Goal: Task Accomplishment & Management: Use online tool/utility

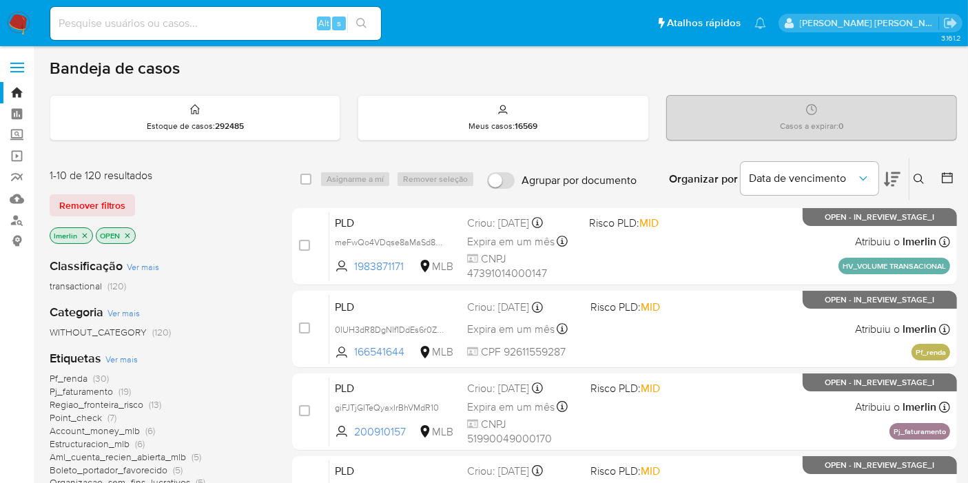
click at [88, 232] on p "lmerlin" at bounding box center [71, 235] width 42 height 15
click at [84, 232] on icon "close-filter" at bounding box center [85, 235] width 8 height 8
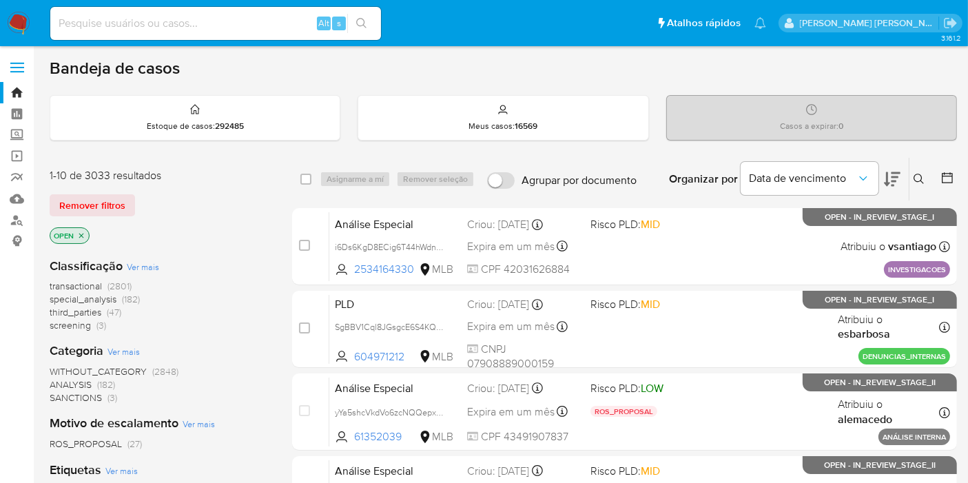
click at [91, 323] on span "screening (3)" at bounding box center [78, 325] width 56 height 13
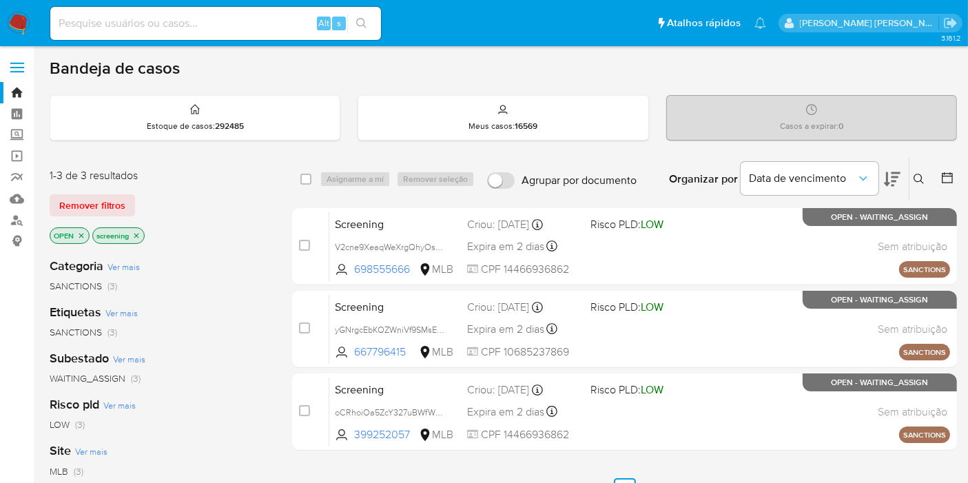
click at [0, 409] on aside "Bandeja Painel Screening Pesquisa em Listas Watchlist Ferramentas Operações em …" at bounding box center [17, 419] width 34 height 839
paste input "NvkDruVddelkyRjfY9c5USvW"
click at [258, 26] on input "NvkDruVddelkyRjfY9c5USvW" at bounding box center [215, 23] width 331 height 18
type input "NvkDruVddelkyRjfY9c5USvW"
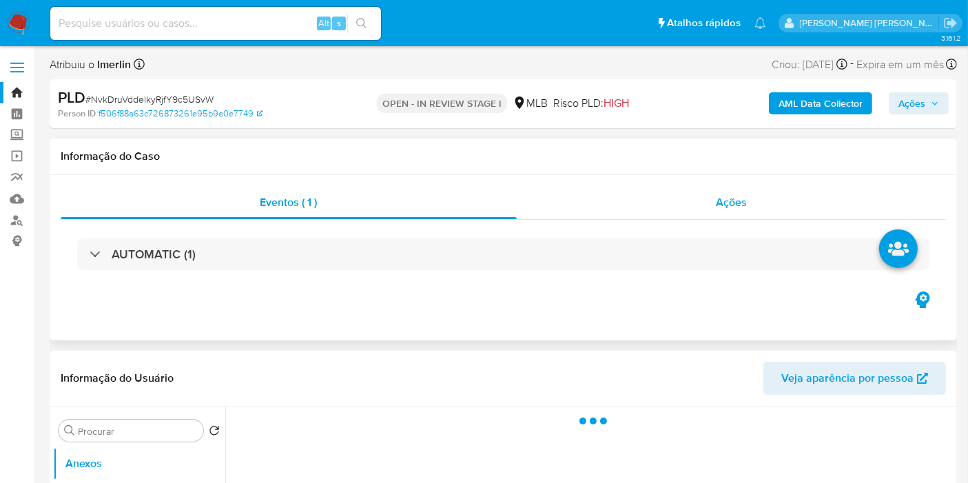
click at [689, 189] on div "Ações" at bounding box center [732, 202] width 430 height 33
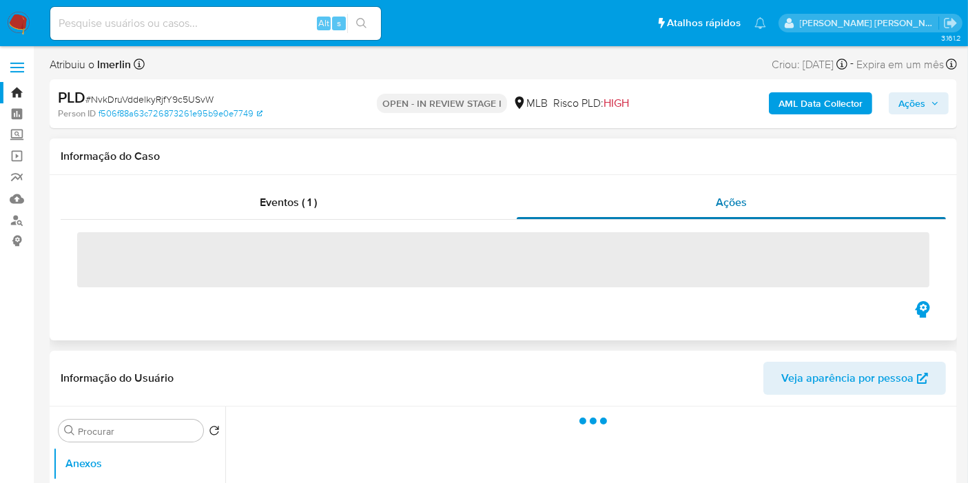
select select "10"
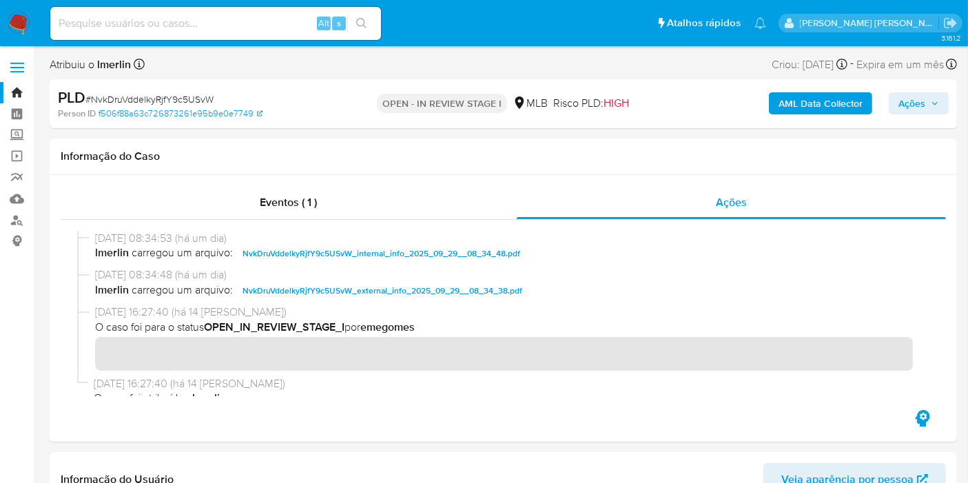
paste input "cu0kISli9XcdBnk4RYOyvtBH"
click at [238, 28] on input "cu0kISli9XcdBnk4RYOyvtBH" at bounding box center [215, 23] width 331 height 18
type input "cu0kISli9XcdBnk4RYOyvtBH"
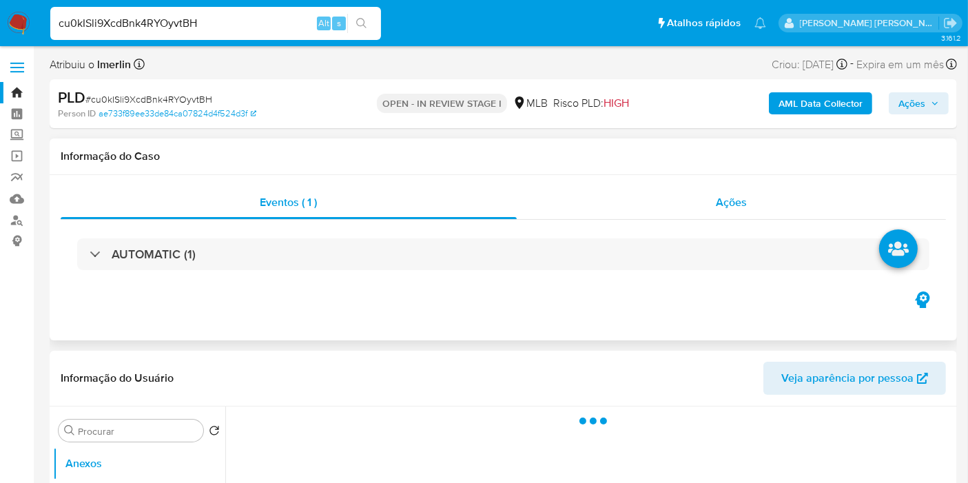
select select "10"
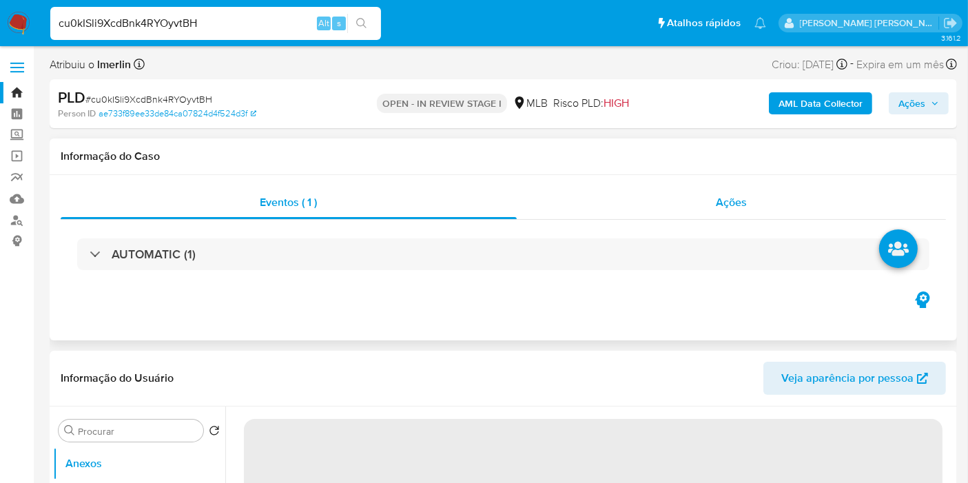
click at [744, 214] on div "Ações" at bounding box center [732, 202] width 430 height 33
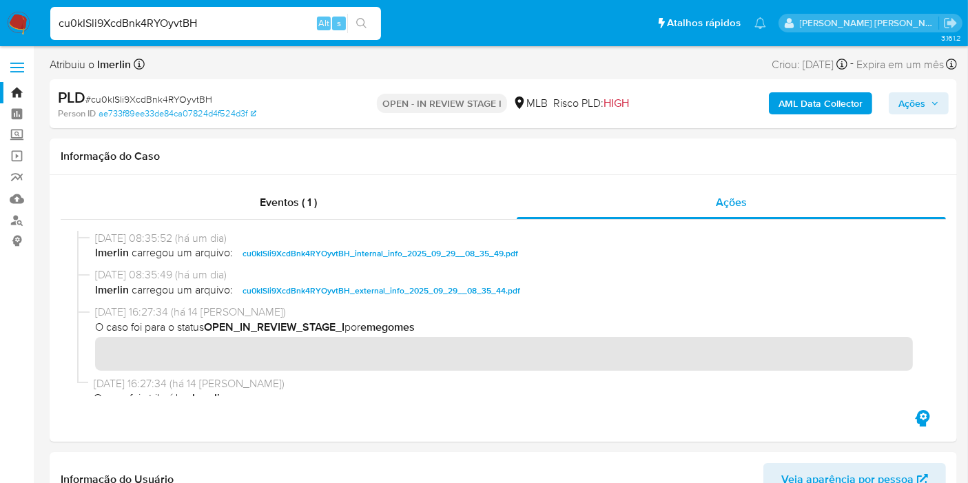
click at [287, 23] on input "cu0kISli9XcdBnk4RYOyvtBH" at bounding box center [215, 23] width 331 height 18
paste input "QL1mU0C1GfN3dM1Dy82kzYVA"
type input "QL1mU0C1GfN3dM1Dy82kzYVA"
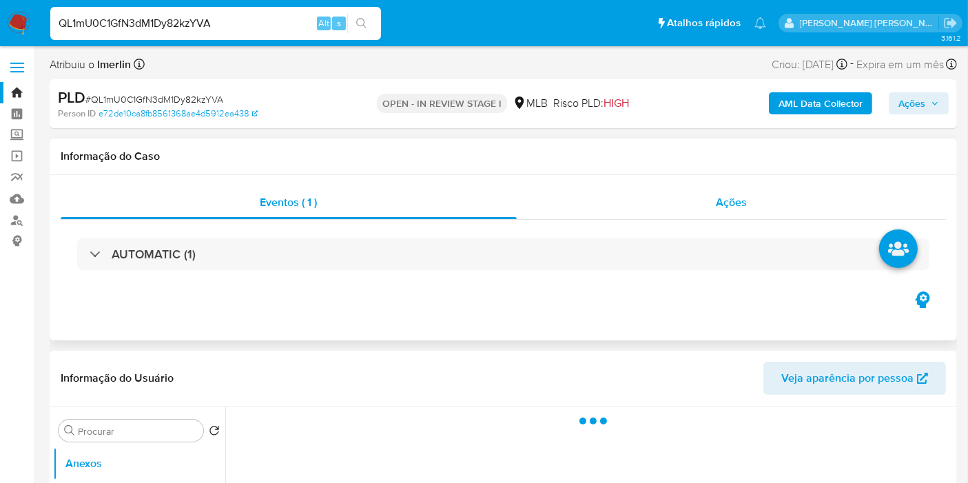
click at [731, 196] on span "Ações" at bounding box center [731, 202] width 31 height 16
select select "10"
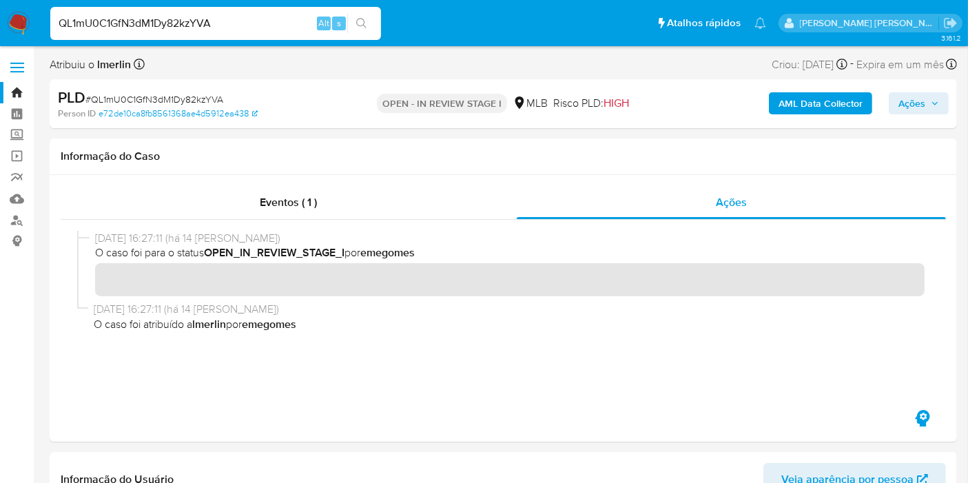
click at [824, 108] on b "AML Data Collector" at bounding box center [820, 103] width 84 height 22
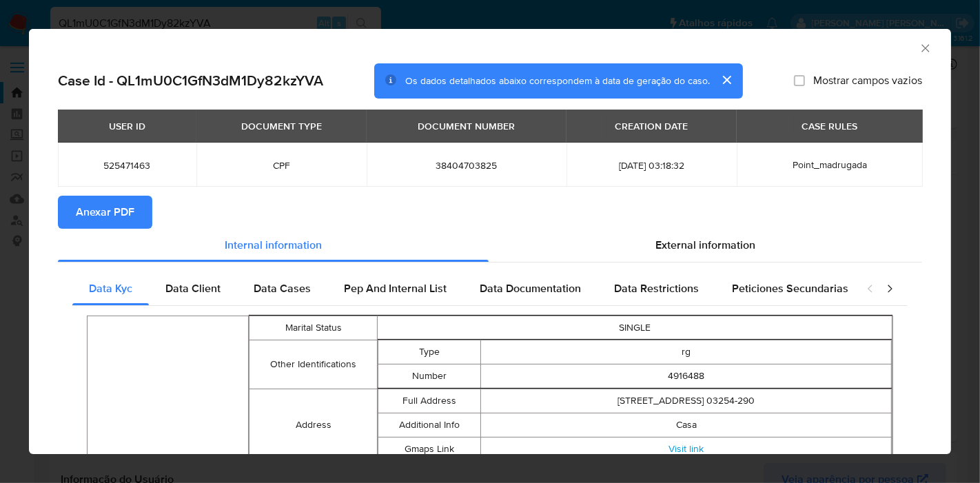
click at [101, 214] on span "Anexar PDF" at bounding box center [105, 212] width 59 height 30
click at [918, 46] on icon "Fechar a janela" at bounding box center [925, 48] width 14 height 14
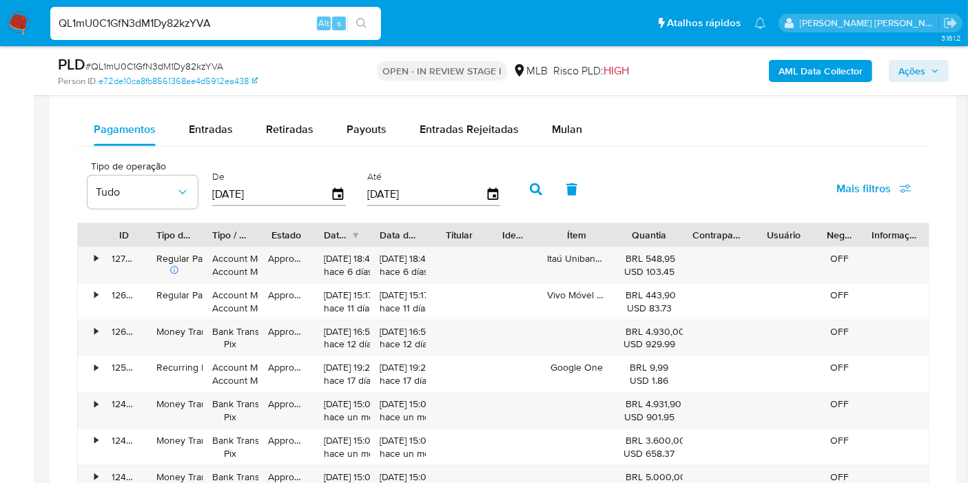
scroll to position [1258, 0]
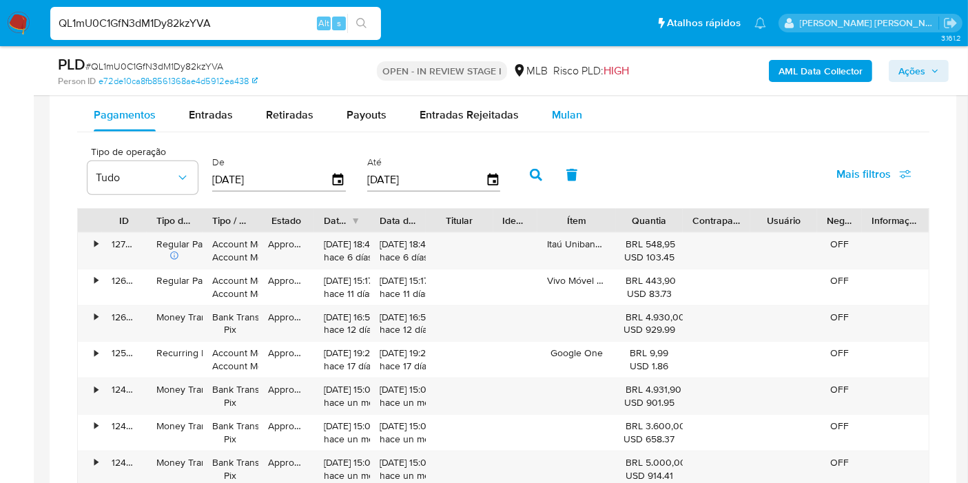
click at [570, 109] on span "Mulan" at bounding box center [567, 115] width 30 height 16
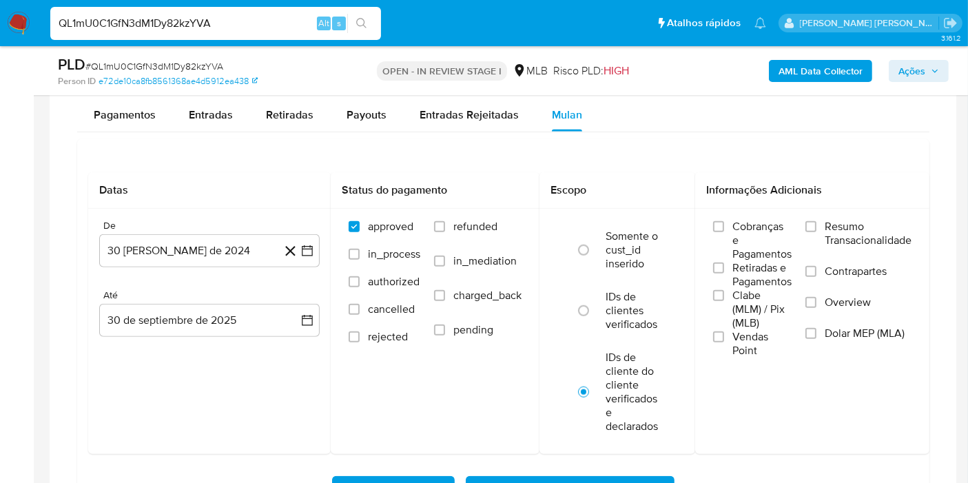
click at [897, 240] on span "Resumo Transacionalidade" at bounding box center [868, 234] width 87 height 28
click at [816, 232] on input "Resumo Transacionalidade" at bounding box center [810, 226] width 11 height 11
click at [305, 255] on button "30 de agosto de 2024" at bounding box center [209, 250] width 220 height 33
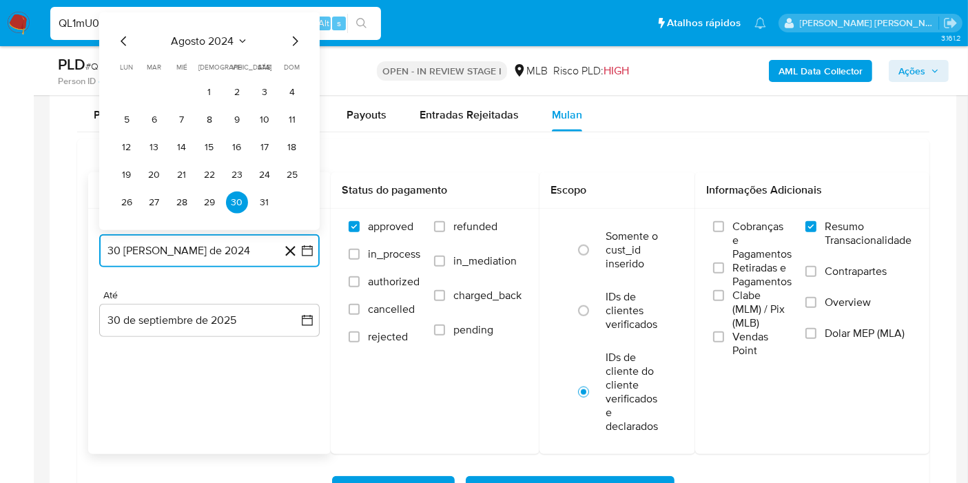
click at [219, 37] on span "agosto 2024" at bounding box center [203, 41] width 63 height 14
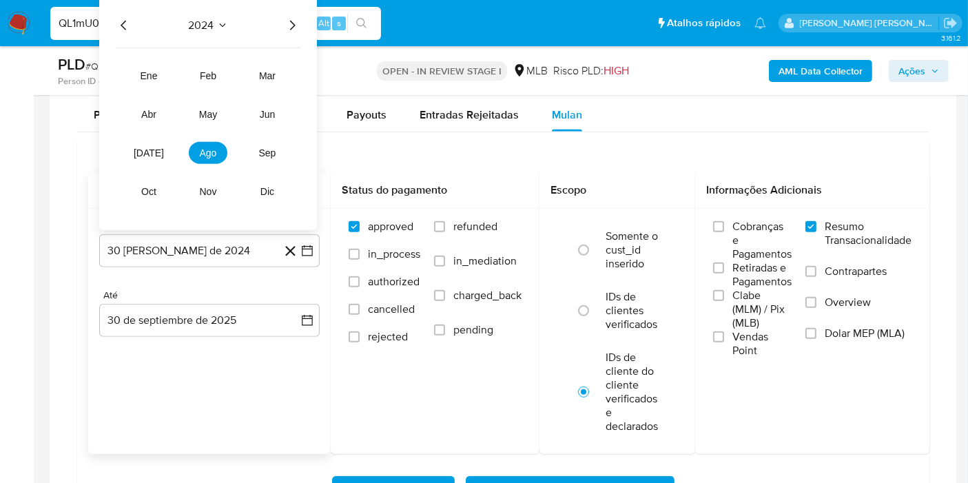
click at [293, 21] on icon "Año siguiente" at bounding box center [292, 25] width 17 height 17
click at [214, 143] on button "ago" at bounding box center [208, 153] width 39 height 22
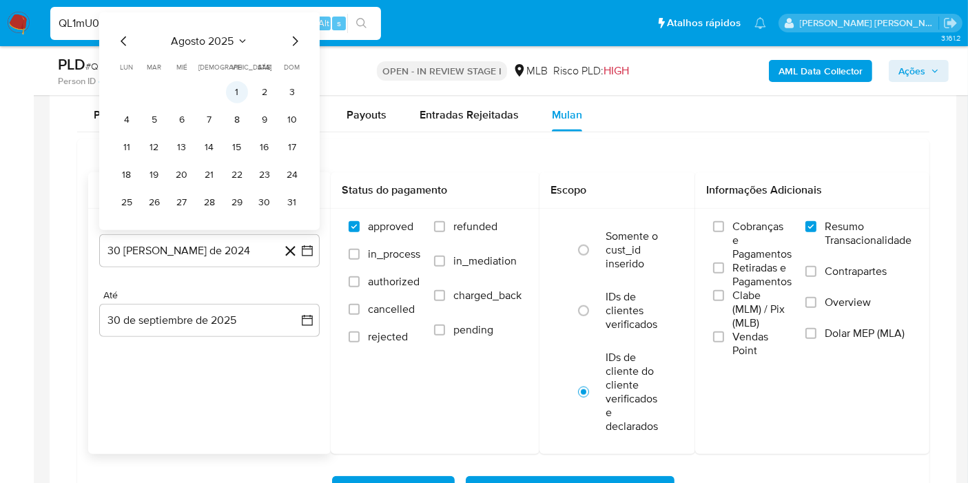
click at [238, 82] on button "1" at bounding box center [237, 92] width 22 height 22
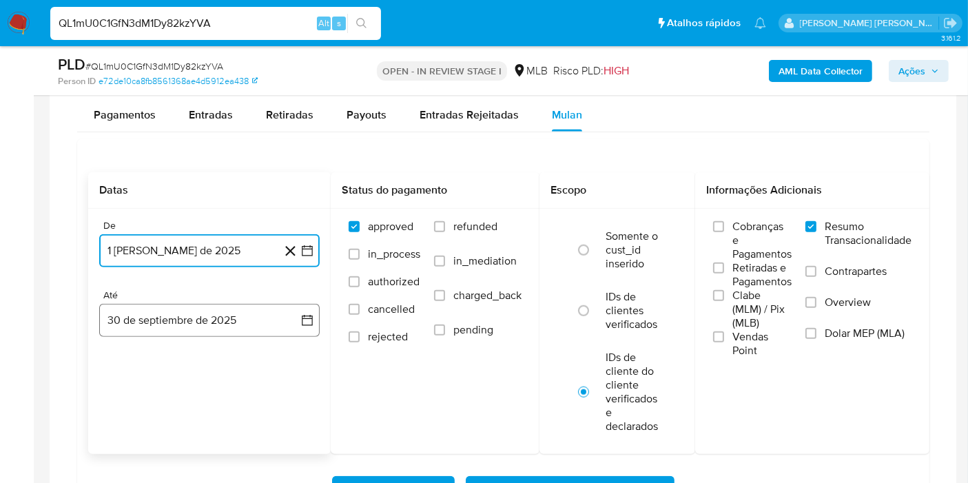
click at [306, 320] on icon "button" at bounding box center [307, 320] width 14 height 14
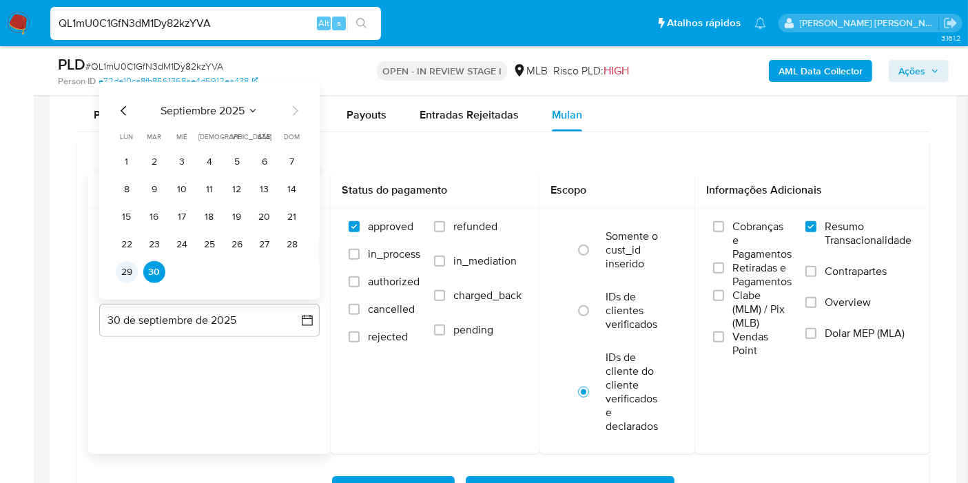
click at [123, 264] on button "29" at bounding box center [127, 272] width 22 height 22
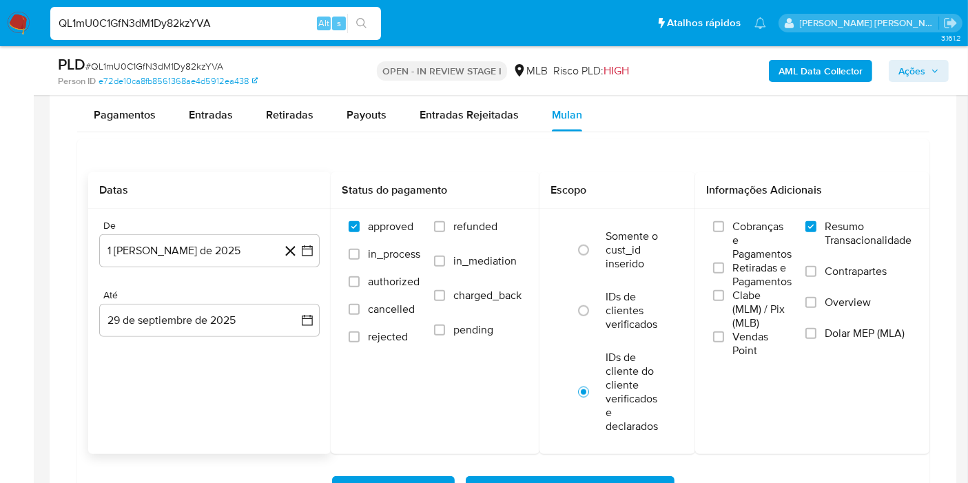
click at [276, 26] on input "QL1mU0C1GfN3dM1Dy82kzYVA" at bounding box center [215, 23] width 331 height 18
paste input "0IUH3dR8DgNlf1DdEs6r0ZUX"
click at [276, 26] on input "QL1mU0C1GfN3dM1Dy82kzYVA" at bounding box center [215, 23] width 331 height 18
type input "0IUH3dR8DgNlf1DdEs6r0ZUX"
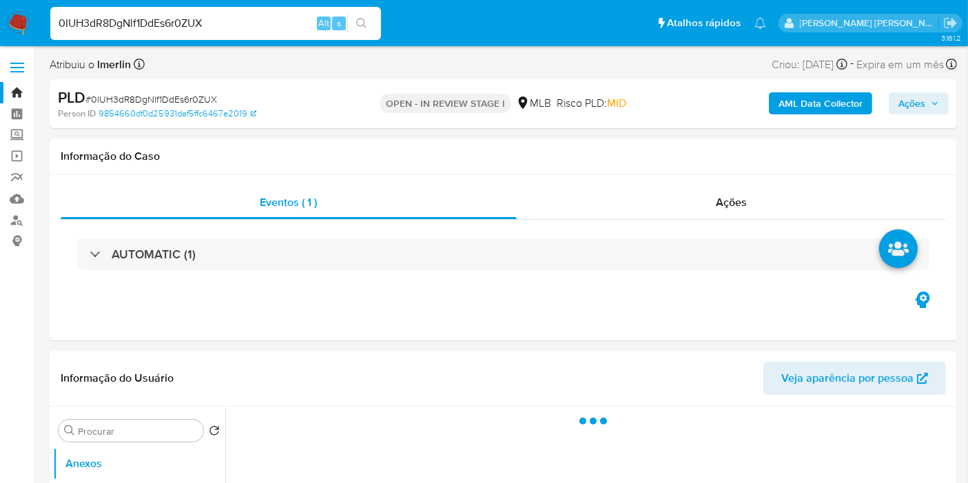
click at [794, 101] on b "AML Data Collector" at bounding box center [820, 103] width 84 height 22
select select "10"
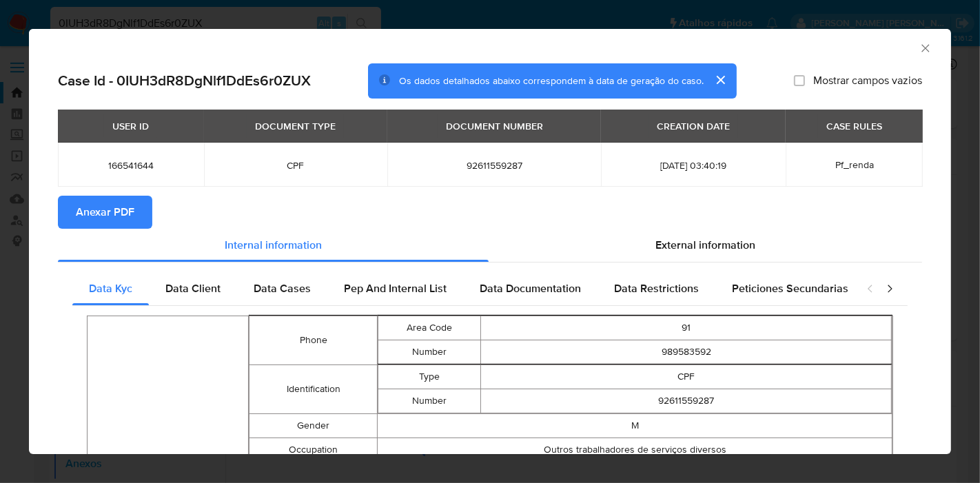
click at [138, 196] on button "Anexar PDF" at bounding box center [105, 212] width 94 height 33
click at [918, 48] on icon "Fechar a janela" at bounding box center [925, 48] width 14 height 14
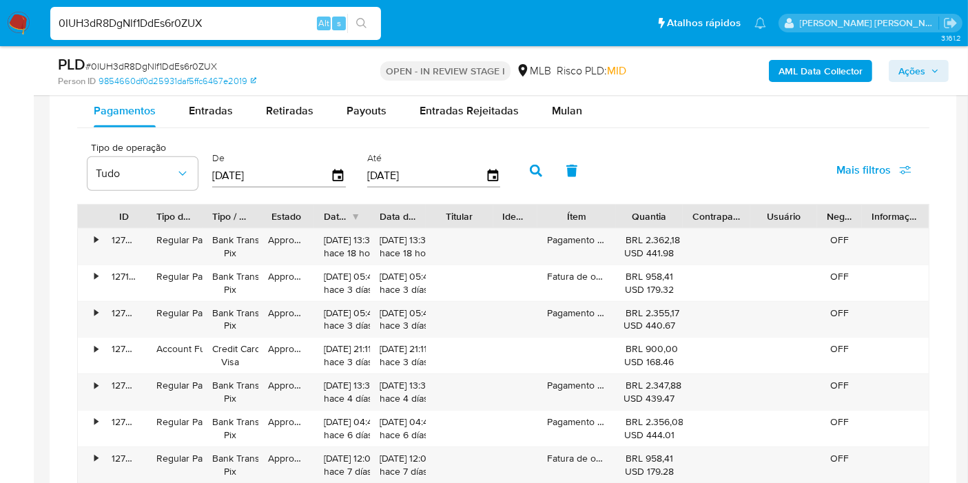
scroll to position [1164, 0]
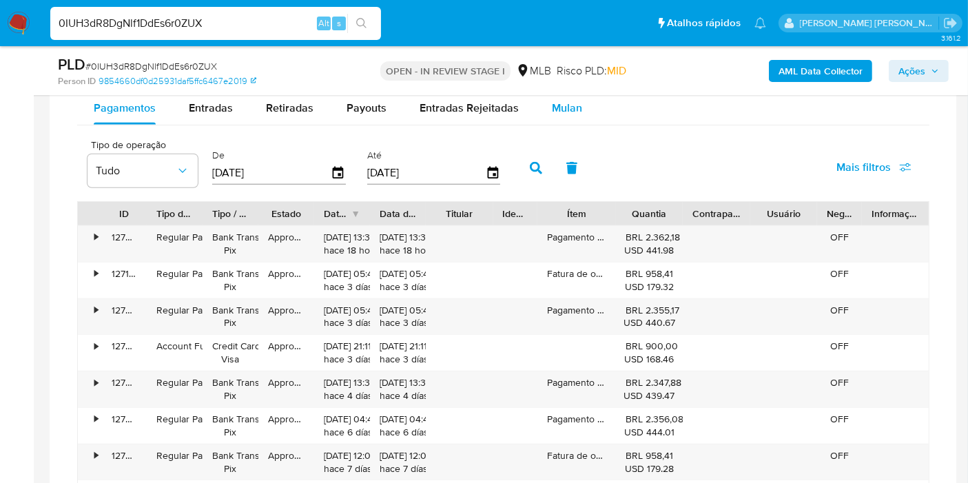
click at [575, 119] on div "Mulan" at bounding box center [567, 108] width 30 height 33
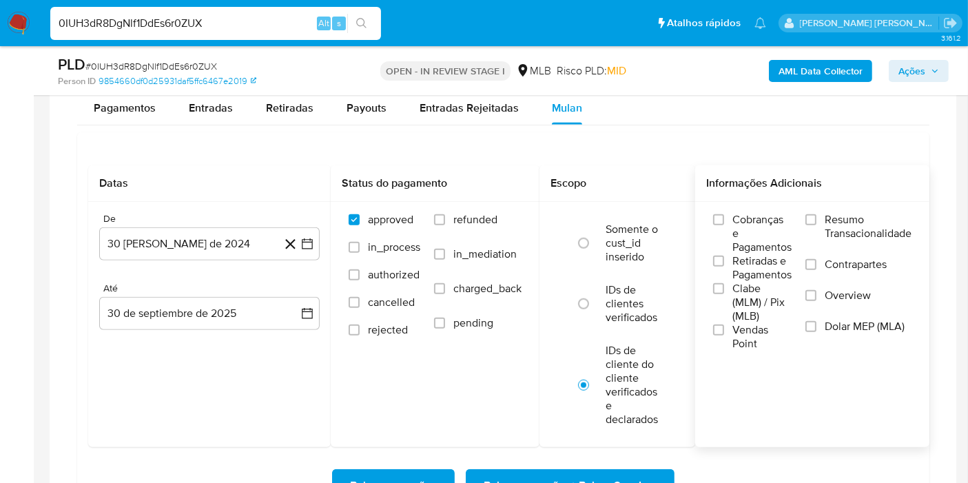
click at [889, 225] on span "Resumo Transacionalidade" at bounding box center [868, 227] width 87 height 28
click at [816, 225] on input "Resumo Transacionalidade" at bounding box center [810, 219] width 11 height 11
click at [317, 249] on button "30 de agosto de 2024" at bounding box center [209, 243] width 220 height 33
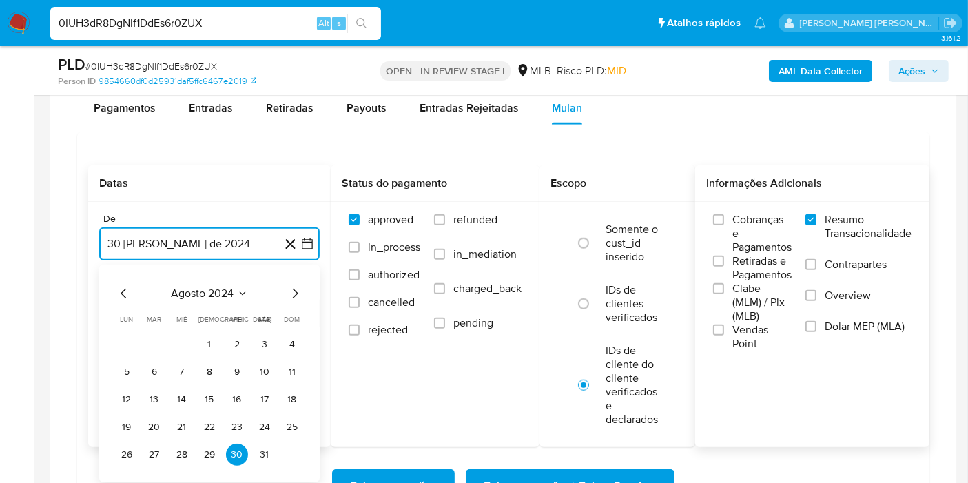
click at [235, 287] on button "agosto 2024" at bounding box center [210, 294] width 76 height 14
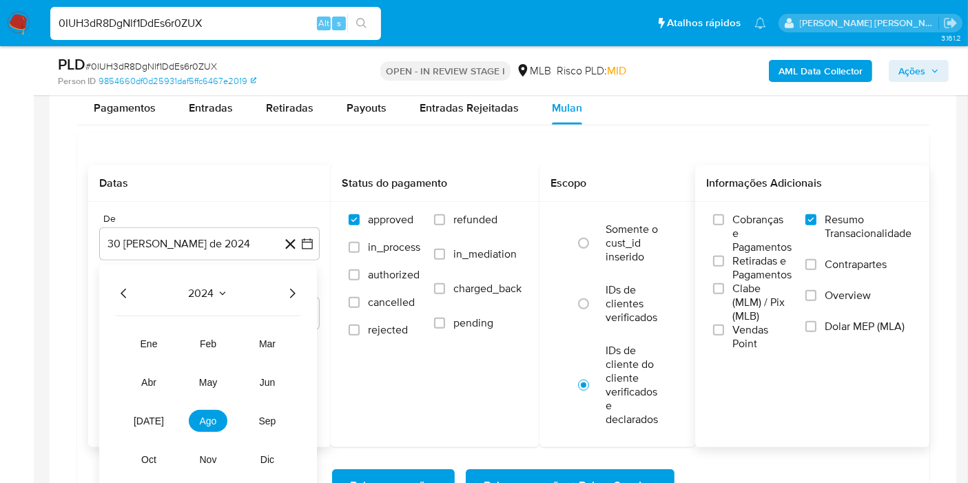
click at [300, 291] on icon "Año siguiente" at bounding box center [292, 293] width 17 height 17
click at [203, 415] on span "ago" at bounding box center [208, 420] width 17 height 11
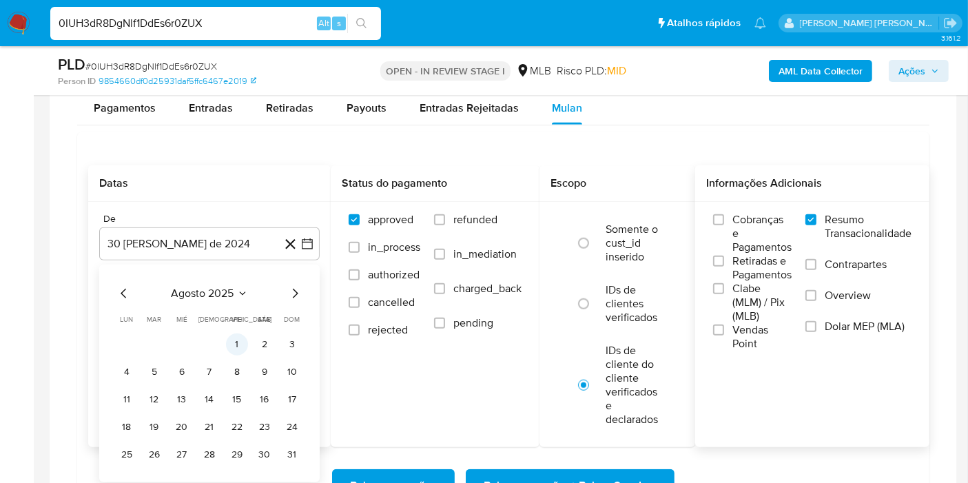
click at [234, 341] on button "1" at bounding box center [237, 344] width 22 height 22
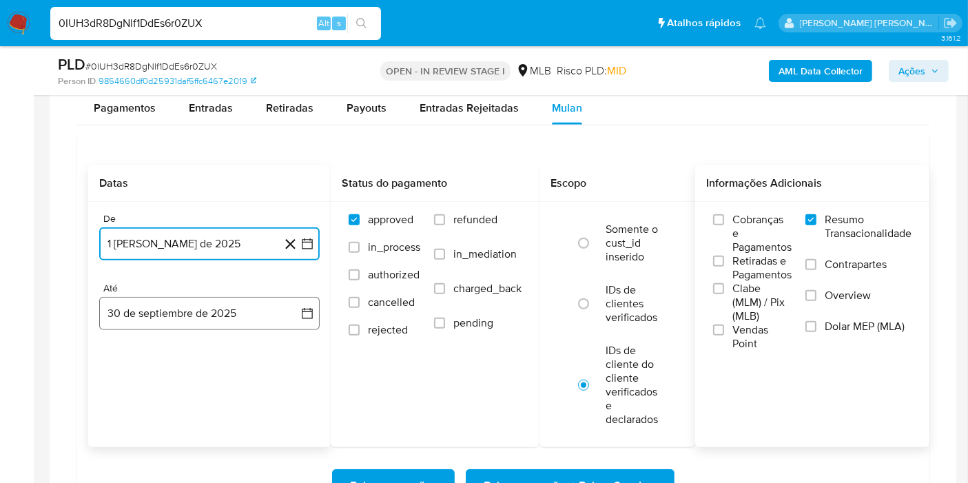
click at [293, 310] on button "30 de septiembre de 2025" at bounding box center [209, 313] width 220 height 33
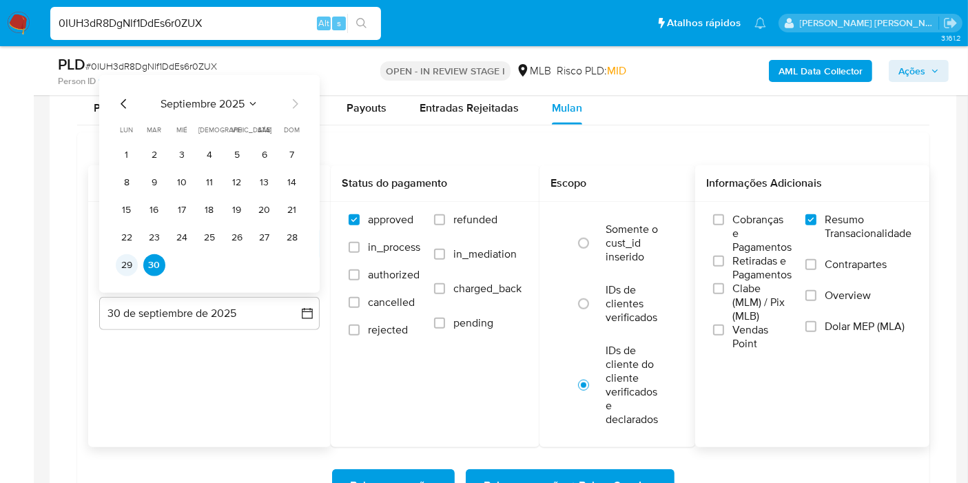
click at [119, 256] on button "29" at bounding box center [127, 265] width 22 height 22
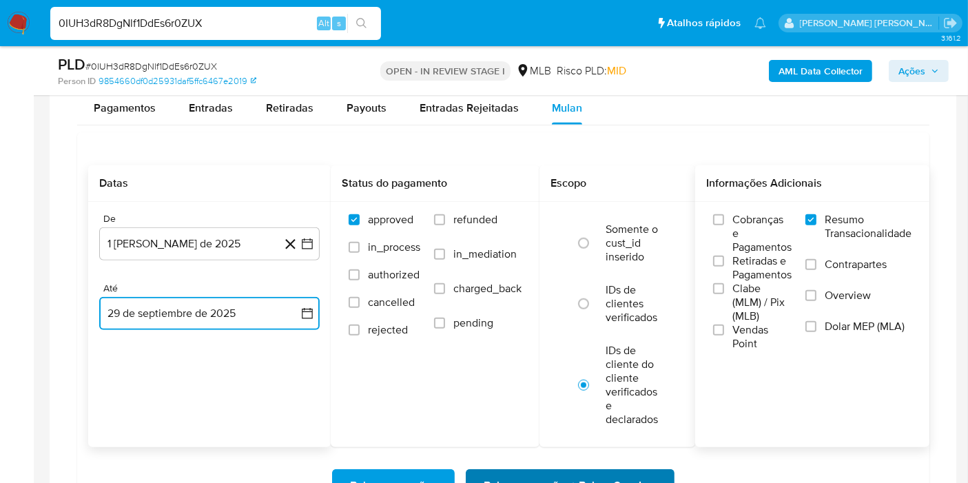
click at [590, 473] on span "Baixar operações + Baixar CaseLog" at bounding box center [570, 486] width 173 height 30
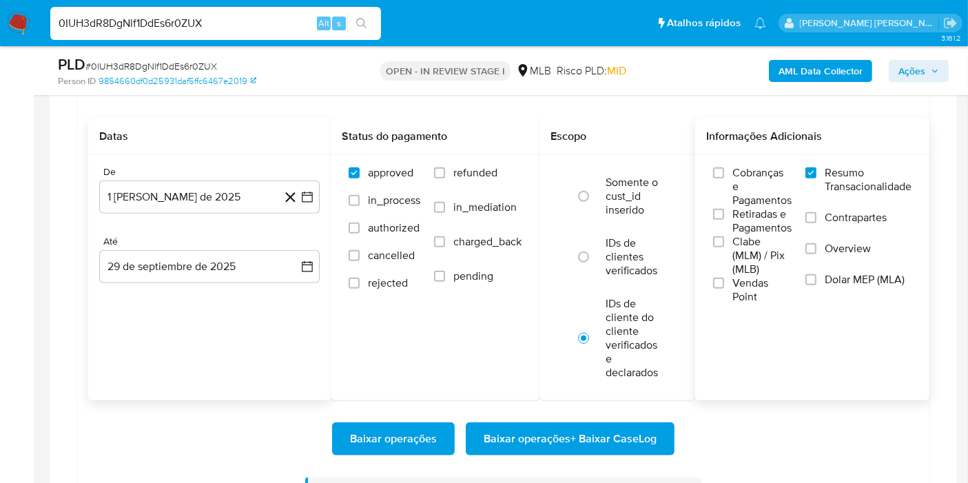
scroll to position [1262, 0]
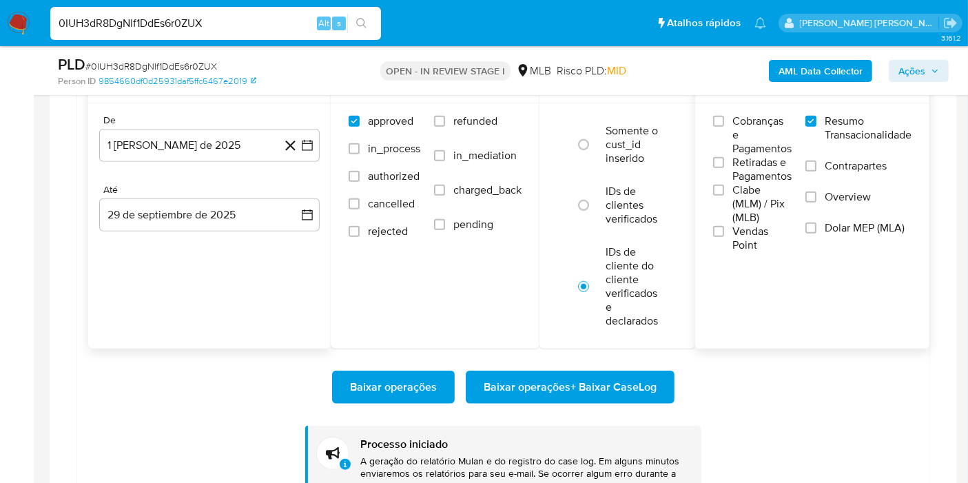
click at [203, 24] on input "0IUH3dR8DgNlf1DdEs6r0ZUX" at bounding box center [215, 23] width 331 height 18
paste input "yJIVfkOde11z8mJ1CN5xJRaV"
type input "yJIVfkOde11z8mJ1CN5xJRaV"
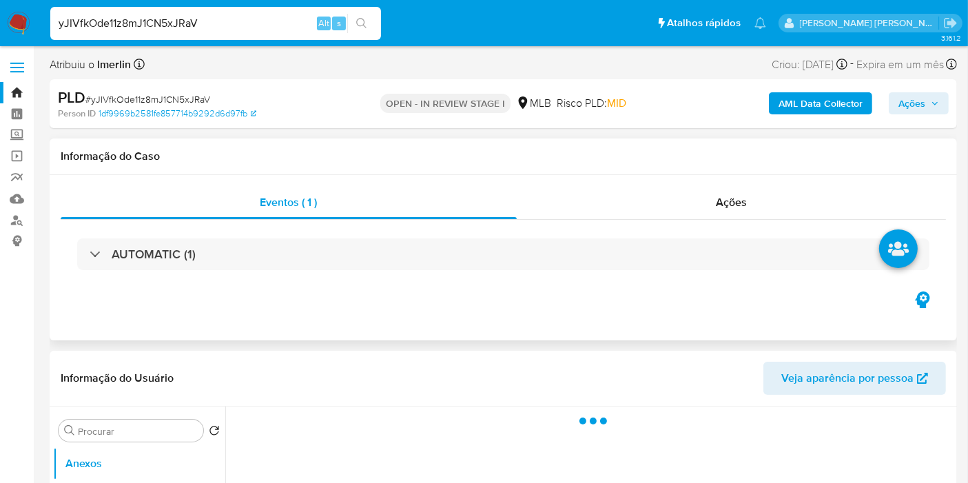
select select "10"
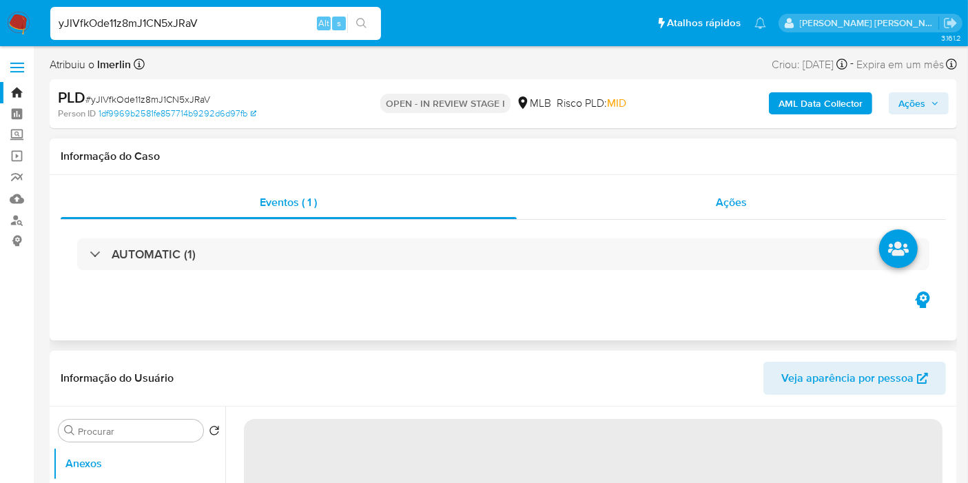
click at [740, 195] on span "Ações" at bounding box center [731, 202] width 31 height 16
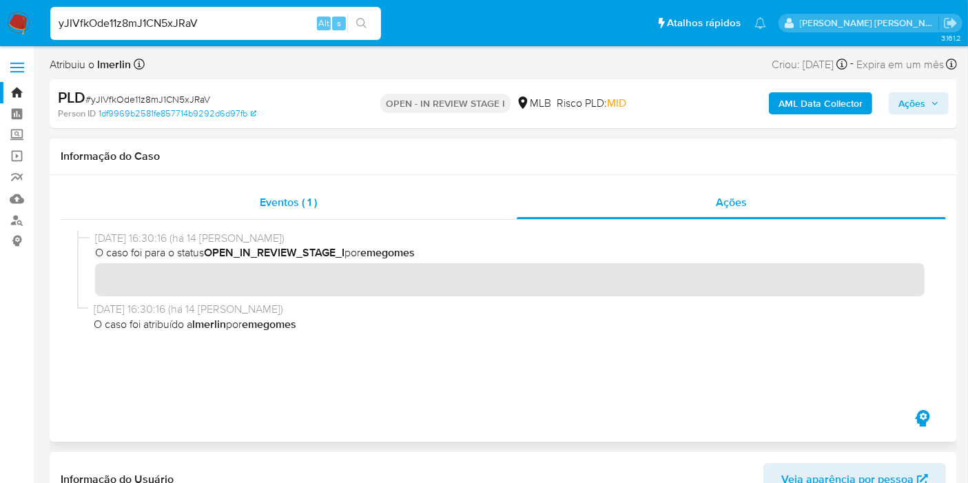
click at [393, 186] on div "Eventos ( 1 )" at bounding box center [289, 202] width 456 height 33
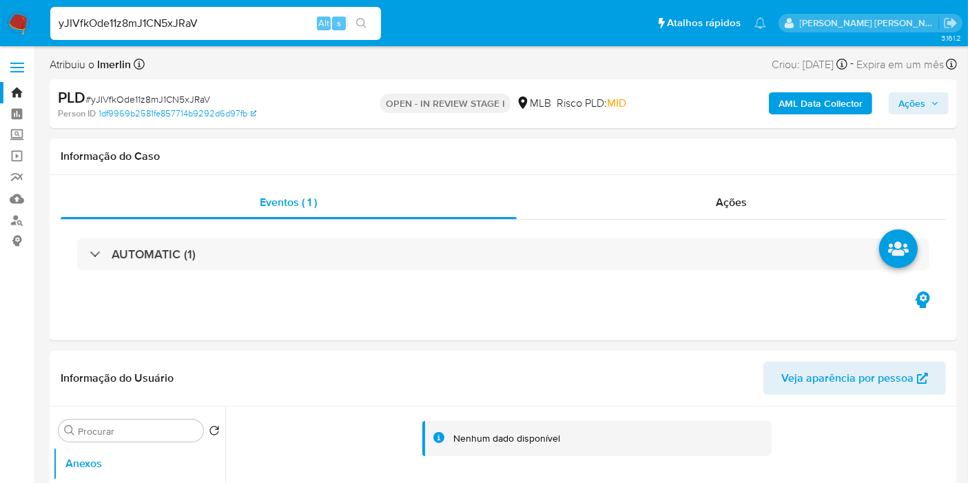
click at [796, 109] on b "AML Data Collector" at bounding box center [820, 103] width 84 height 22
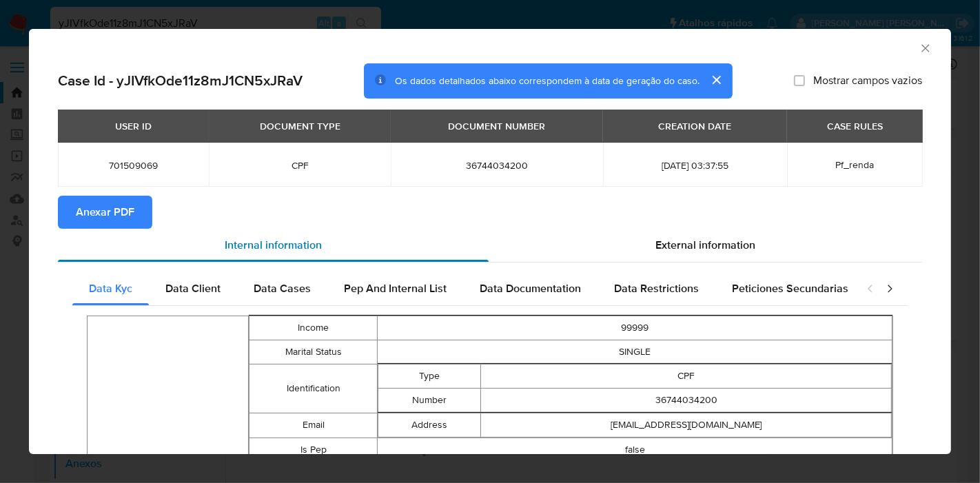
click at [112, 229] on div "Internal information" at bounding box center [273, 245] width 431 height 33
click at [125, 214] on span "Anexar PDF" at bounding box center [105, 212] width 59 height 30
click at [918, 43] on icon "Fechar a janela" at bounding box center [925, 48] width 14 height 14
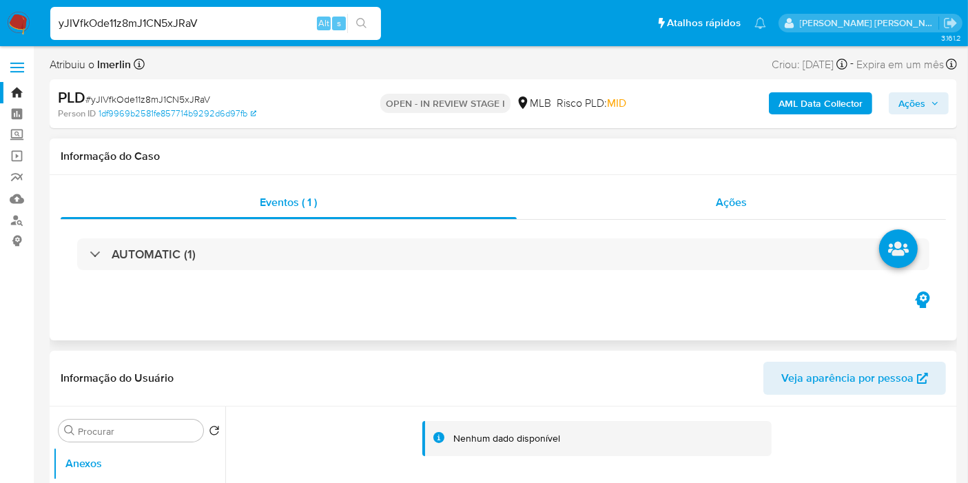
click at [688, 195] on div "Ações" at bounding box center [732, 202] width 430 height 33
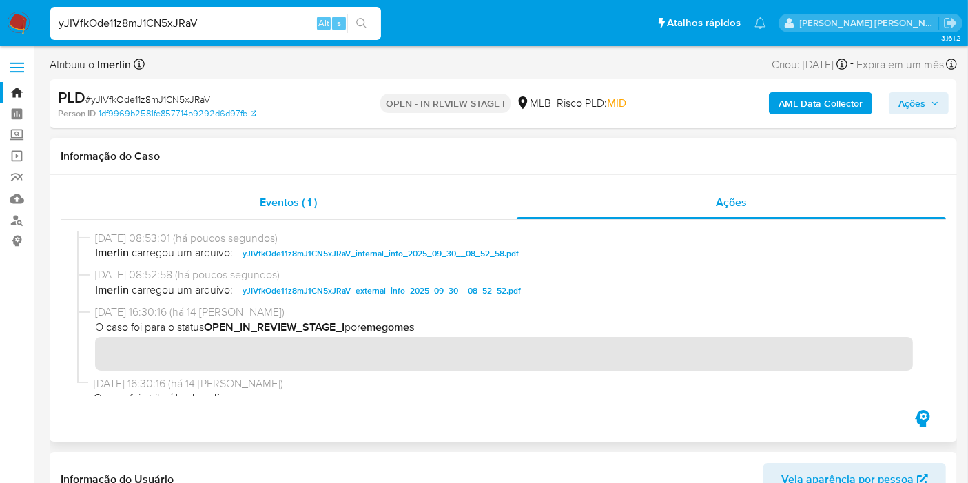
click at [324, 198] on div "Eventos ( 1 )" at bounding box center [289, 202] width 456 height 33
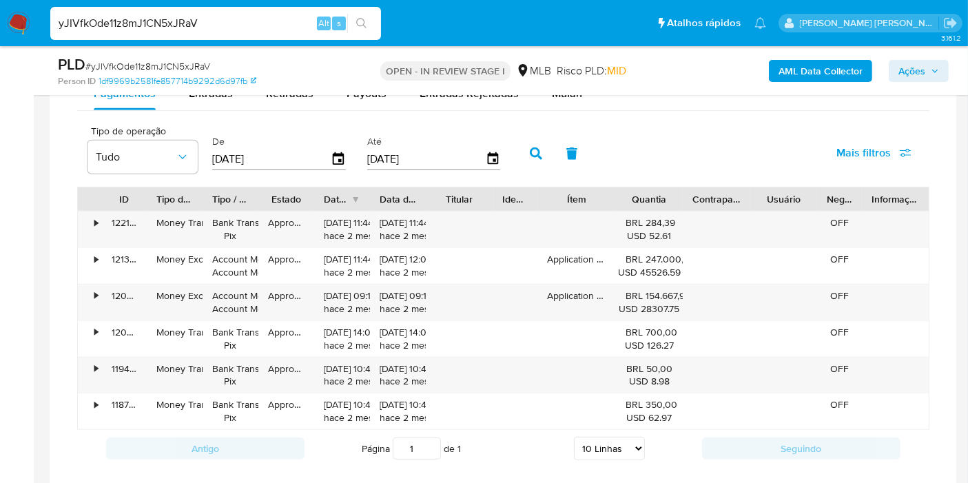
scroll to position [1082, 0]
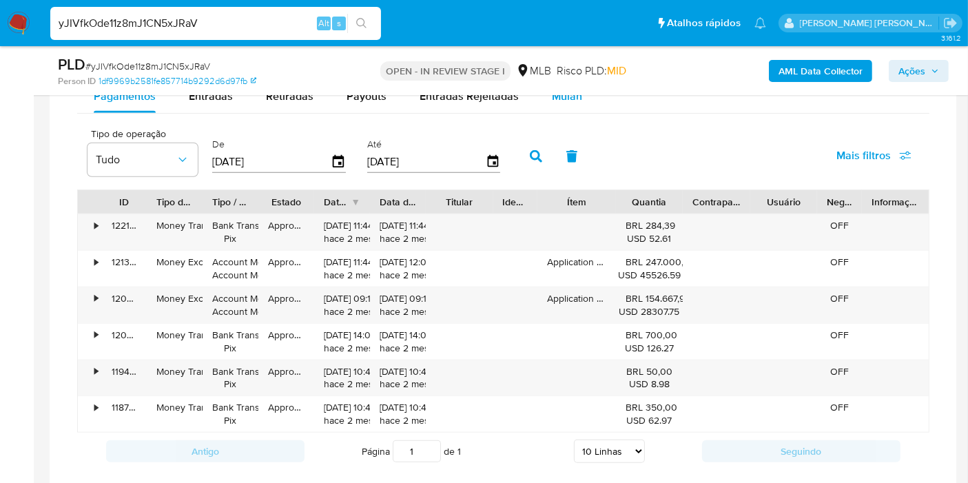
click at [570, 98] on span "Mulan" at bounding box center [567, 96] width 30 height 16
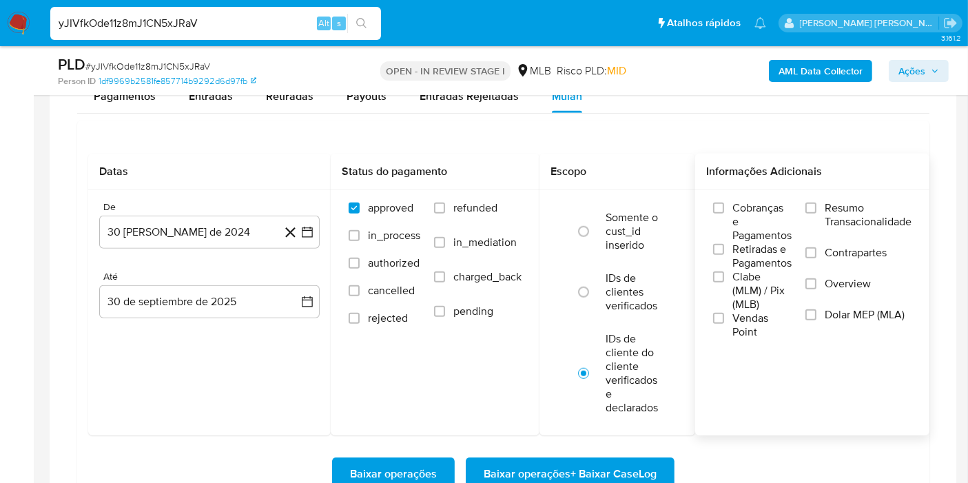
click at [874, 209] on span "Resumo Transacionalidade" at bounding box center [868, 215] width 87 height 28
click at [816, 209] on input "Resumo Transacionalidade" at bounding box center [810, 208] width 11 height 11
click at [311, 233] on icon "button" at bounding box center [307, 232] width 11 height 11
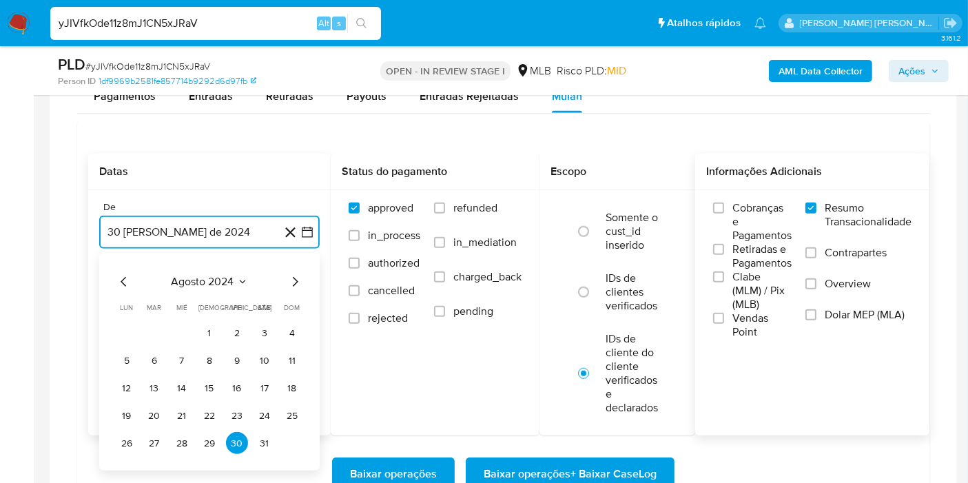
click at [238, 276] on icon "Seleccionar mes y año" at bounding box center [242, 281] width 11 height 11
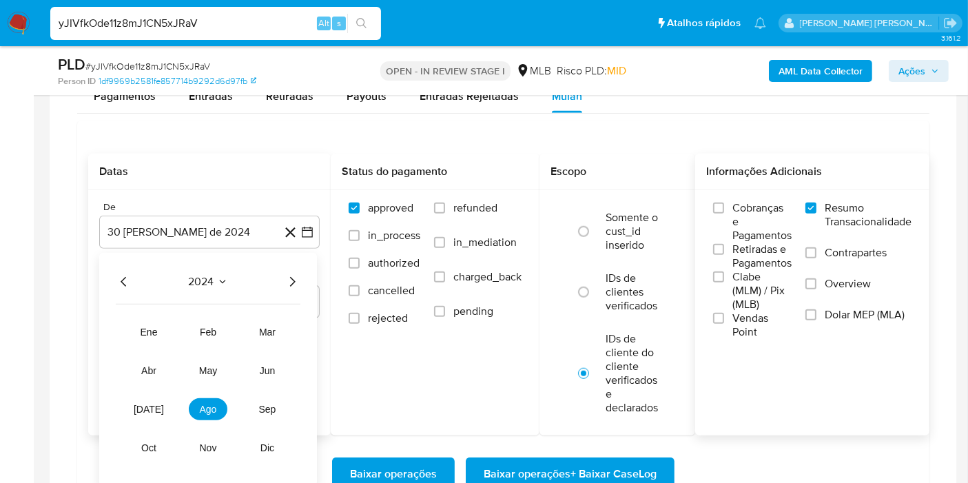
click at [295, 278] on icon "Año siguiente" at bounding box center [292, 282] width 17 height 17
click at [208, 404] on span "ago" at bounding box center [208, 409] width 17 height 11
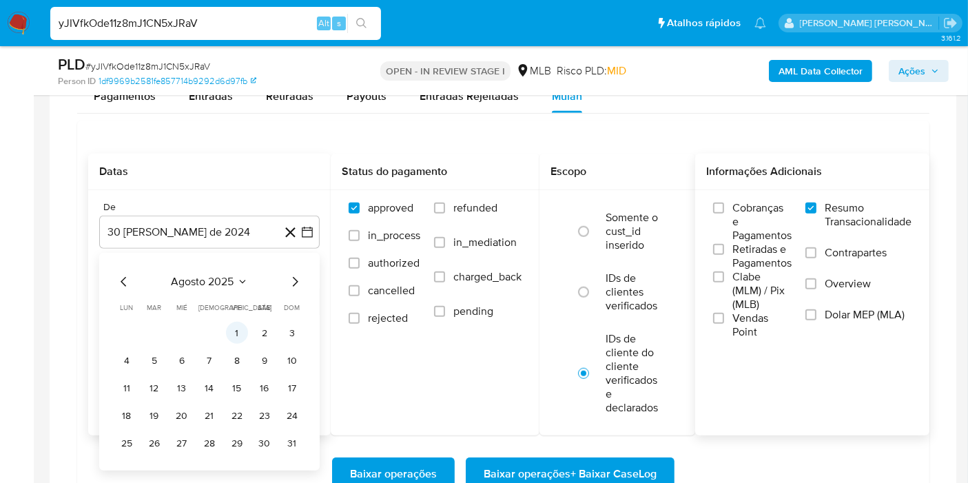
click at [234, 331] on button "1" at bounding box center [237, 333] width 22 height 22
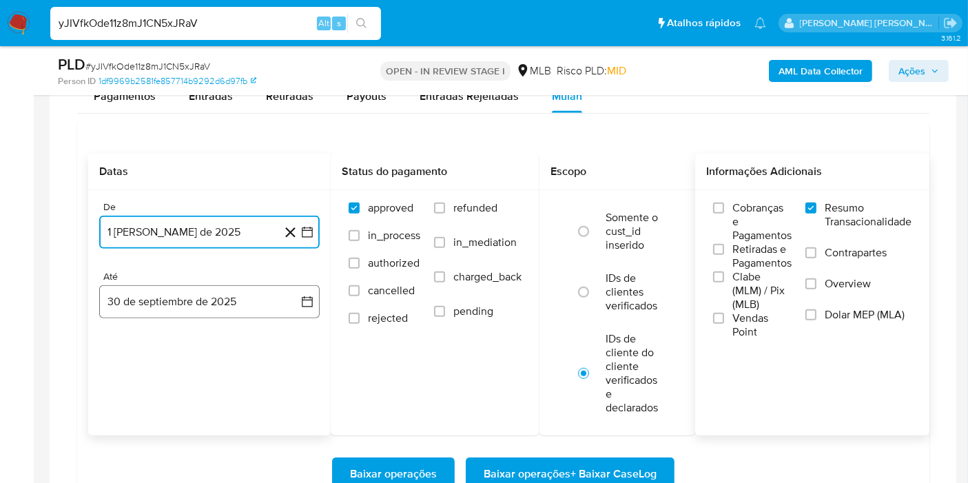
click at [275, 309] on button "30 de septiembre de 2025" at bounding box center [209, 301] width 220 height 33
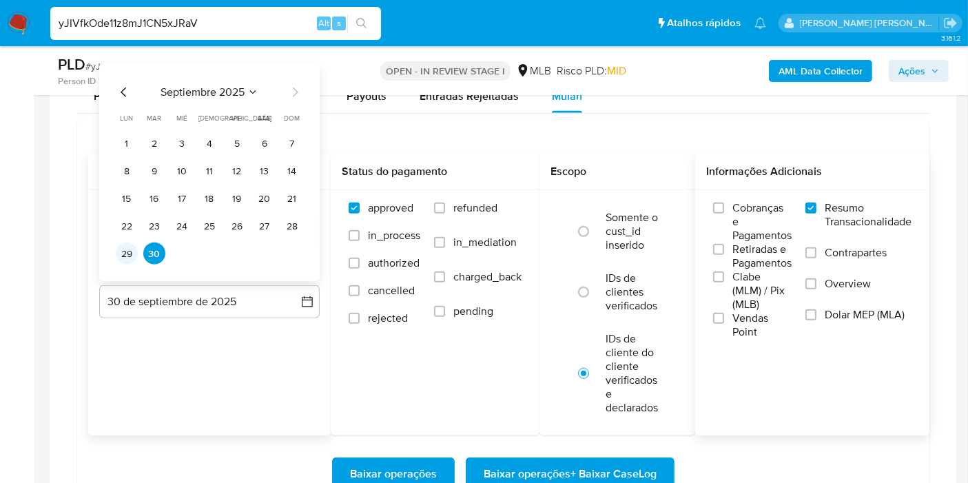
drag, startPoint x: 114, startPoint y: 254, endPoint x: 121, endPoint y: 257, distance: 7.4
click at [121, 257] on div "septiembre 2025 septiembre 2025 lun lunes mar martes mié miércoles jue jueves v…" at bounding box center [209, 172] width 220 height 218
click at [121, 257] on button "29" at bounding box center [127, 254] width 22 height 22
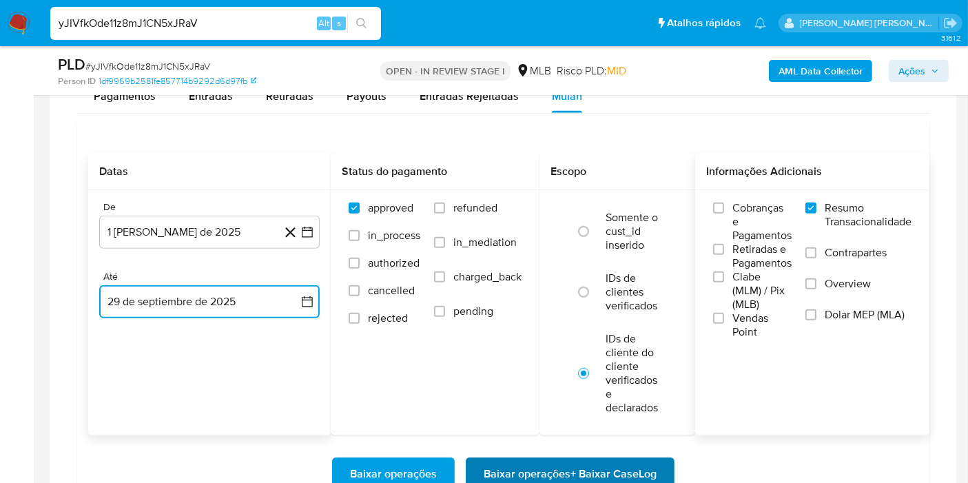
click at [492, 465] on span "Baixar operações + Baixar CaseLog" at bounding box center [570, 474] width 173 height 30
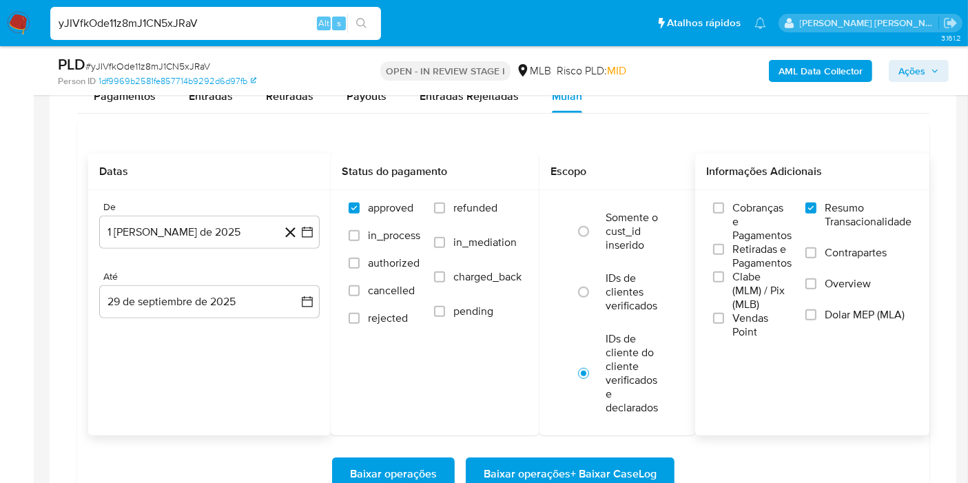
click at [248, 19] on input "yJIVfkOde11z8mJ1CN5xJRaV" at bounding box center [215, 23] width 331 height 18
click at [229, 12] on div "yJIVfkOde11z8mJ1CN5xJRaV Alt s" at bounding box center [215, 23] width 331 height 33
click at [231, 26] on input "yJIVfkOde11z8mJ1CN5xJRaV" at bounding box center [215, 23] width 331 height 18
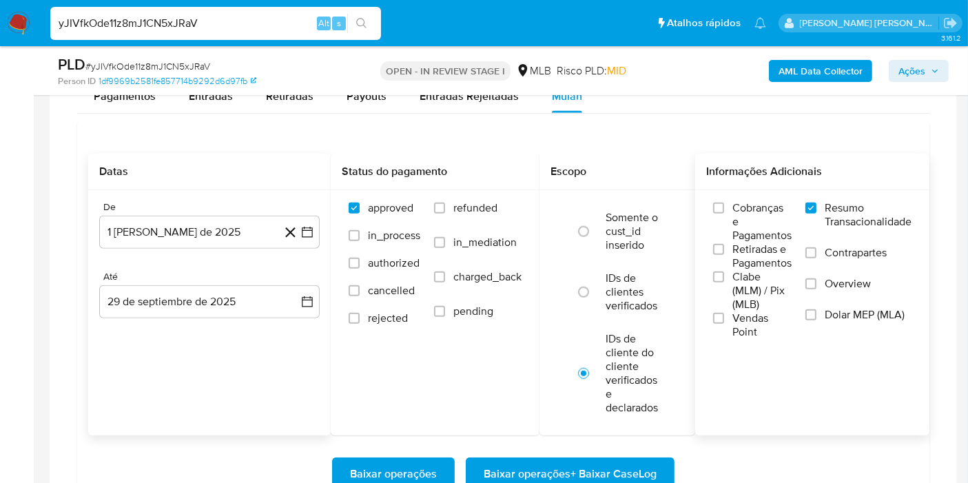
click at [231, 26] on input "yJIVfkOde11z8mJ1CN5xJRaV" at bounding box center [215, 23] width 331 height 18
paste input "Yx6NTVp1wXJnDCm9GhF5EmZU"
type input "Yx6NTVp1wXJnDCm9GhF5EmZU"
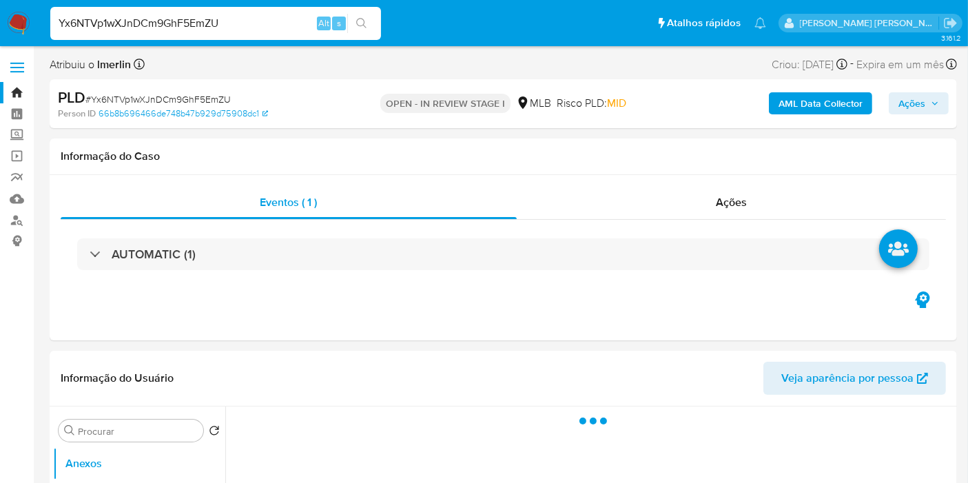
select select "10"
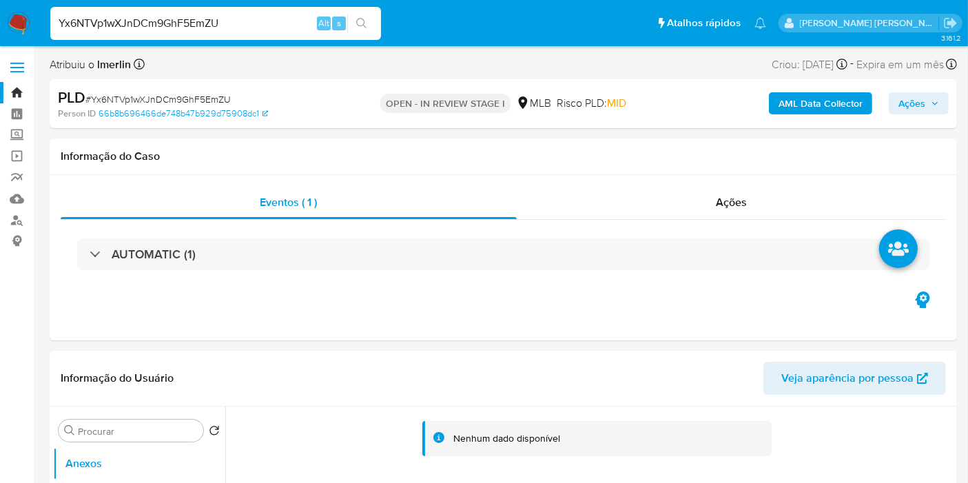
click at [792, 117] on div "AML Data Collector Ações" at bounding box center [801, 103] width 293 height 32
click at [812, 99] on b "AML Data Collector" at bounding box center [820, 103] width 84 height 22
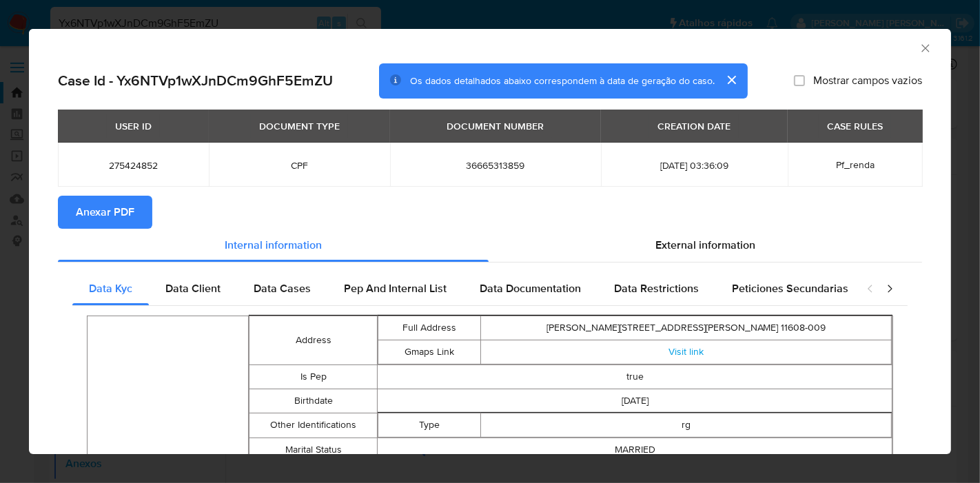
click at [118, 209] on span "Anexar PDF" at bounding box center [105, 212] width 59 height 30
click at [918, 42] on icon "Fechar a janela" at bounding box center [925, 48] width 14 height 14
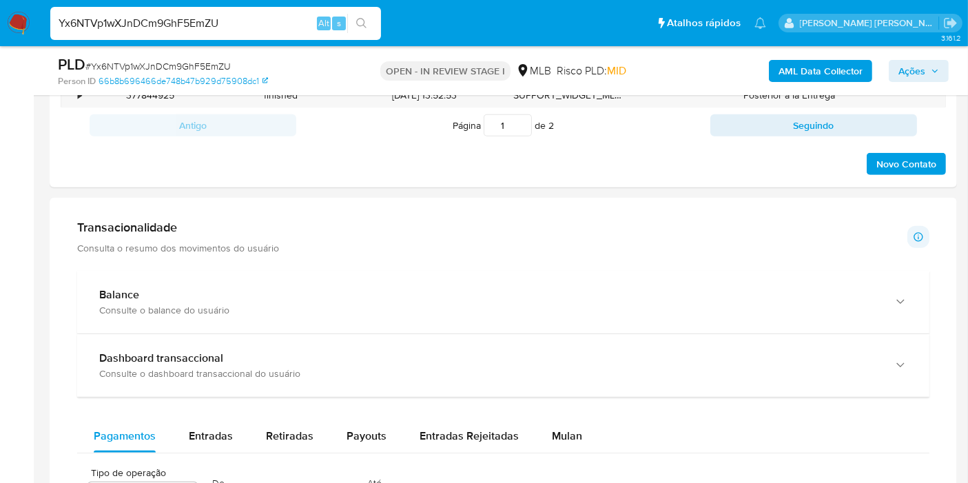
scroll to position [850, 0]
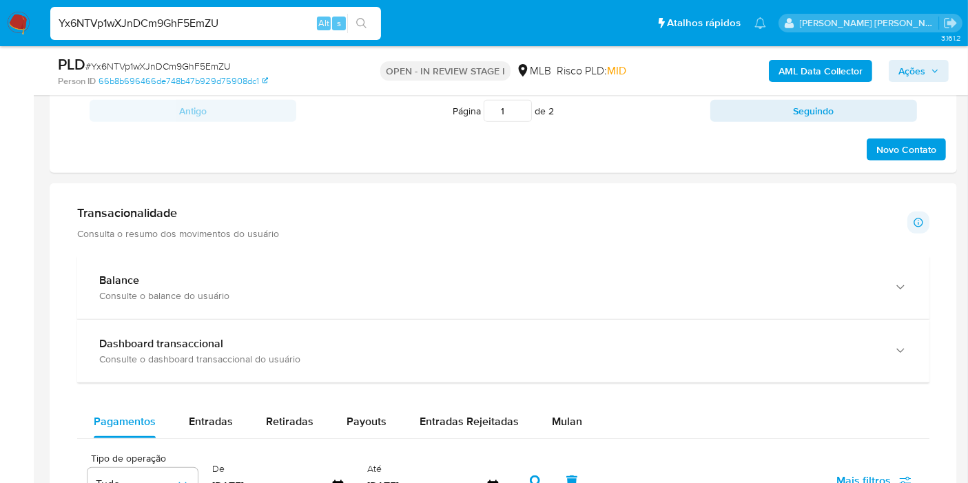
drag, startPoint x: 944, startPoint y: 205, endPoint x: 949, endPoint y: 247, distance: 41.7
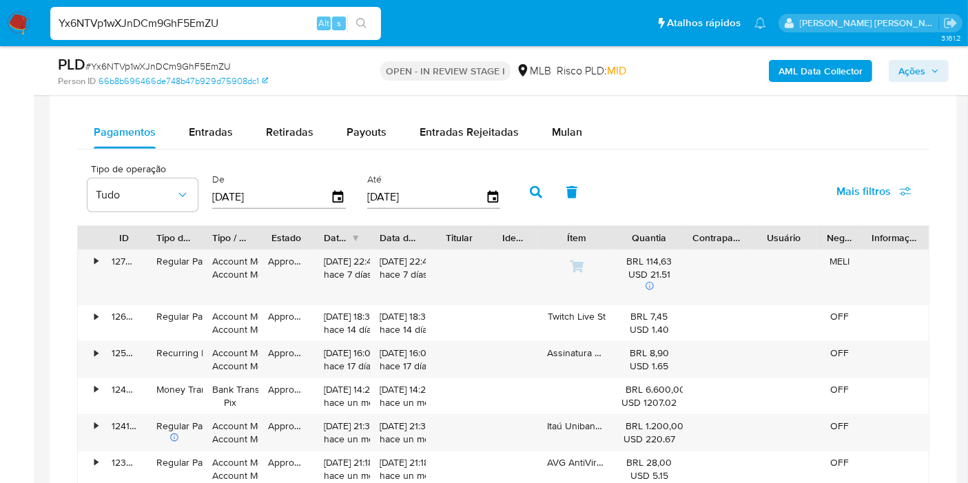
scroll to position [1137, 0]
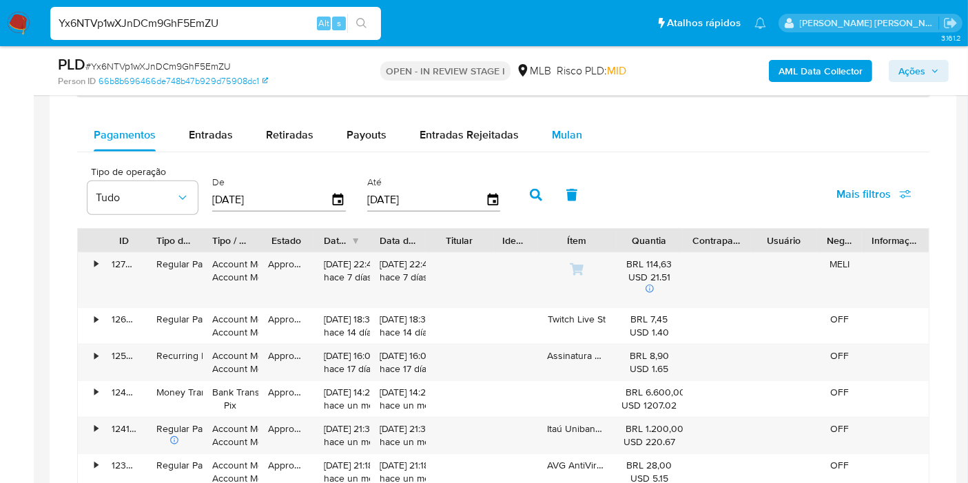
click at [564, 127] on span "Mulan" at bounding box center [567, 135] width 30 height 16
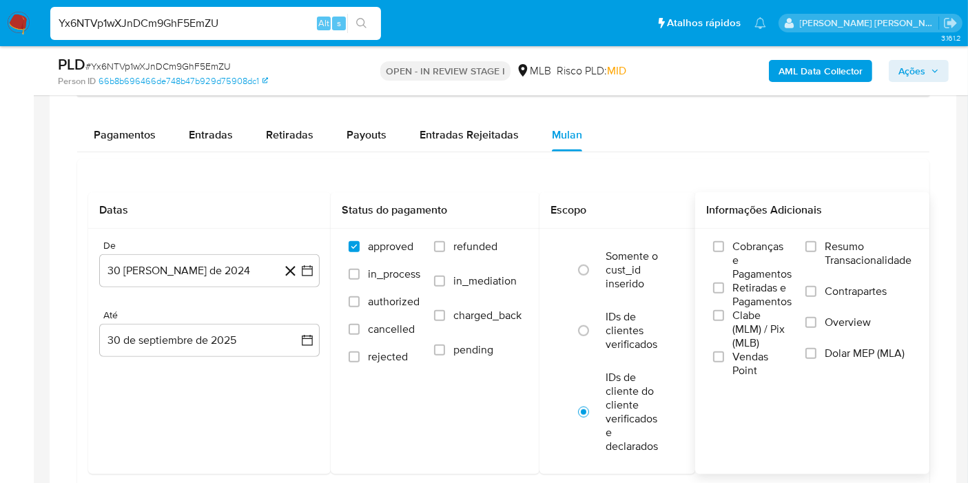
click at [841, 240] on span "Resumo Transacionalidade" at bounding box center [868, 254] width 87 height 28
click at [816, 241] on input "Resumo Transacionalidade" at bounding box center [810, 246] width 11 height 11
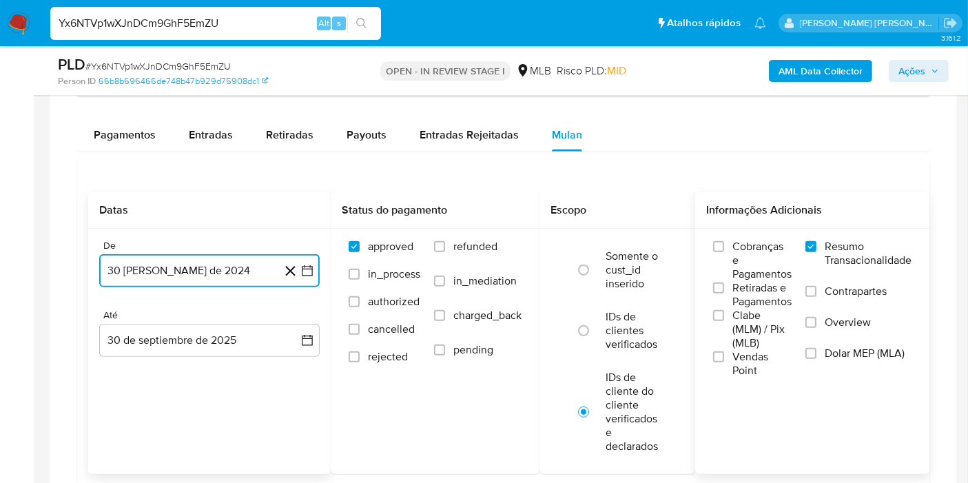
click at [318, 279] on button "30 de agosto de 2024" at bounding box center [209, 270] width 220 height 33
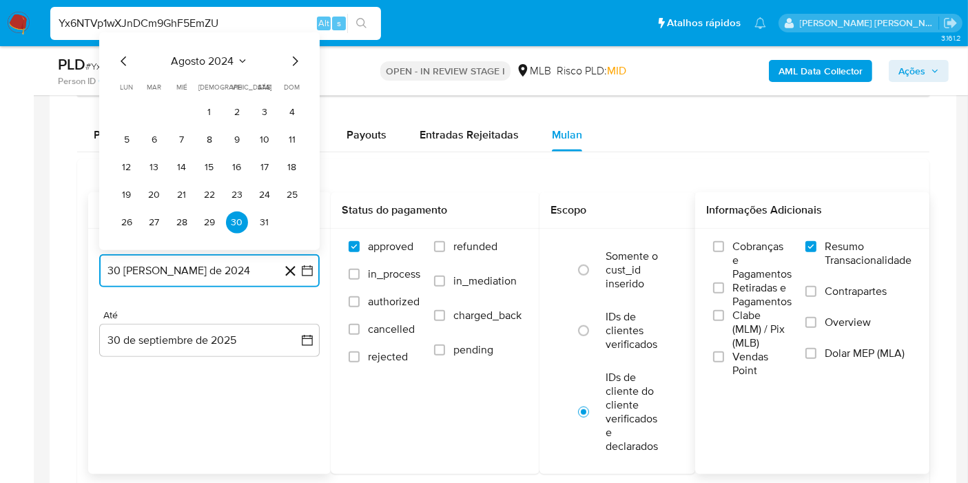
click at [220, 54] on span "agosto 2024" at bounding box center [203, 61] width 63 height 14
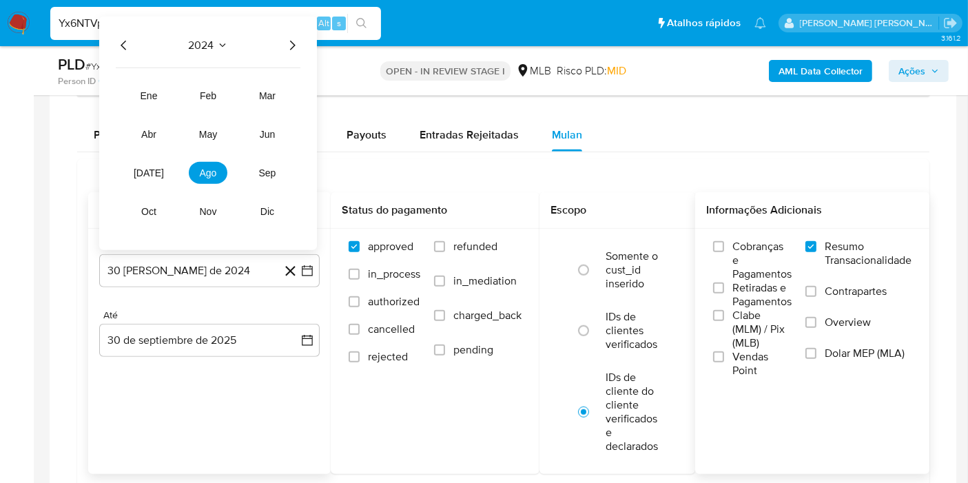
click at [287, 45] on icon "Año siguiente" at bounding box center [292, 45] width 17 height 17
click at [195, 176] on button "ago" at bounding box center [208, 173] width 39 height 22
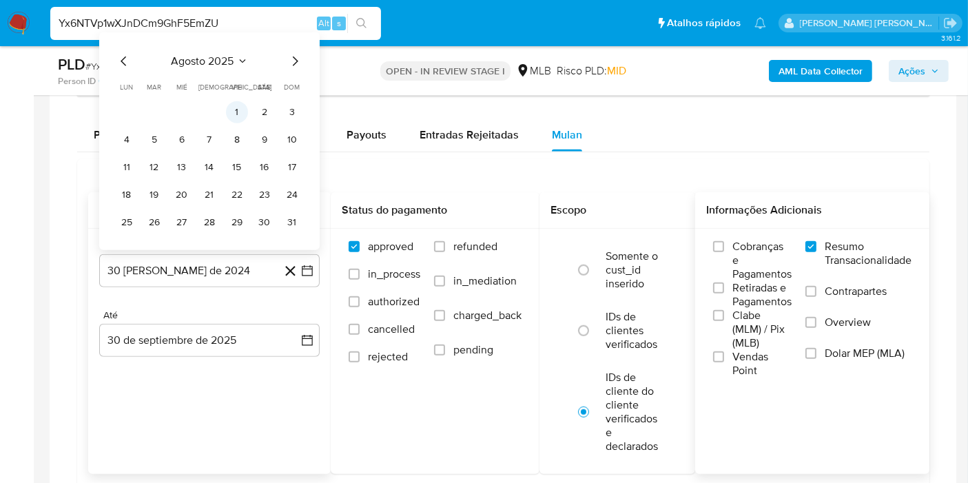
click at [243, 107] on button "1" at bounding box center [237, 112] width 22 height 22
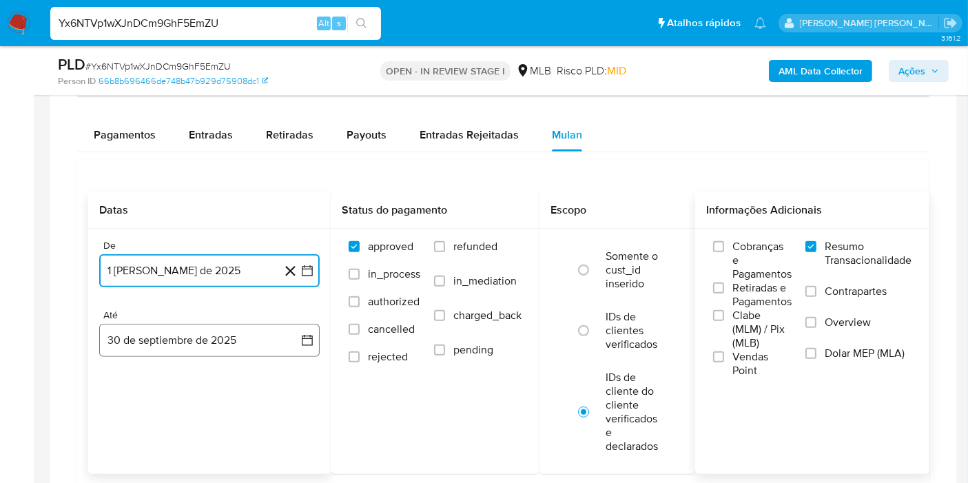
click at [287, 341] on button "30 de septiembre de 2025" at bounding box center [209, 340] width 220 height 33
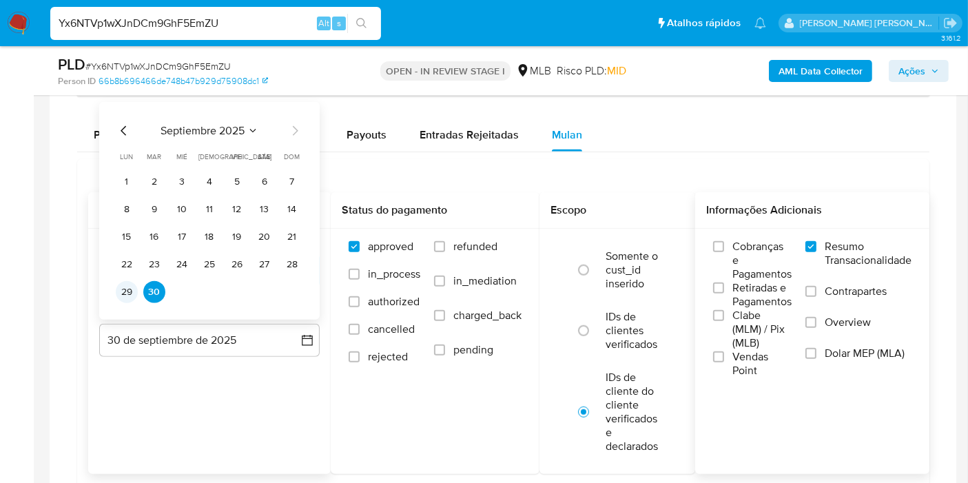
click at [122, 294] on button "29" at bounding box center [127, 292] width 22 height 22
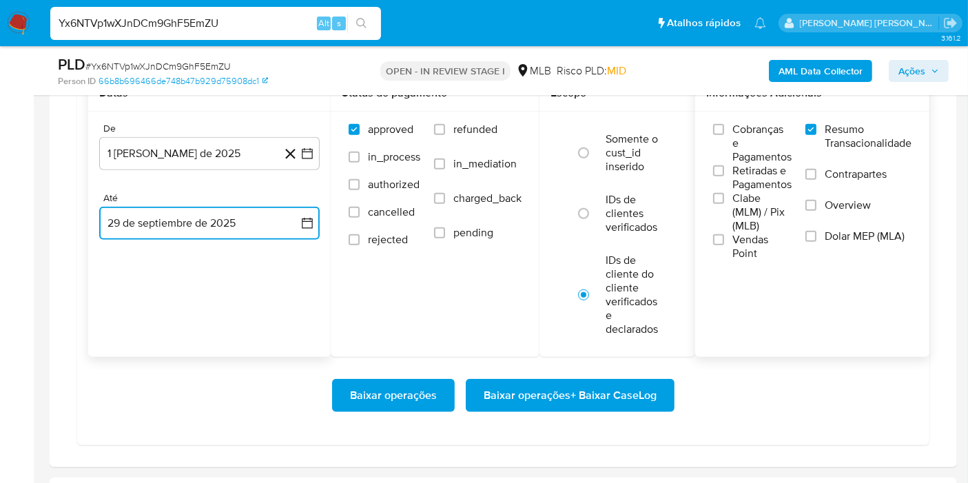
scroll to position [1257, 0]
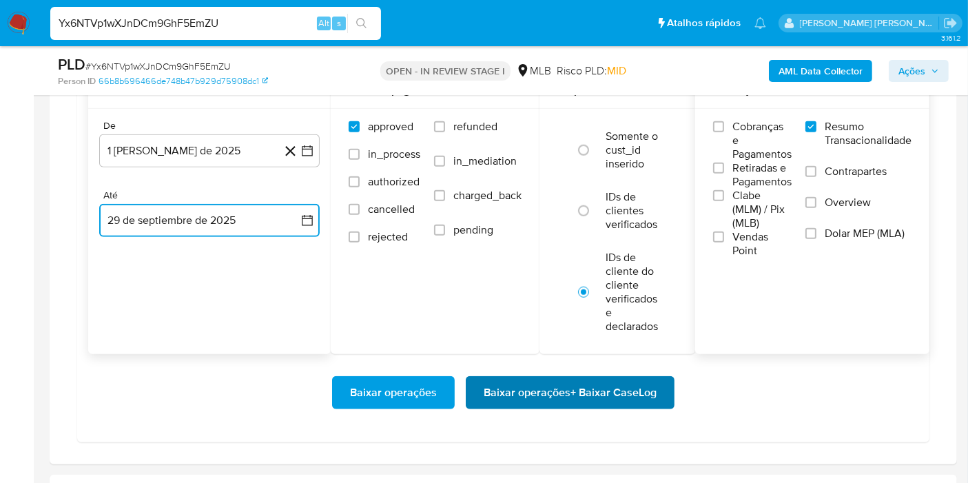
click at [637, 384] on span "Baixar operações + Baixar CaseLog" at bounding box center [570, 393] width 173 height 30
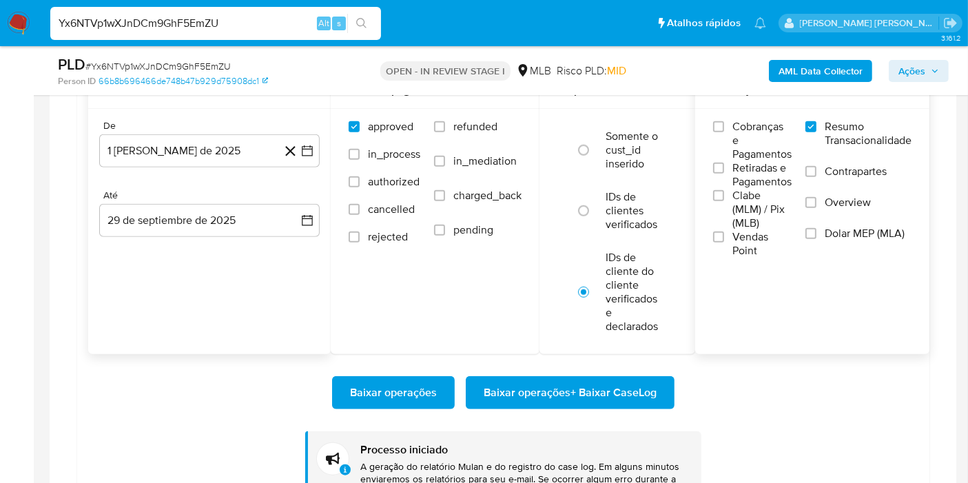
click at [247, 27] on input "Yx6NTVp1wXJnDCm9GhF5EmZU" at bounding box center [215, 23] width 331 height 18
paste input "qKRSSkJmH42aa9beQSGk9QnG"
type input "qKRSSkJmH42aa9beQSGk9QnG"
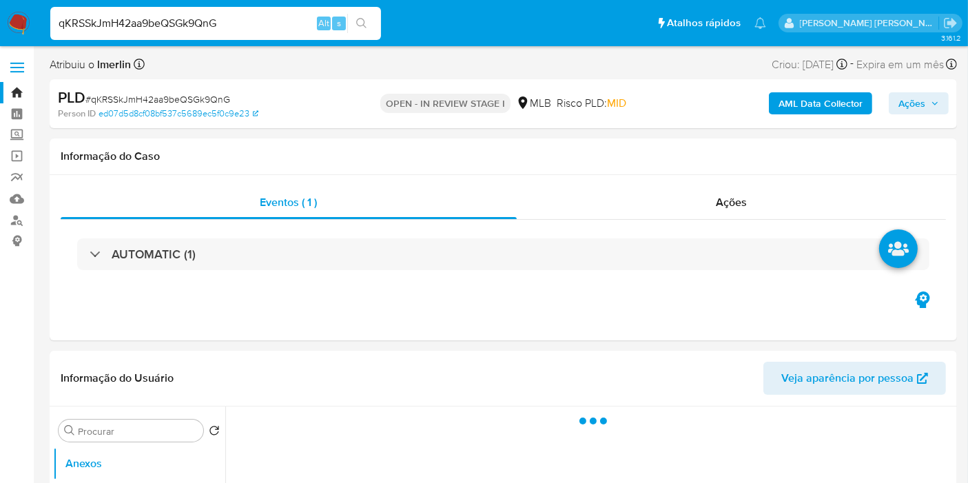
select select "10"
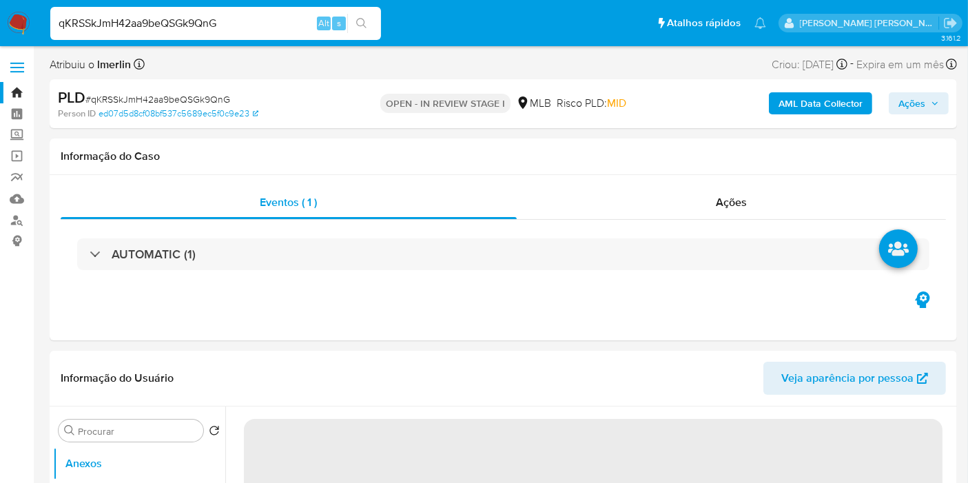
click at [809, 107] on b "AML Data Collector" at bounding box center [820, 103] width 84 height 22
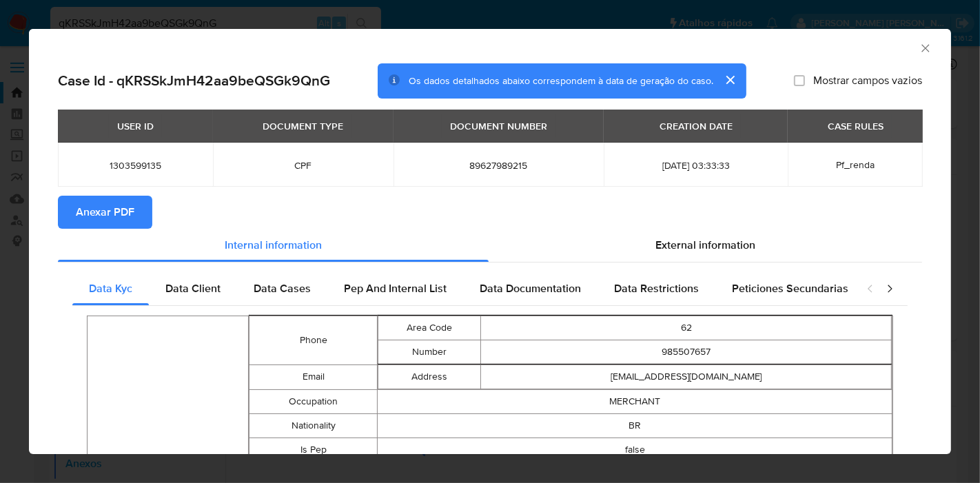
click at [918, 52] on icon "Fechar a janela" at bounding box center [925, 48] width 14 height 14
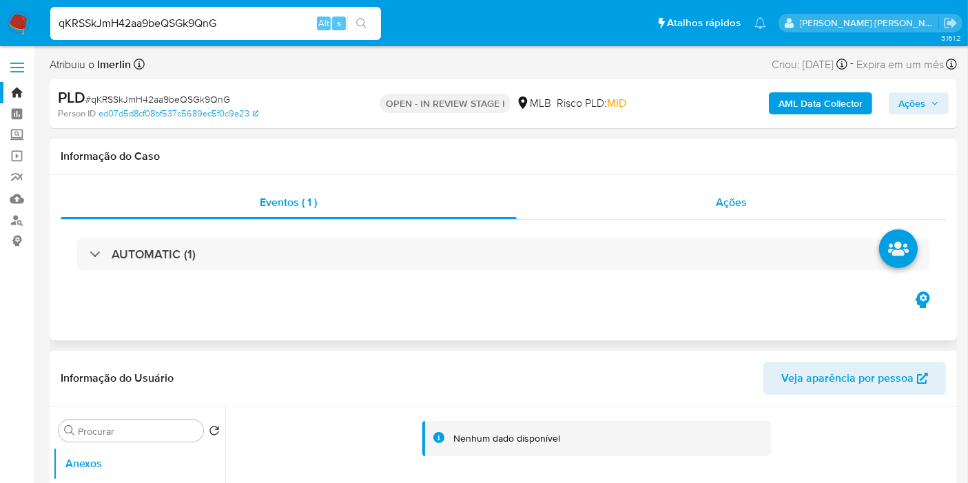
click at [748, 217] on div "Ações" at bounding box center [732, 202] width 430 height 33
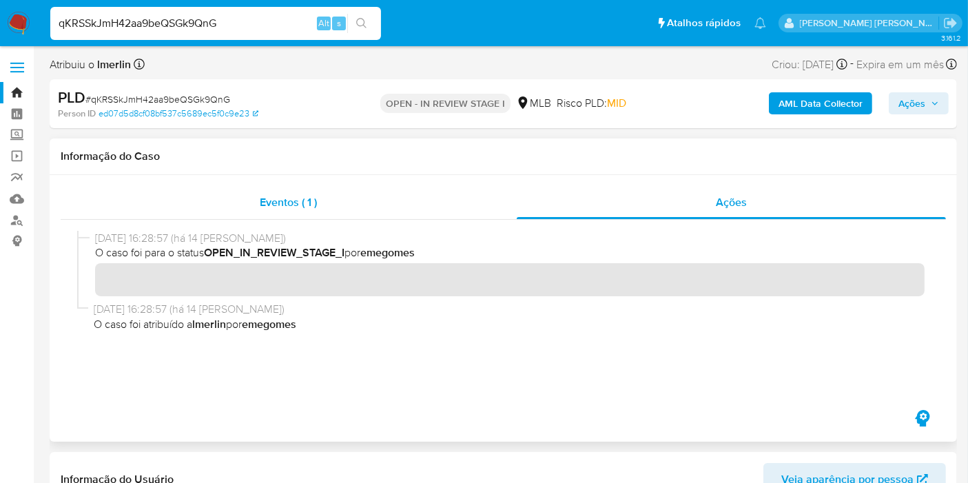
click at [356, 209] on div "Eventos ( 1 )" at bounding box center [289, 202] width 456 height 33
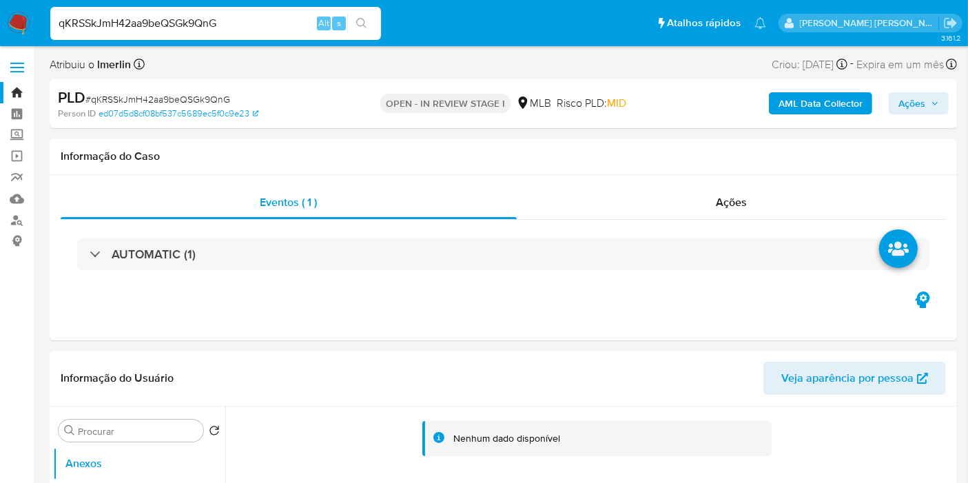
click at [807, 107] on b "AML Data Collector" at bounding box center [820, 103] width 84 height 22
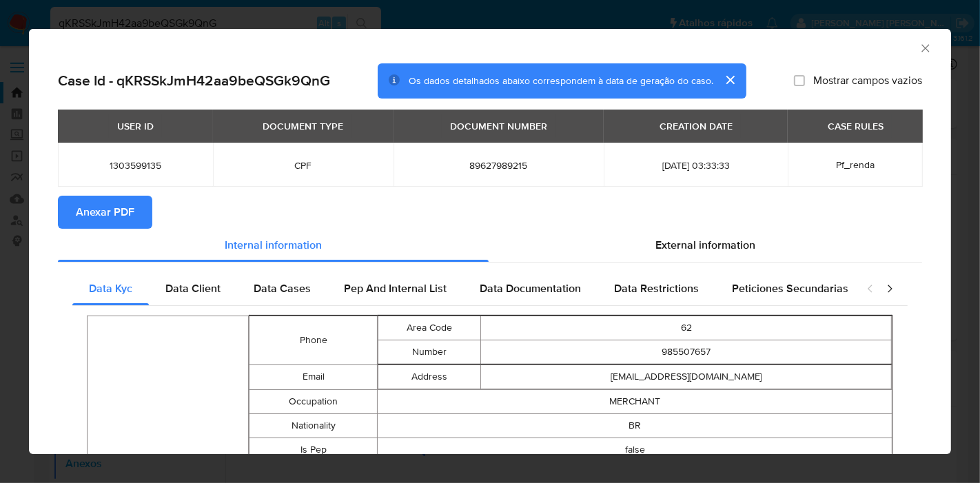
click at [132, 223] on span "Anexar PDF" at bounding box center [105, 212] width 59 height 30
click at [918, 48] on icon "Fechar a janela" at bounding box center [925, 48] width 14 height 14
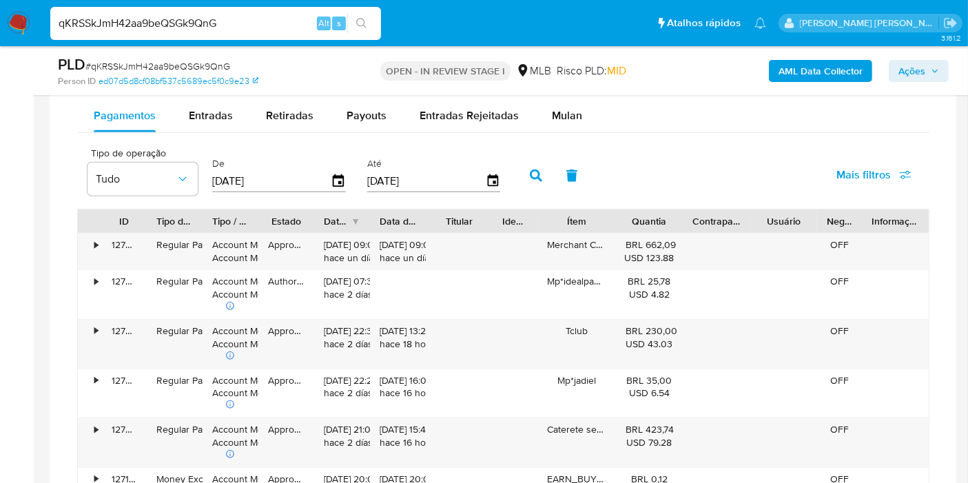
scroll to position [1064, 0]
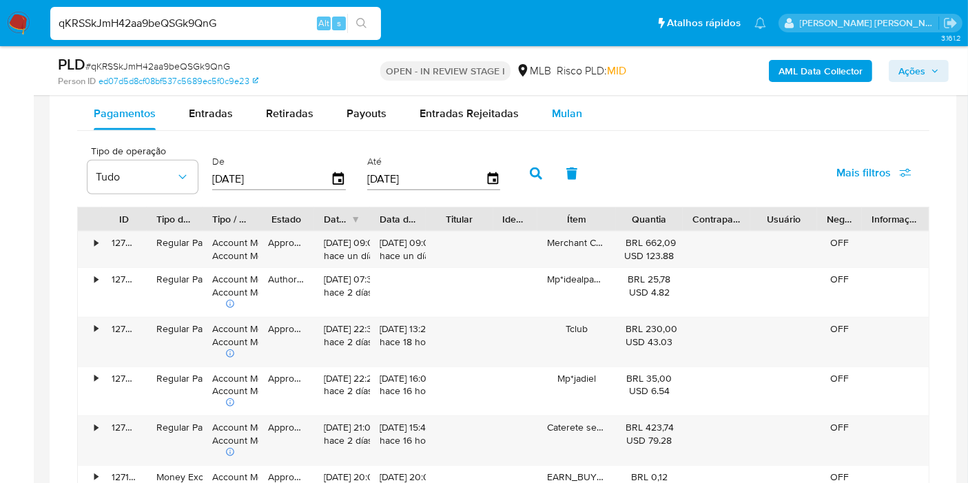
click at [582, 117] on button "Mulan" at bounding box center [566, 113] width 63 height 33
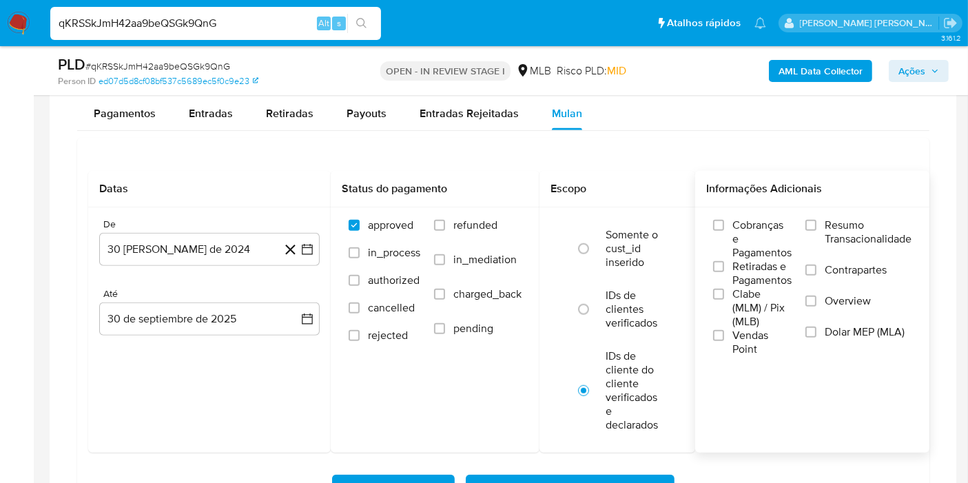
click at [867, 220] on span "Resumo Transacionalidade" at bounding box center [868, 232] width 87 height 28
click at [816, 220] on input "Resumo Transacionalidade" at bounding box center [810, 225] width 11 height 11
click at [311, 254] on button "30 de agosto de 2024" at bounding box center [209, 249] width 220 height 33
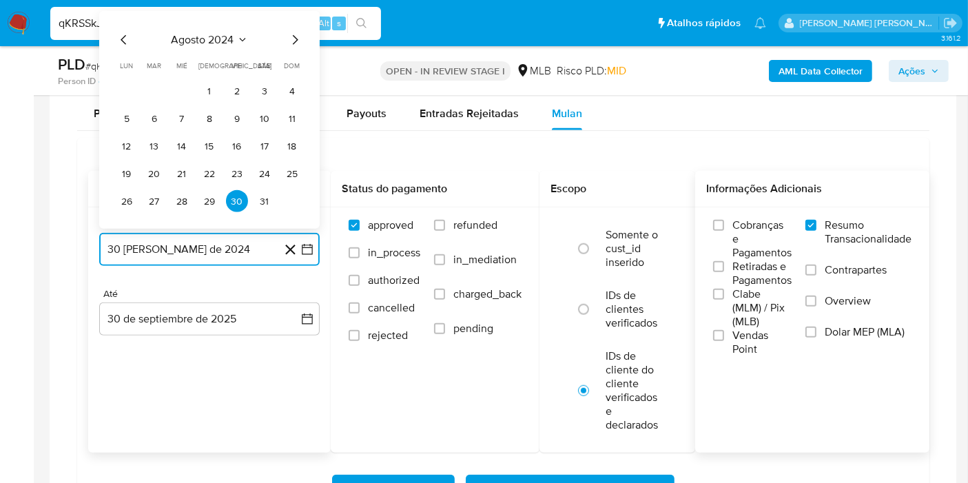
click at [225, 34] on span "agosto 2024" at bounding box center [203, 40] width 63 height 14
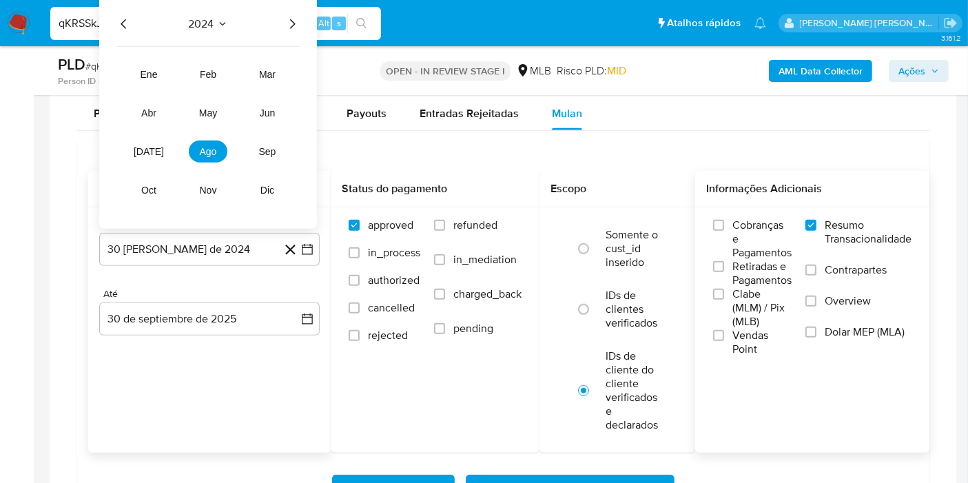
click at [292, 25] on icon "Año siguiente" at bounding box center [292, 24] width 17 height 17
click at [216, 141] on button "ago" at bounding box center [208, 152] width 39 height 22
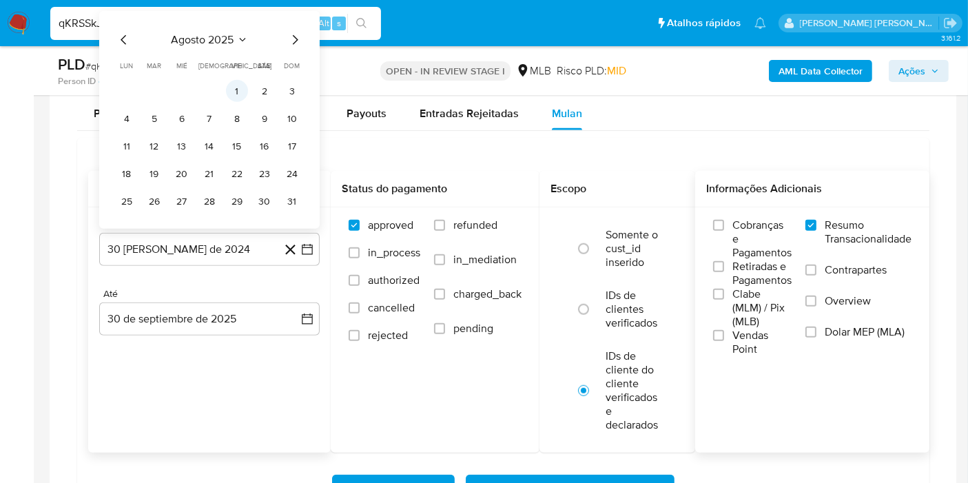
click at [237, 88] on button "1" at bounding box center [237, 91] width 22 height 22
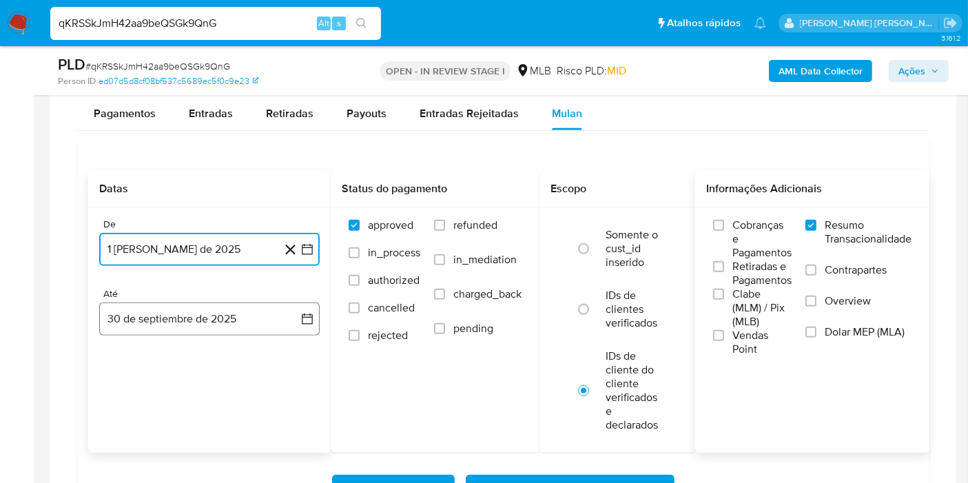
click at [293, 312] on button "30 de septiembre de 2025" at bounding box center [209, 318] width 220 height 33
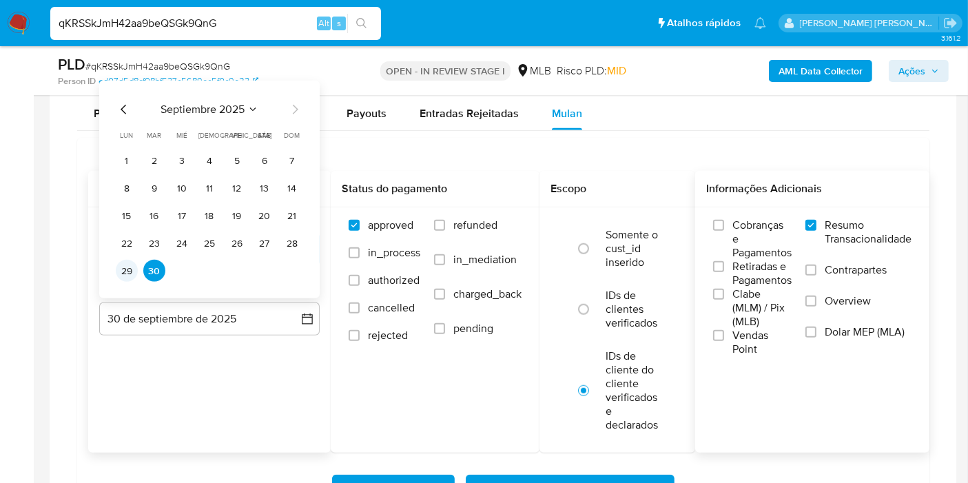
click at [125, 262] on button "29" at bounding box center [127, 271] width 22 height 22
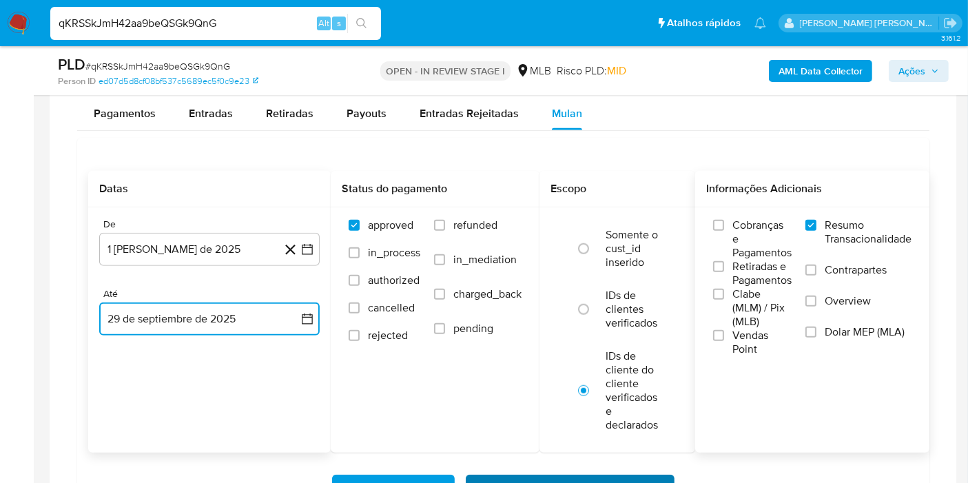
click at [506, 477] on span "Baixar operações + Baixar CaseLog" at bounding box center [570, 491] width 173 height 30
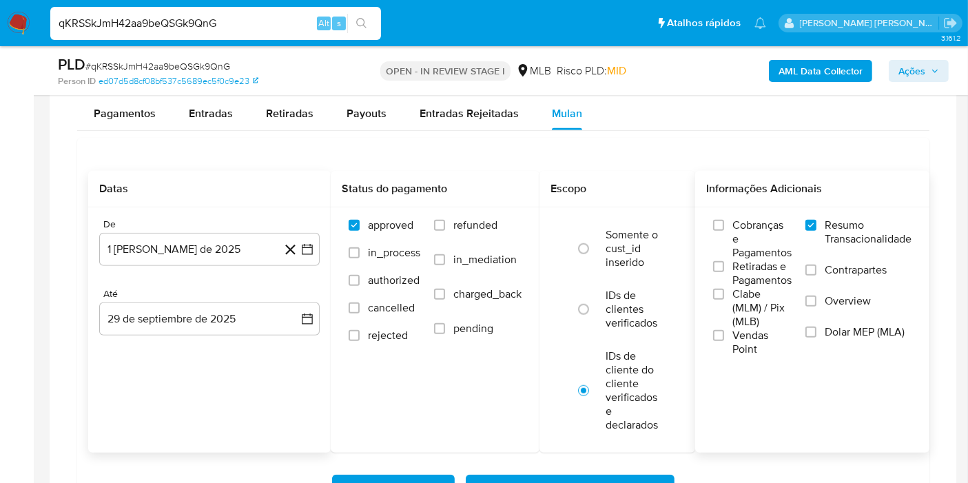
click at [283, 21] on input "qKRSSkJmH42aa9beQSGk9QnG" at bounding box center [215, 23] width 331 height 18
paste input "DoCUSbdZLpHN2t8BL4cUfpzM"
type input "DoCUSbdZLpHN2t8BL4cUfpzM"
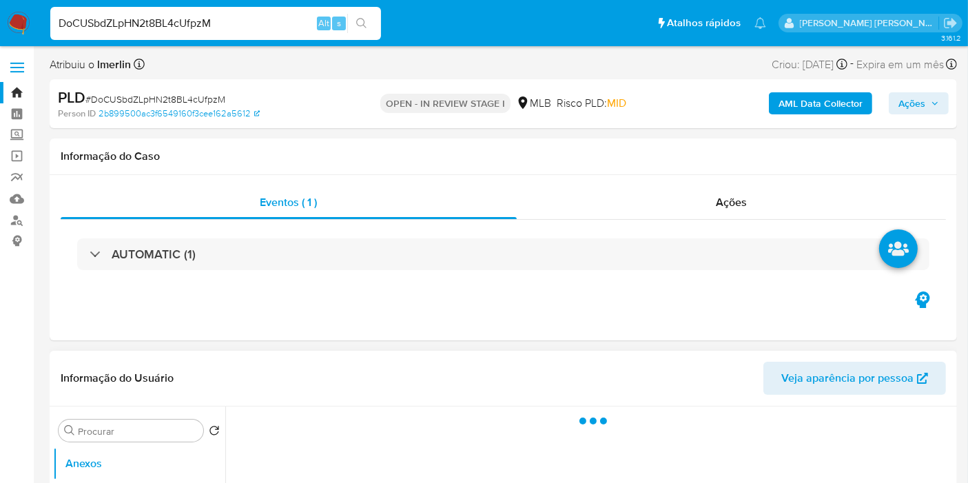
select select "10"
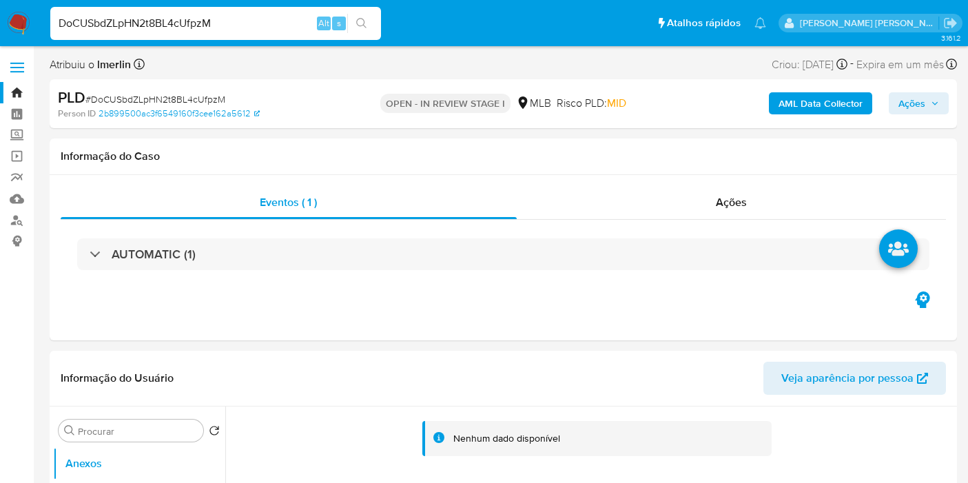
select select "10"
click at [852, 110] on b "AML Data Collector" at bounding box center [820, 103] width 84 height 22
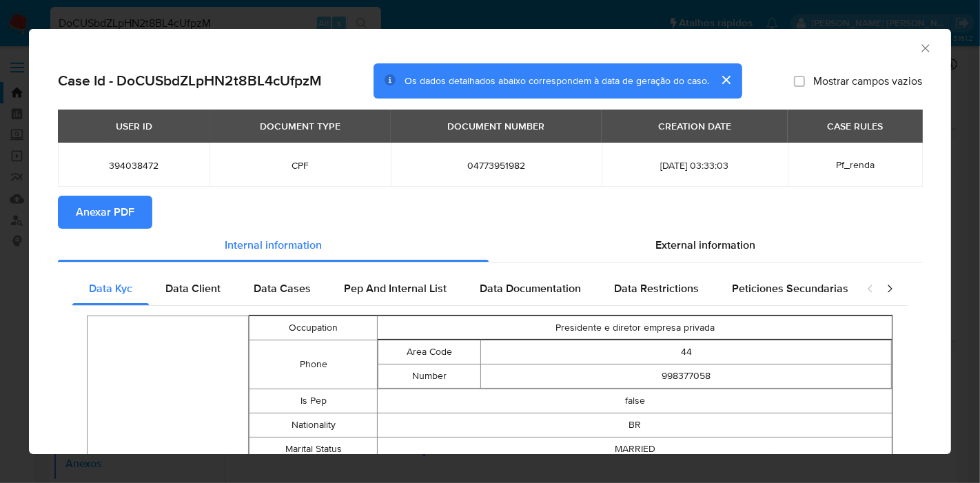
click at [113, 203] on span "Anexar PDF" at bounding box center [105, 212] width 59 height 30
click at [918, 50] on icon "Fechar a janela" at bounding box center [925, 48] width 14 height 14
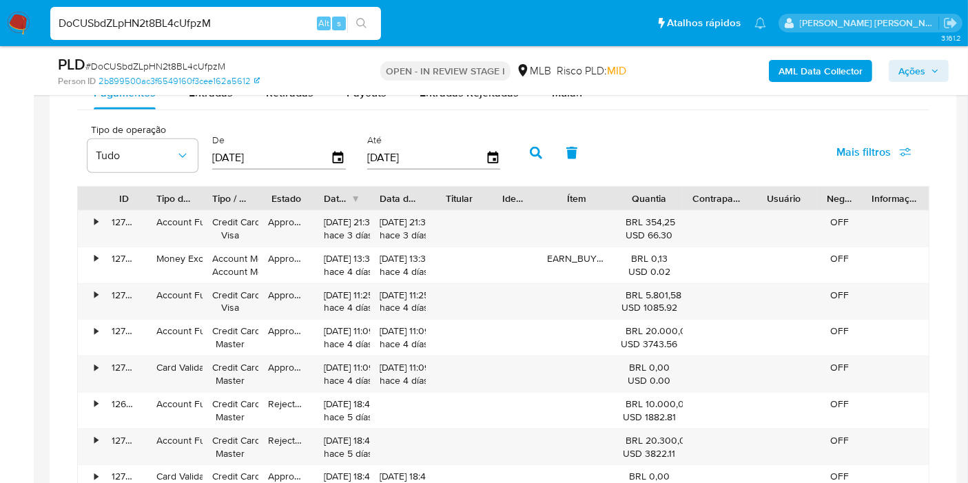
scroll to position [1171, 0]
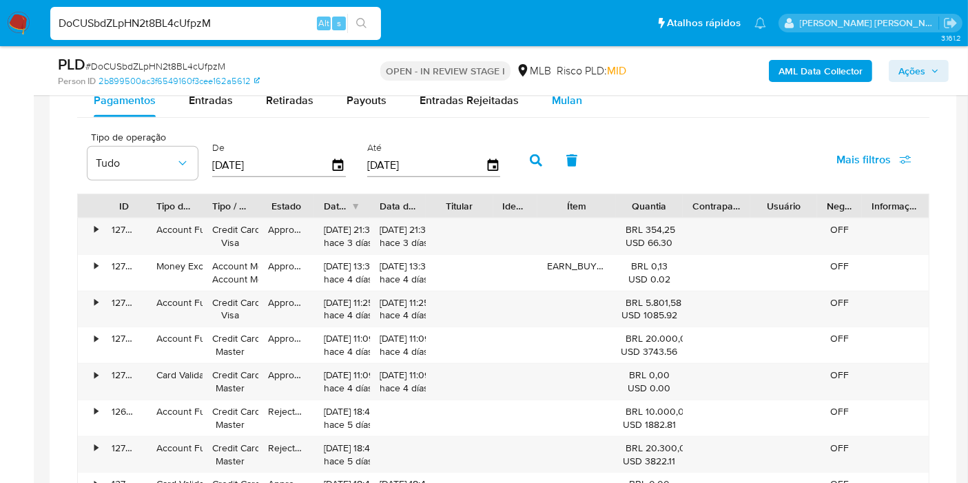
click at [561, 96] on span "Mulan" at bounding box center [567, 100] width 30 height 16
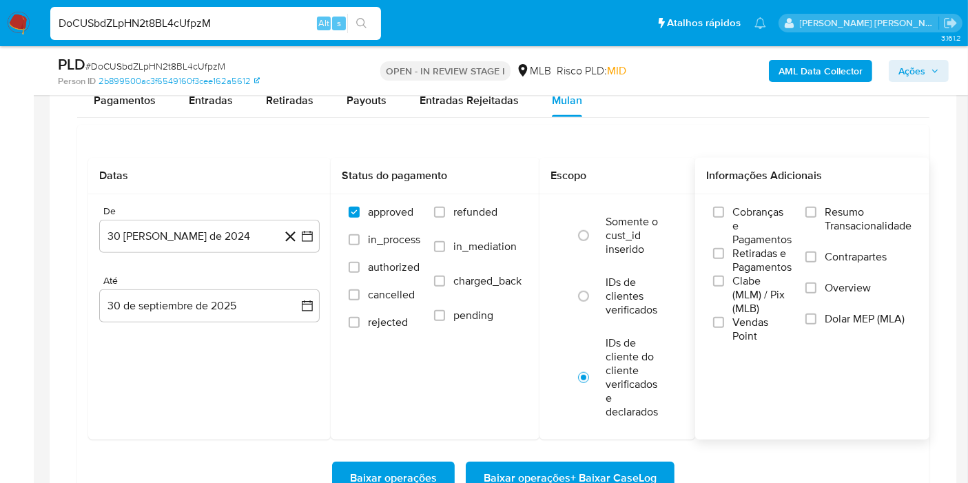
click at [842, 220] on span "Resumo Transacionalidade" at bounding box center [868, 219] width 87 height 28
click at [816, 218] on input "Resumo Transacionalidade" at bounding box center [810, 212] width 11 height 11
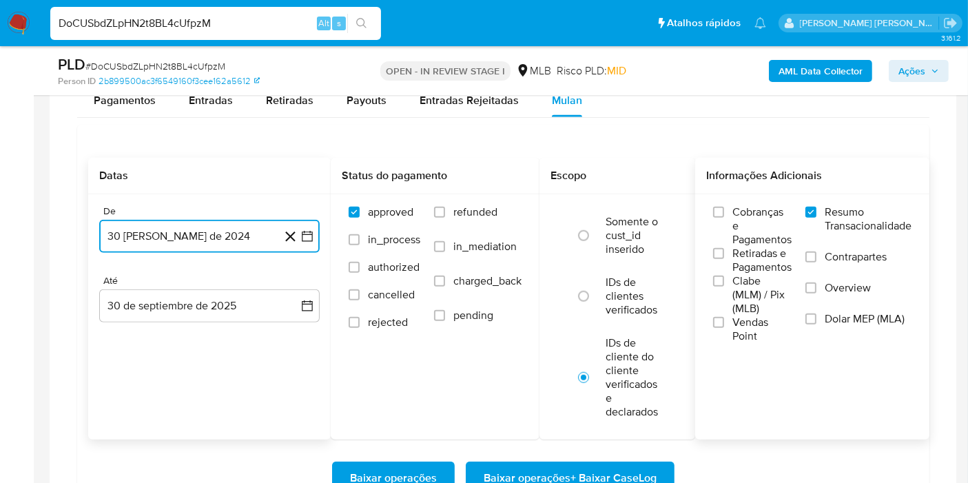
click at [305, 243] on button "30 de agosto de 2024" at bounding box center [209, 236] width 220 height 33
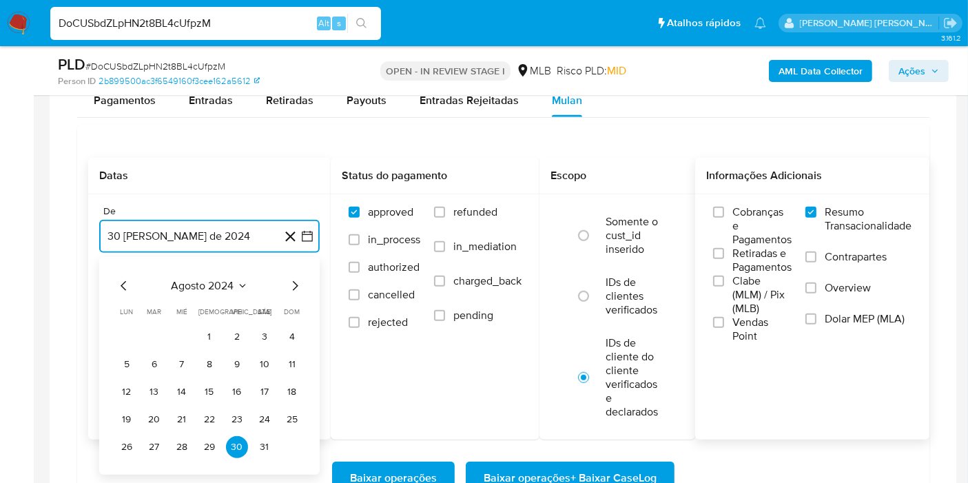
click at [230, 282] on span "agosto 2024" at bounding box center [203, 286] width 63 height 14
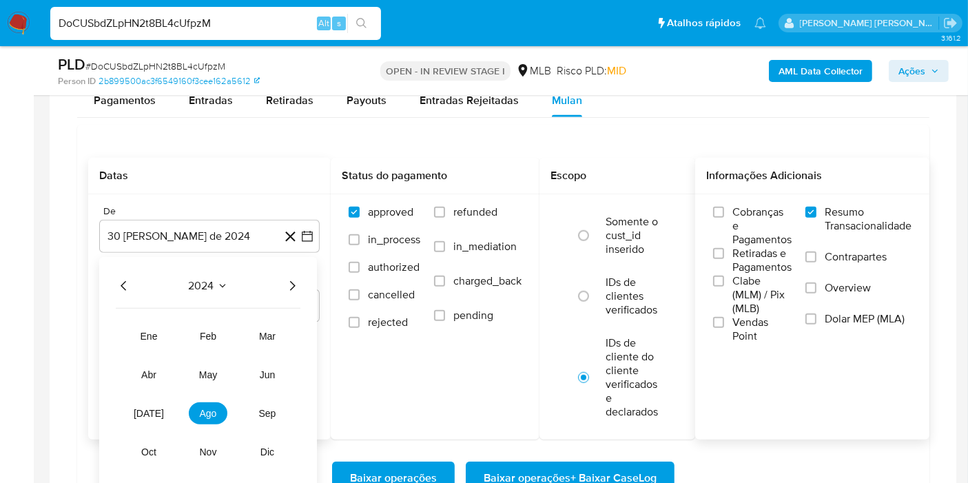
click at [296, 286] on icon "Año siguiente" at bounding box center [292, 286] width 17 height 17
click at [213, 413] on span "ago" at bounding box center [208, 413] width 17 height 11
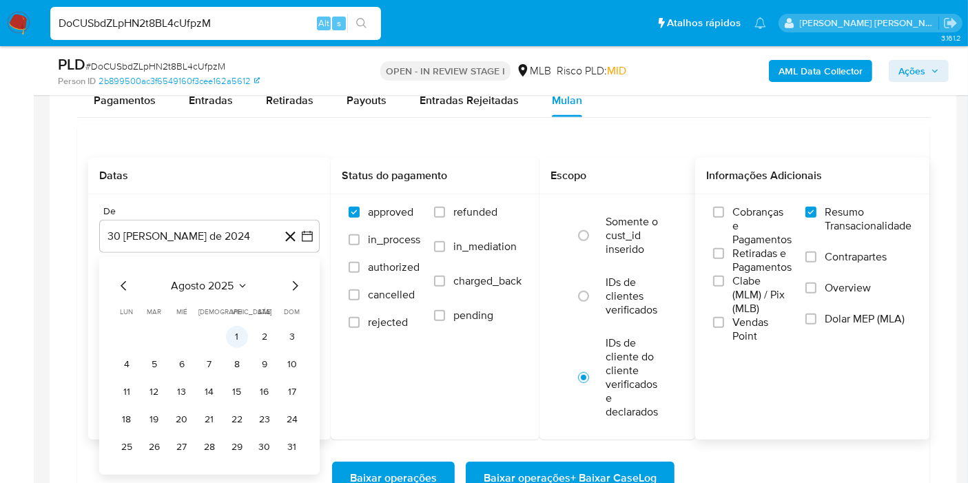
click at [242, 332] on button "1" at bounding box center [237, 337] width 22 height 22
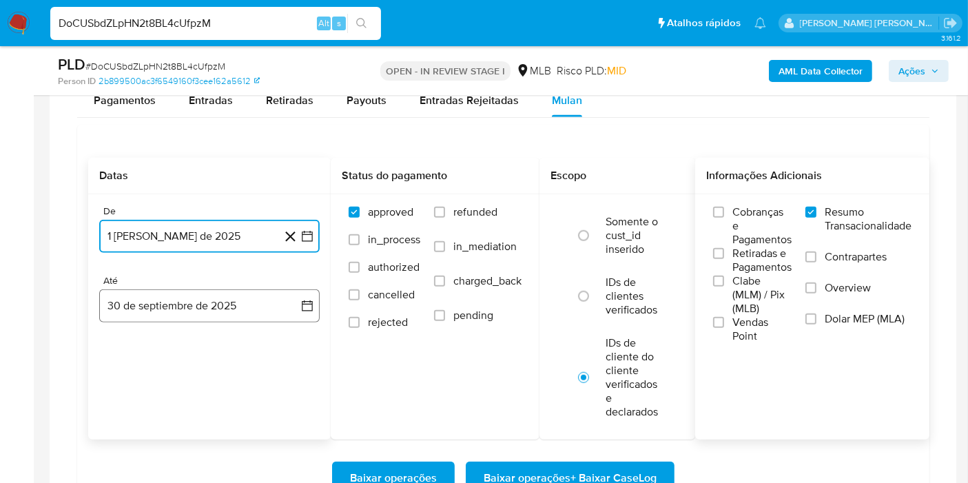
click at [289, 290] on button "30 de septiembre de 2025" at bounding box center [209, 305] width 220 height 33
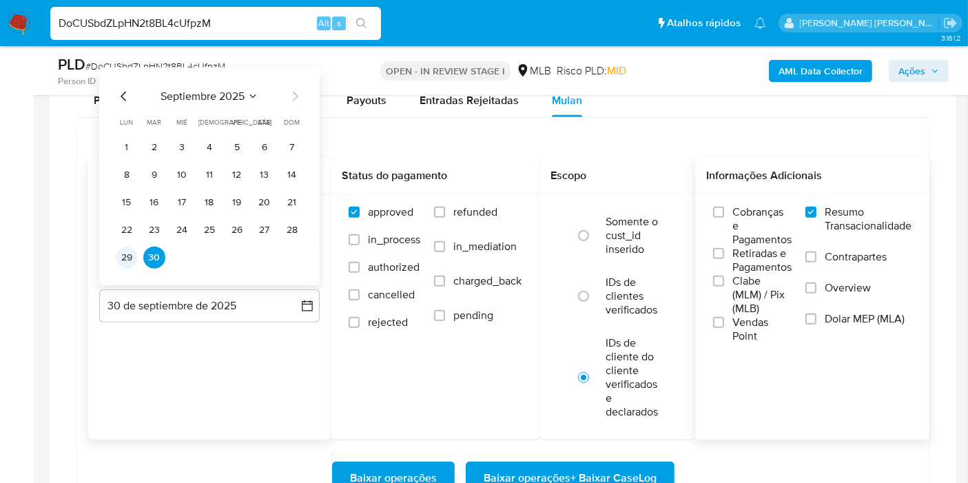
click at [125, 255] on button "29" at bounding box center [127, 258] width 22 height 22
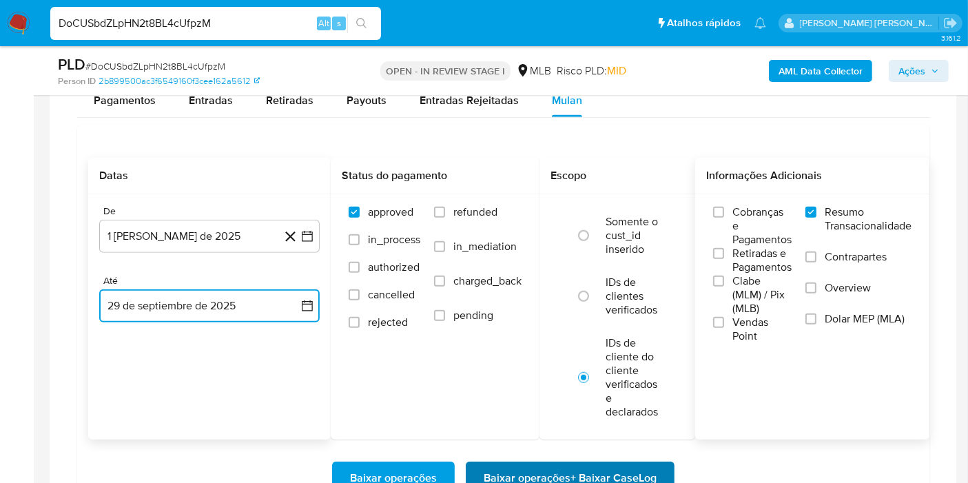
click at [531, 463] on span "Baixar operações + Baixar CaseLog" at bounding box center [570, 478] width 173 height 30
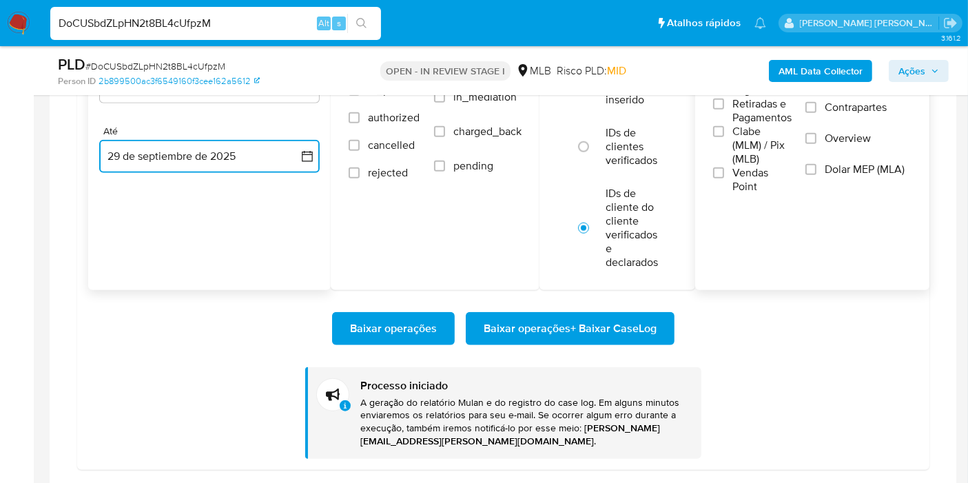
scroll to position [1326, 0]
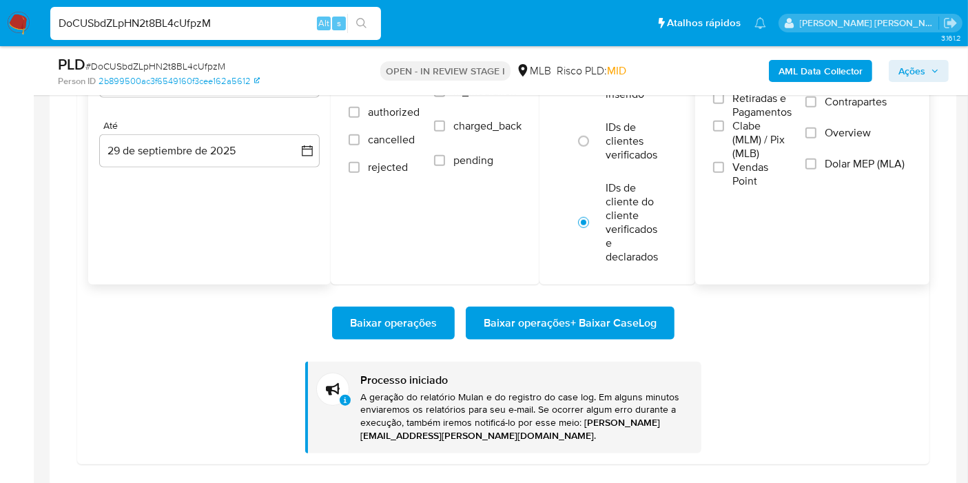
click at [12, 19] on img at bounding box center [18, 23] width 23 height 23
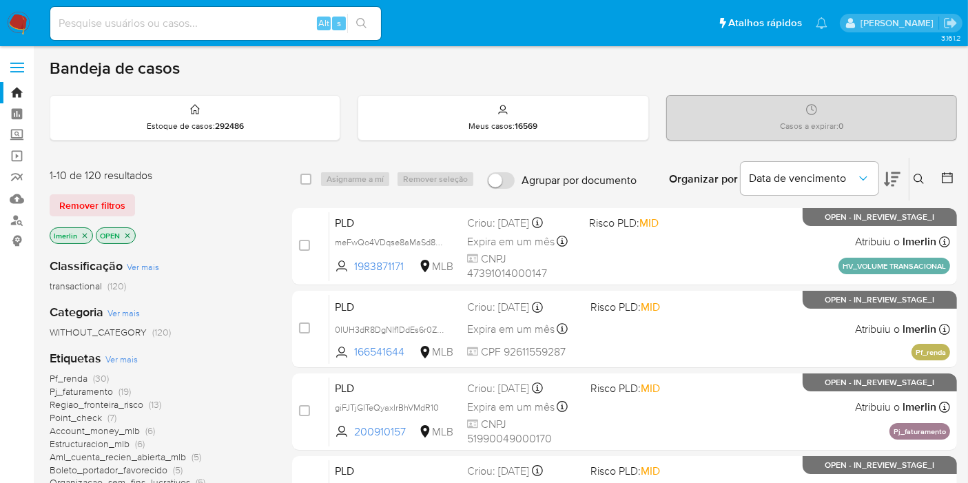
click at [85, 233] on icon "close-filter" at bounding box center [85, 235] width 5 height 5
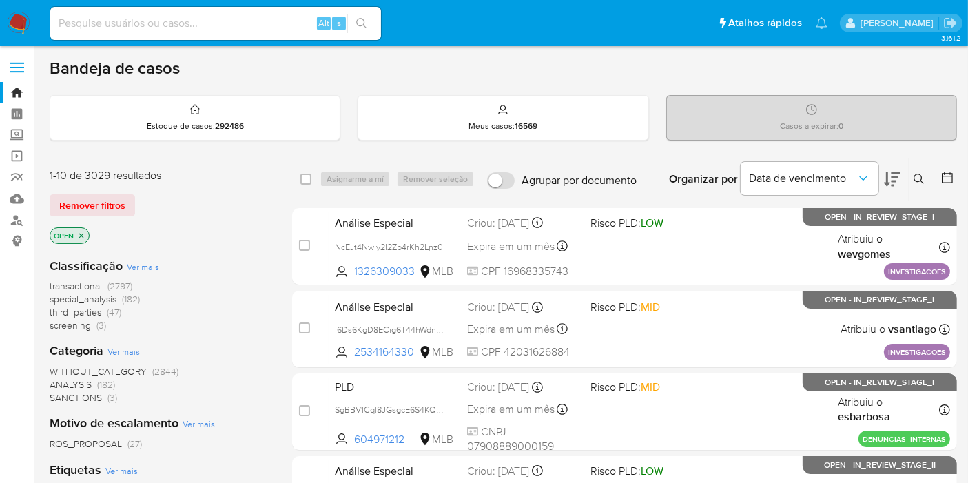
click at [79, 320] on span "screening" at bounding box center [70, 325] width 41 height 14
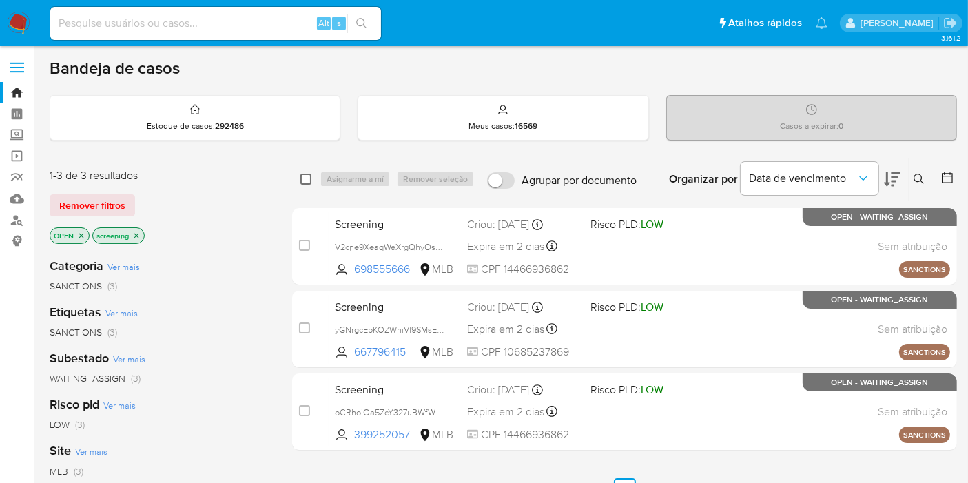
click at [305, 183] on input "checkbox" at bounding box center [305, 179] width 11 height 11
checkbox input "true"
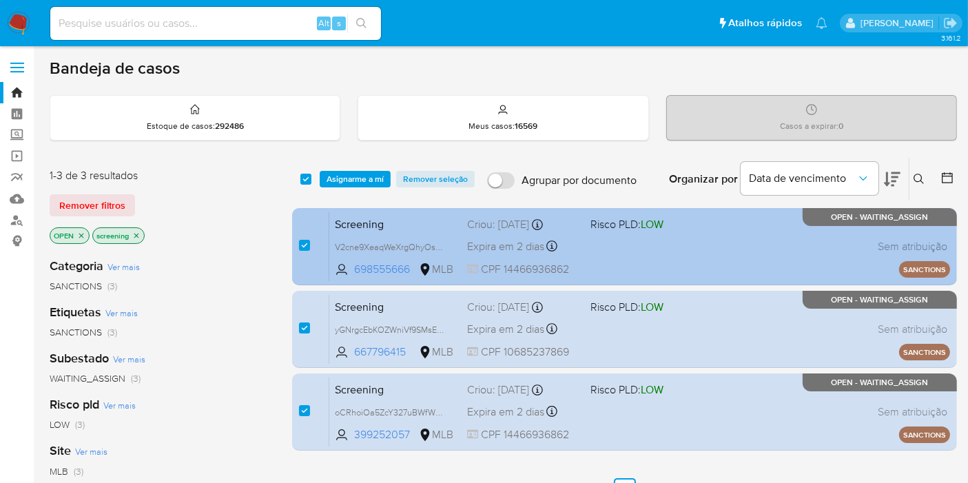
click at [416, 225] on span "Screening" at bounding box center [395, 223] width 121 height 18
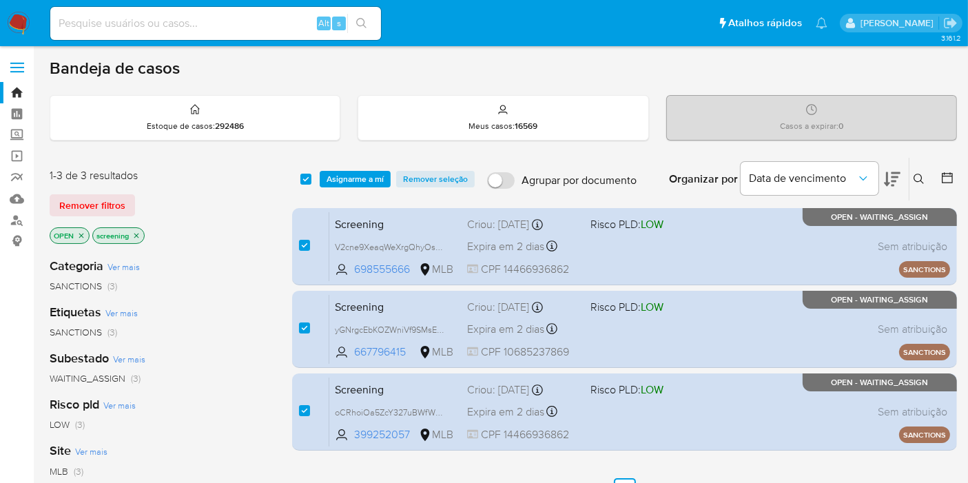
click at [351, 172] on span "Asignarme a mí" at bounding box center [355, 179] width 57 height 14
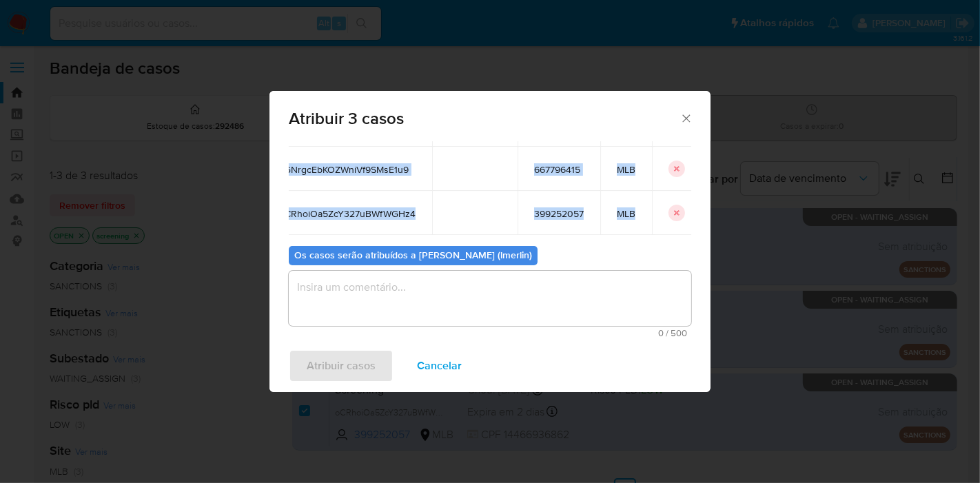
scroll to position [0, 49]
drag, startPoint x: 307, startPoint y: 231, endPoint x: 675, endPoint y: 184, distance: 371.5
click at [675, 184] on tbody "V2cne9XeaqWeXrgQhyOsxYNu 698555666 MLB yGNrgcEbKOZWniVf9SMsE1u9 667796415 MLB o…" at bounding box center [471, 169] width 439 height 132
copy tbody "V2cne9XeaqWeXrgQhyOsxYNu 698555666 MLB yGNrgcEbKOZWniVf9SMsE1u9 667796415 MLB o…"
click at [375, 304] on textarea "assign-modal" at bounding box center [490, 298] width 402 height 55
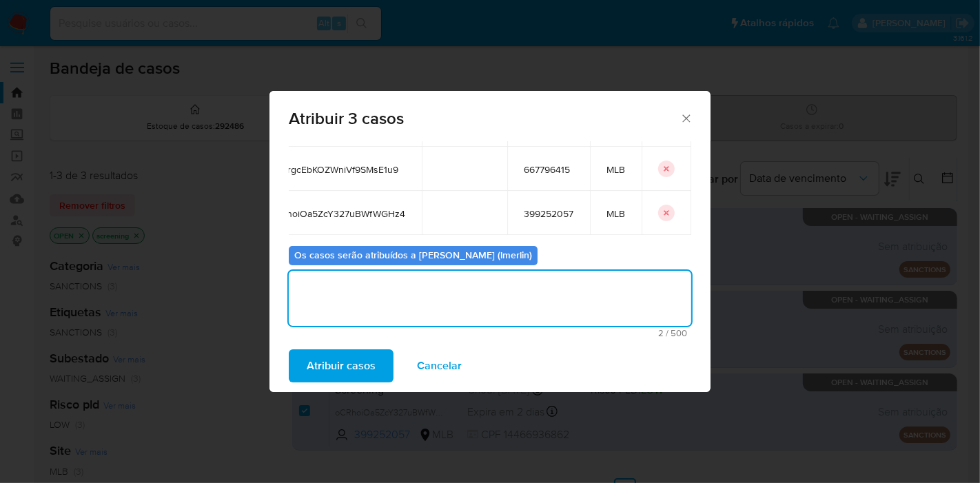
click at [348, 367] on span "Atribuir casos" at bounding box center [341, 366] width 69 height 30
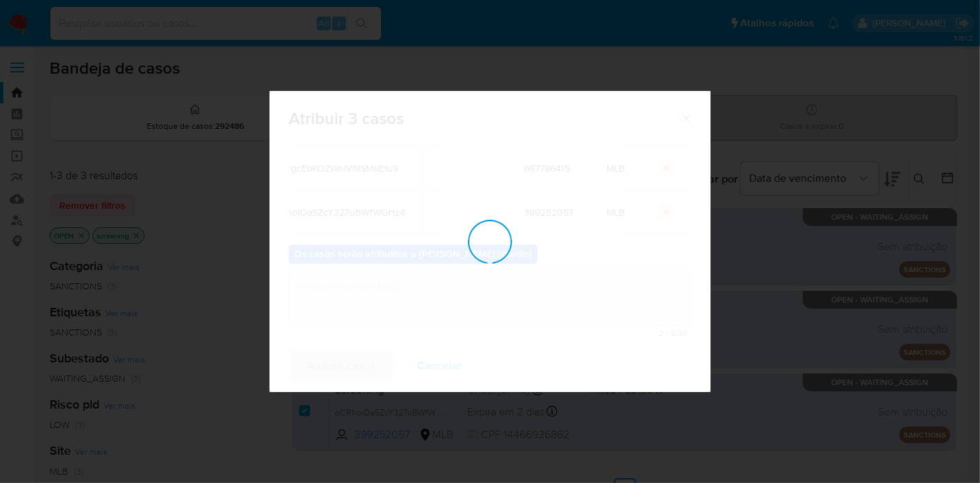
checkbox input "false"
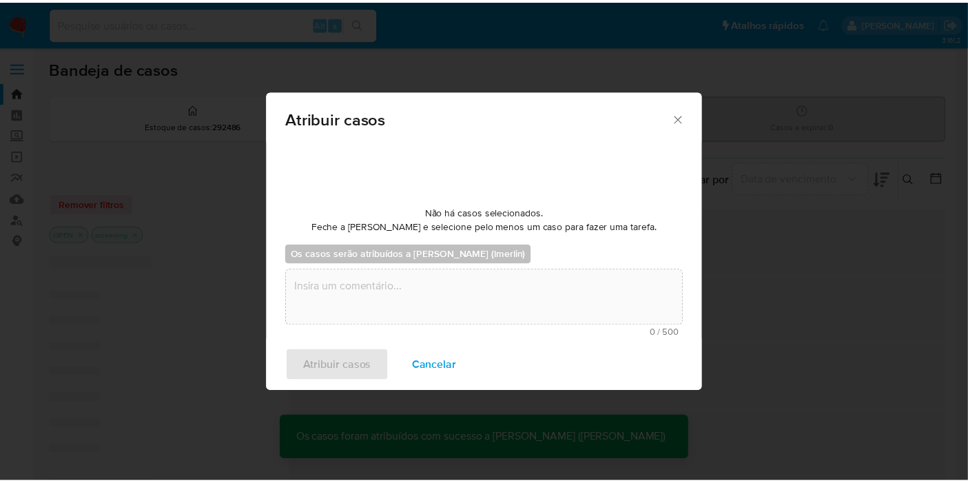
scroll to position [83, 0]
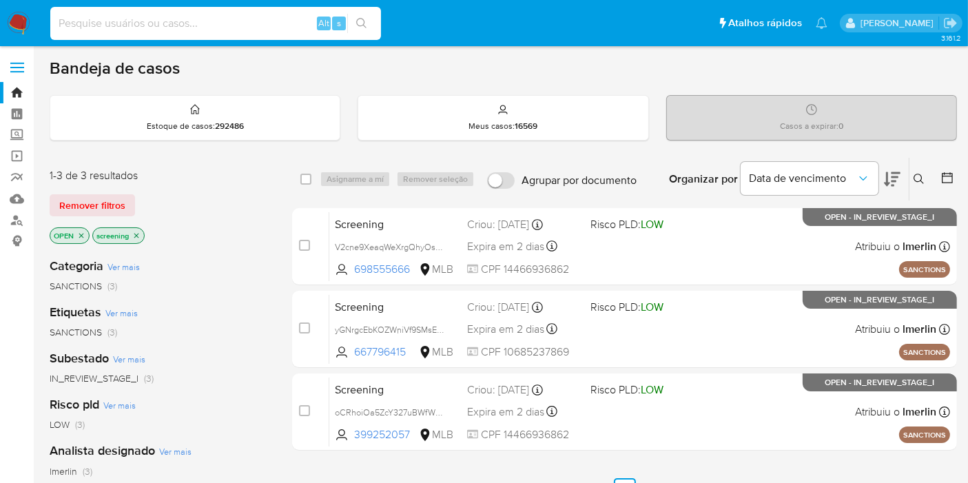
click at [285, 29] on input at bounding box center [215, 23] width 331 height 18
paste input "V2cne9XeaqWeXrgQhyOsxYNu"
type input "V2cne9XeaqWeXrgQhyOsxYNu"
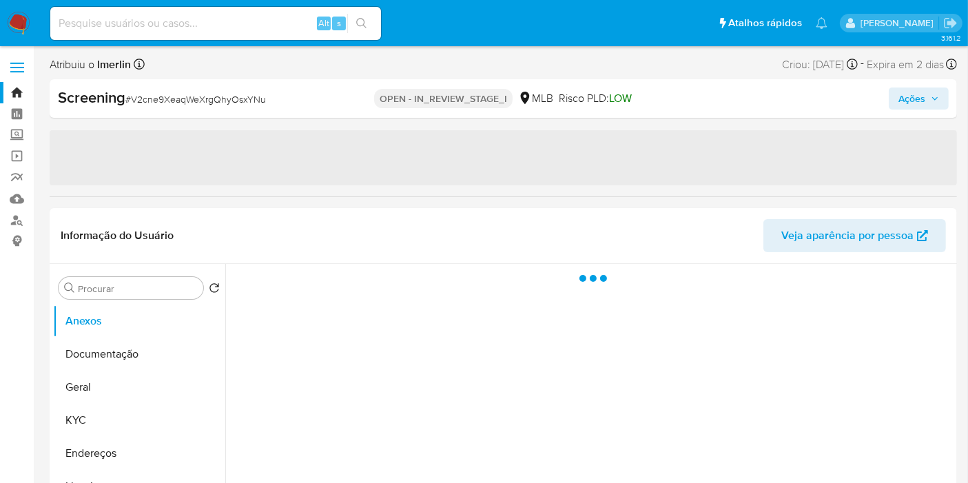
select select "10"
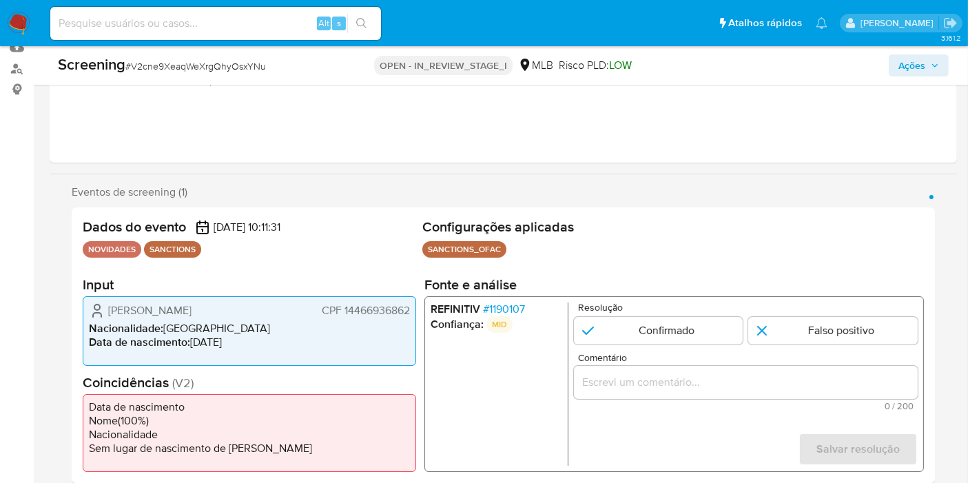
scroll to position [153, 0]
click at [377, 298] on div "Alexandre de Moraes CPF 14466936862 Nacionalidade : Brasil Data de nascimento :…" at bounding box center [249, 330] width 333 height 70
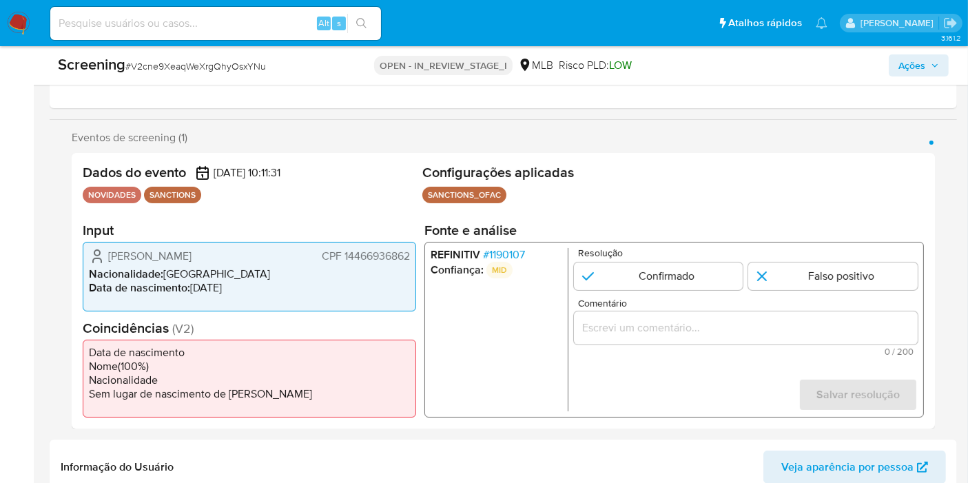
scroll to position [229, 0]
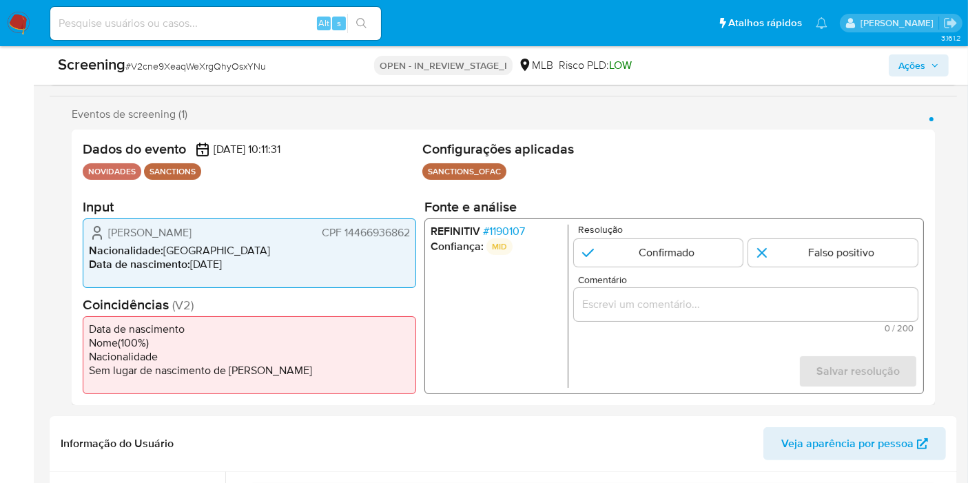
drag, startPoint x: 548, startPoint y: 231, endPoint x: 524, endPoint y: 232, distance: 23.5
click at [524, 232] on li "REFINITIV # 1190107" at bounding box center [497, 232] width 132 height 14
click at [662, 301] on input "Comentário" at bounding box center [746, 305] width 344 height 18
paste input "Cliente nome ALEXANDRE DE MORAES, CPF 14466936862, gerou match com sancionado n…"
type input "Cliente nome ALEXANDRE DE MORAES, CPF 14466936862, gerou match com sancionado n…"
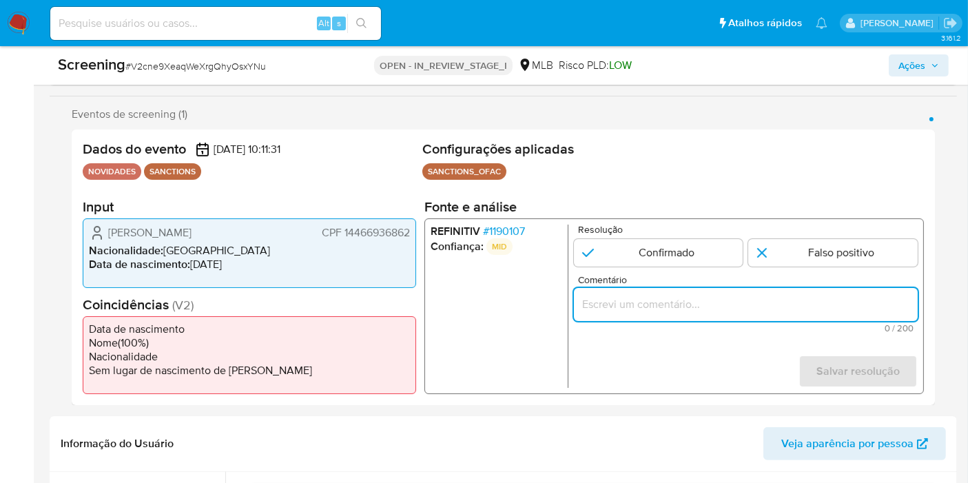
scroll to position [0, 0]
click at [659, 298] on input "Comentário" at bounding box center [746, 305] width 344 height 18
paste input "ALEXANDRE DE MORAES, CPF 14466936862, gerou match com sancionado na lista OFAC,…"
type input "ALEXANDRE DE MORAES, CPF 14466936862, gerou match com sancionado na lista OFAC,…"
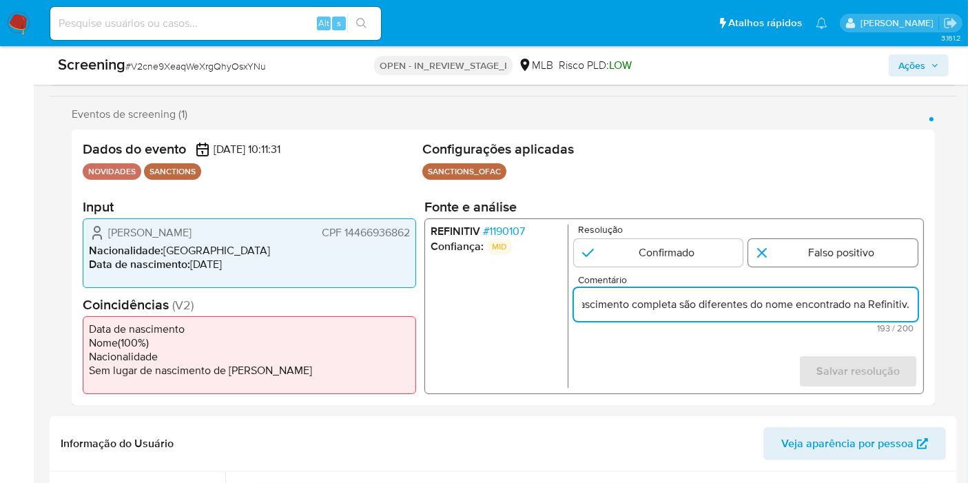
click at [793, 256] on input "1 de 1" at bounding box center [832, 253] width 169 height 28
radio input "true"
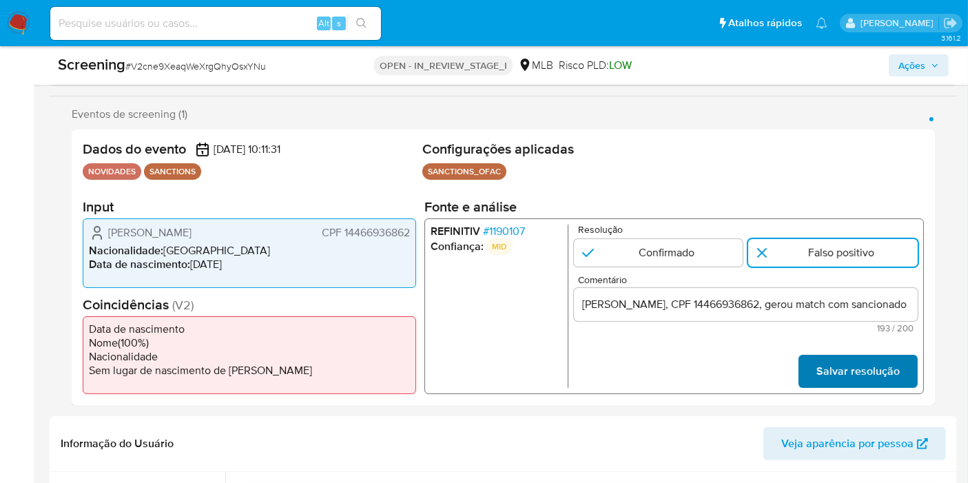
click at [847, 363] on span "Salvar resolução" at bounding box center [857, 371] width 83 height 30
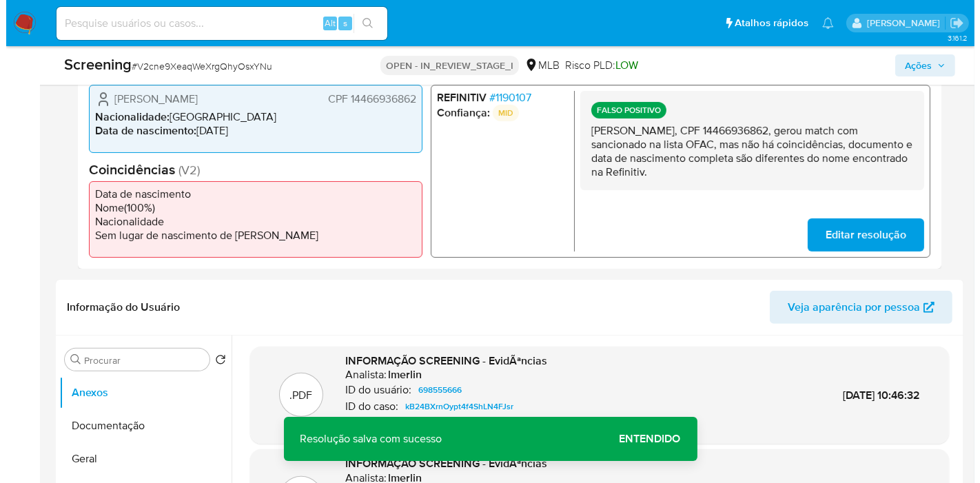
scroll to position [535, 0]
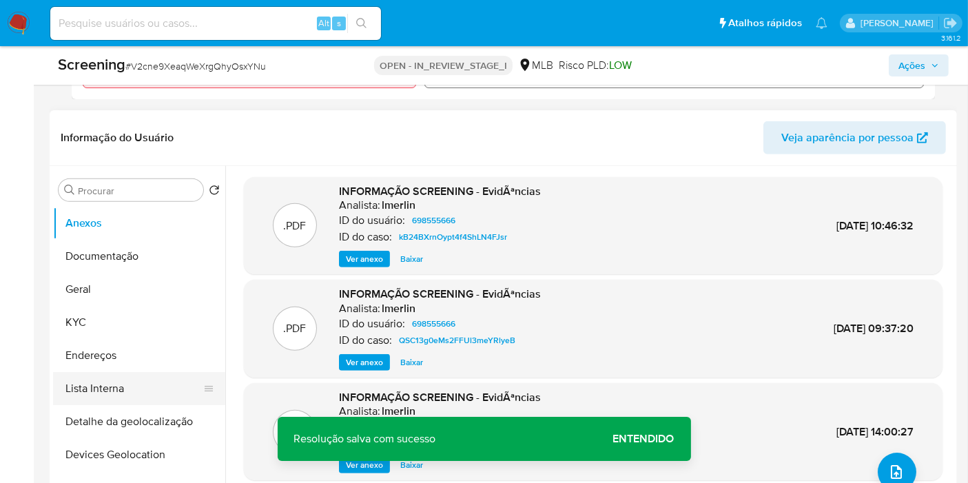
click at [127, 382] on button "Lista Interna" at bounding box center [133, 388] width 161 height 33
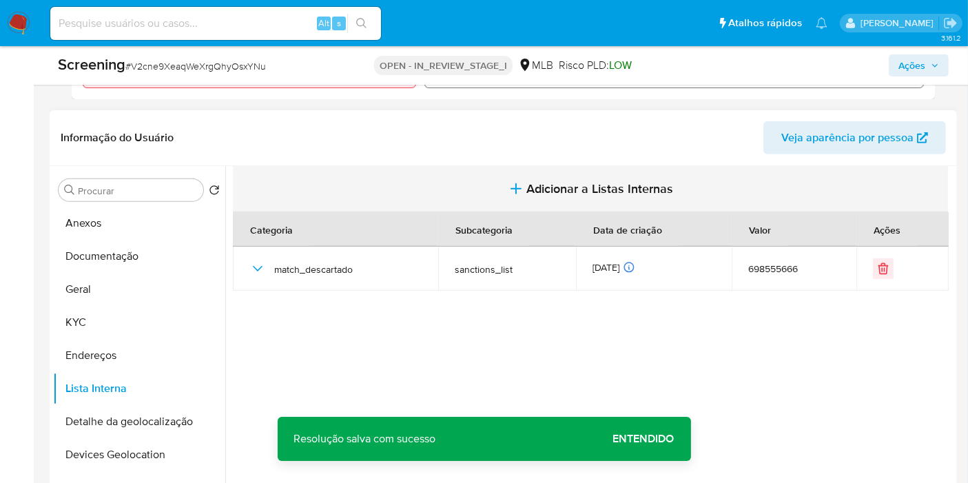
click at [508, 177] on button "Adicionar a Listas Internas" at bounding box center [590, 189] width 715 height 46
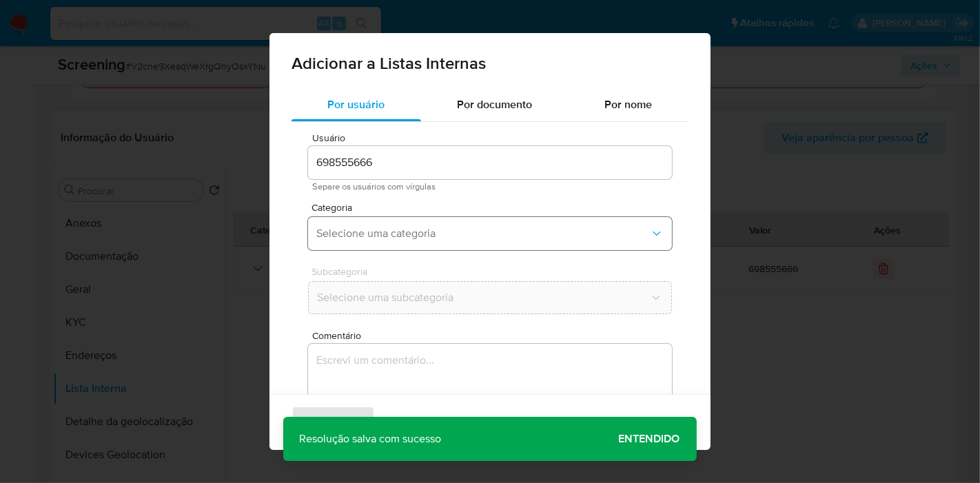
click at [460, 217] on button "Selecione uma categoria" at bounding box center [490, 233] width 364 height 33
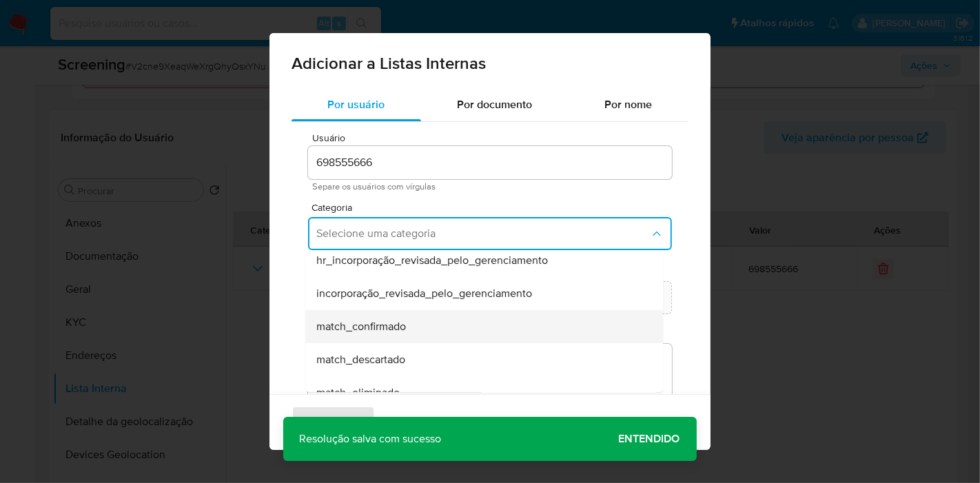
scroll to position [76, 0]
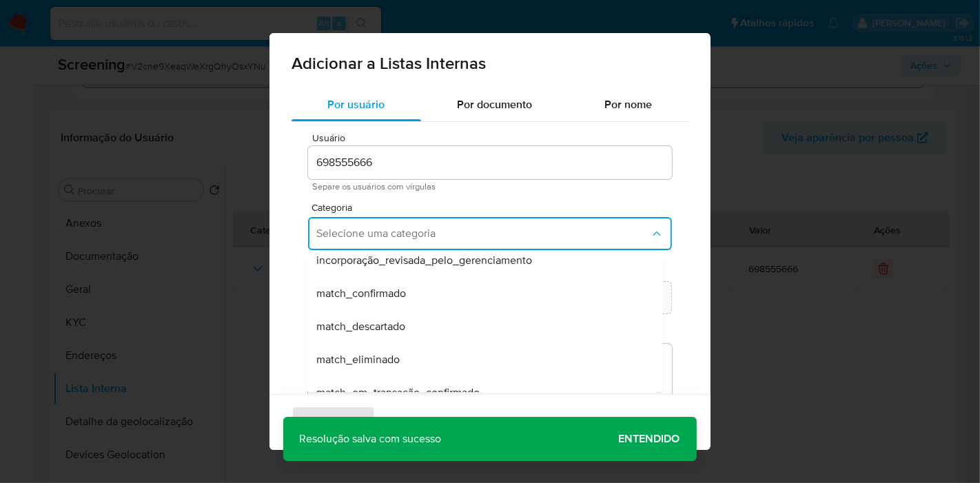
click at [432, 339] on div "match_descartado" at bounding box center [479, 326] width 327 height 33
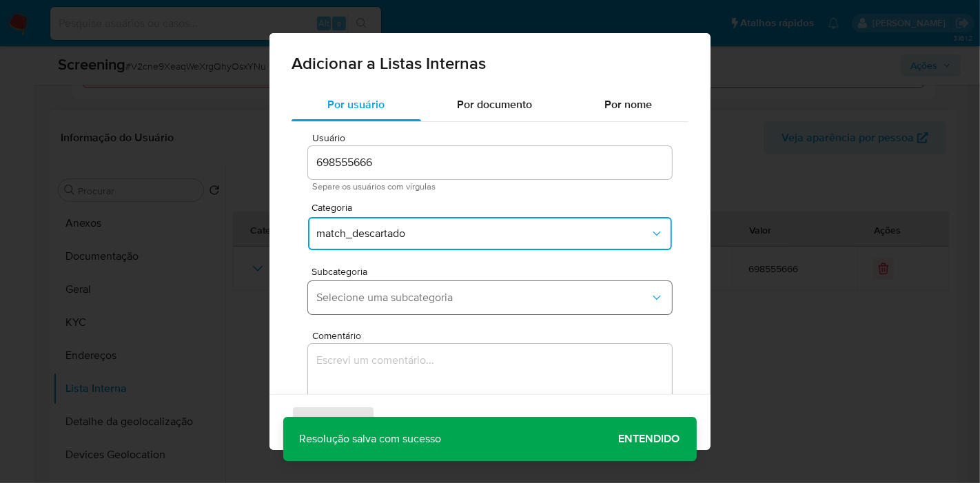
click at [446, 300] on span "Selecione uma subcategoria" at bounding box center [482, 298] width 333 height 14
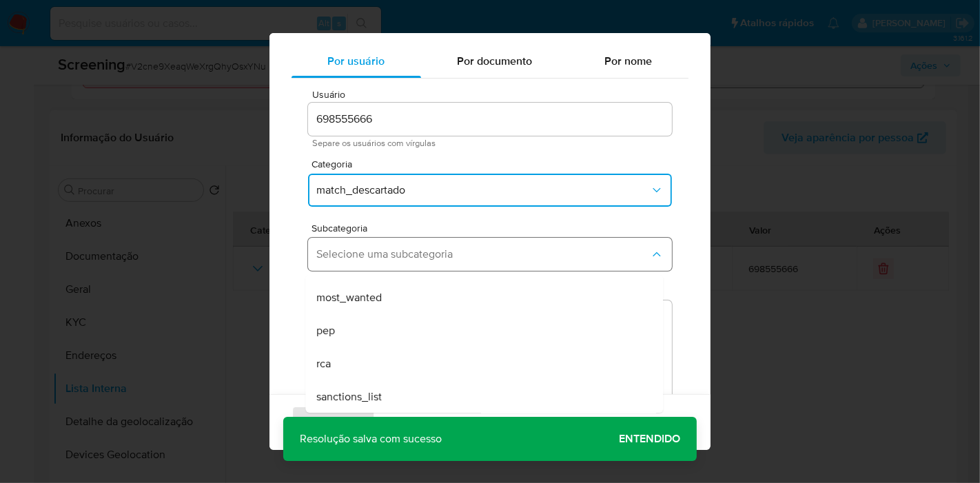
scroll to position [65, 0]
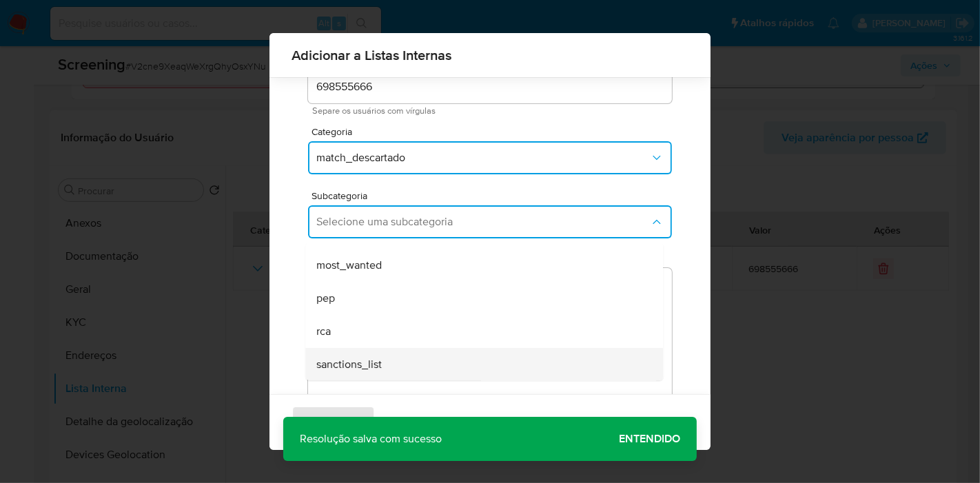
click at [412, 362] on div "sanctions_list" at bounding box center [479, 364] width 327 height 33
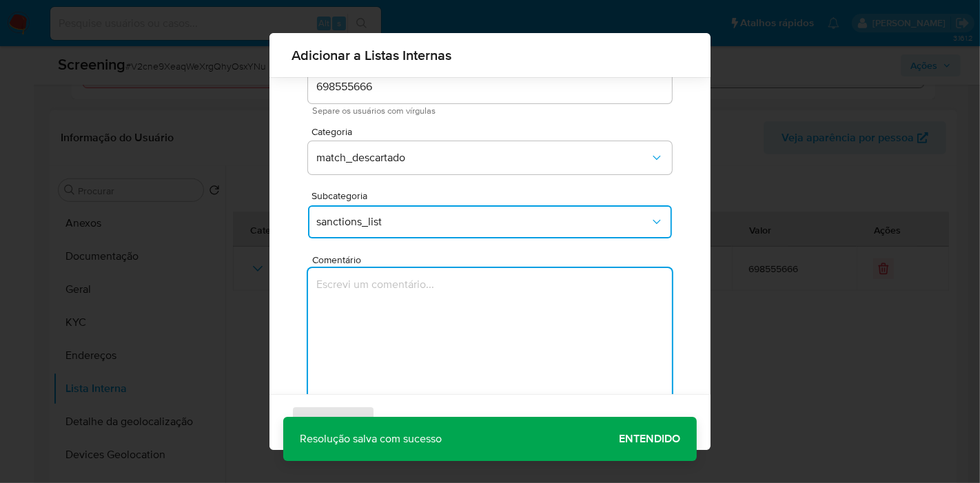
click at [453, 311] on textarea "Comentário" at bounding box center [490, 334] width 364 height 132
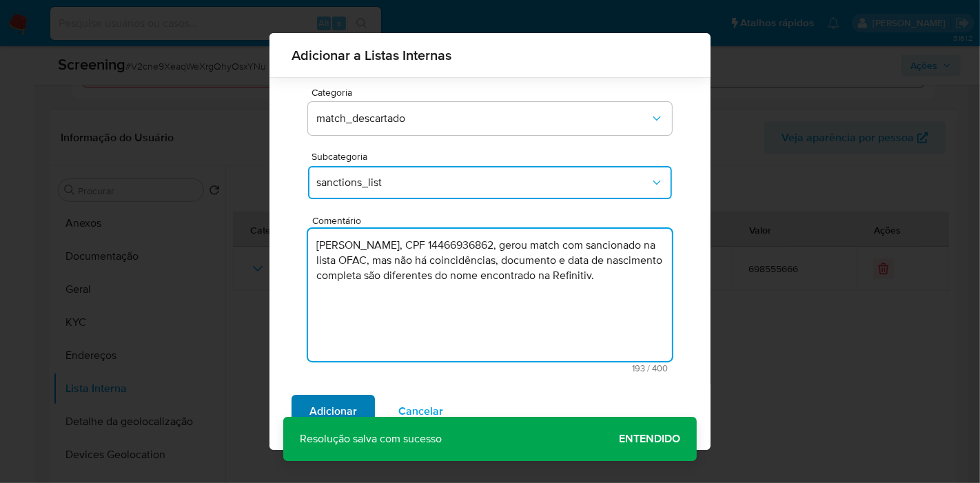
type textarea "ALEXANDRE DE MORAES, CPF 14466936862, gerou match com sancionado na lista OFAC,…"
click at [346, 406] on span "Adicionar" at bounding box center [333, 411] width 48 height 30
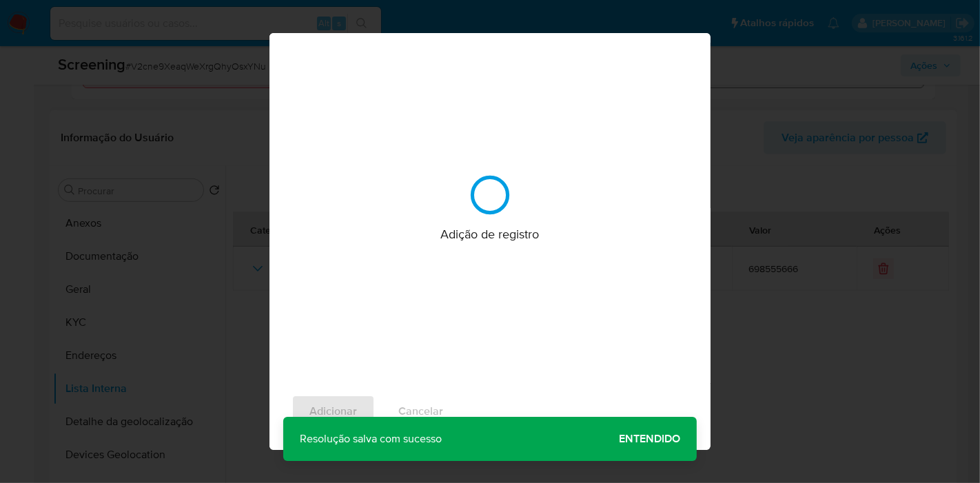
scroll to position [0, 0]
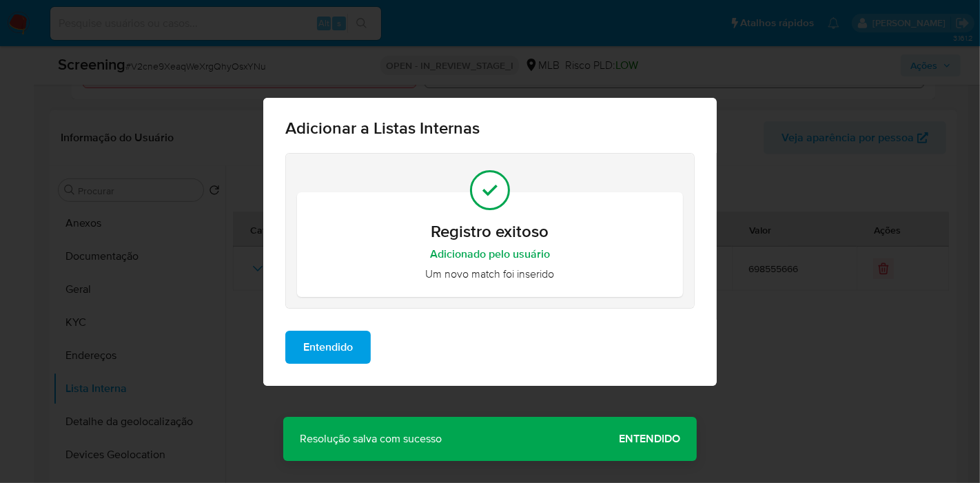
click at [288, 332] on button "Entendido" at bounding box center [327, 347] width 85 height 33
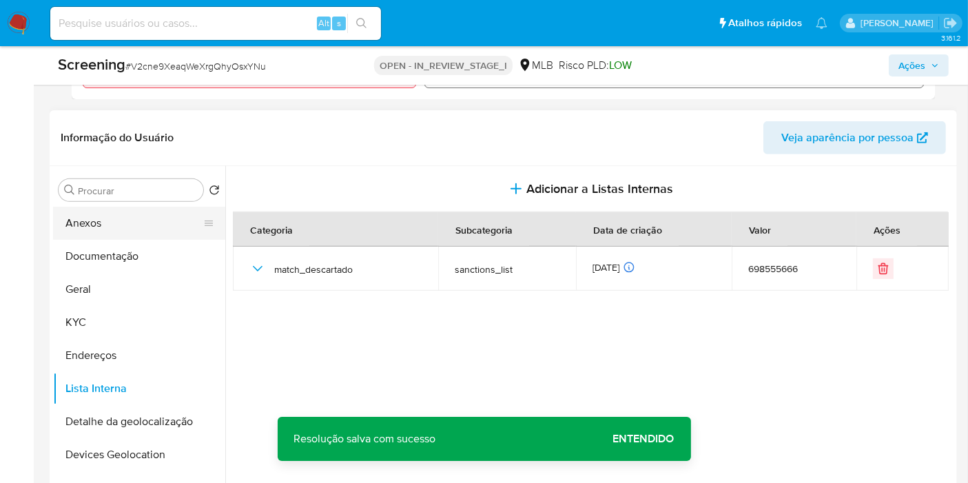
click at [105, 214] on button "Anexos" at bounding box center [133, 223] width 161 height 33
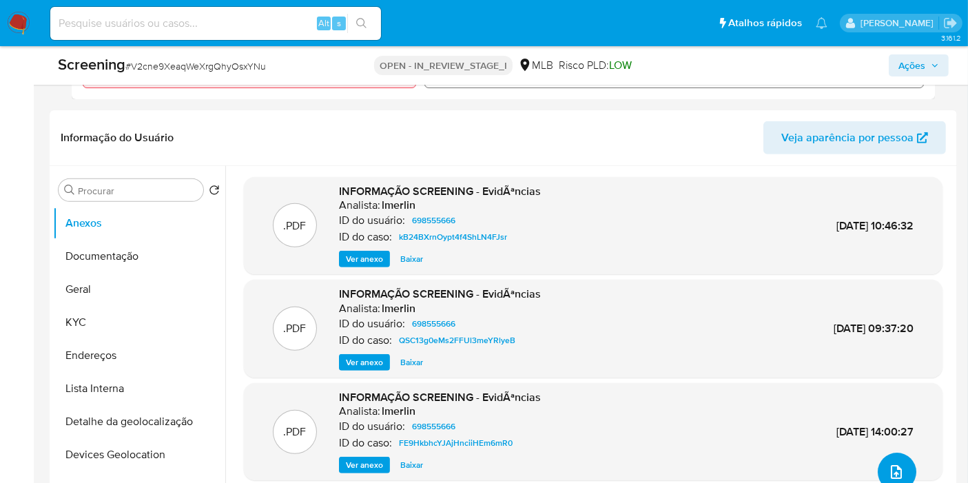
click at [888, 464] on icon "upload-file" at bounding box center [896, 472] width 17 height 17
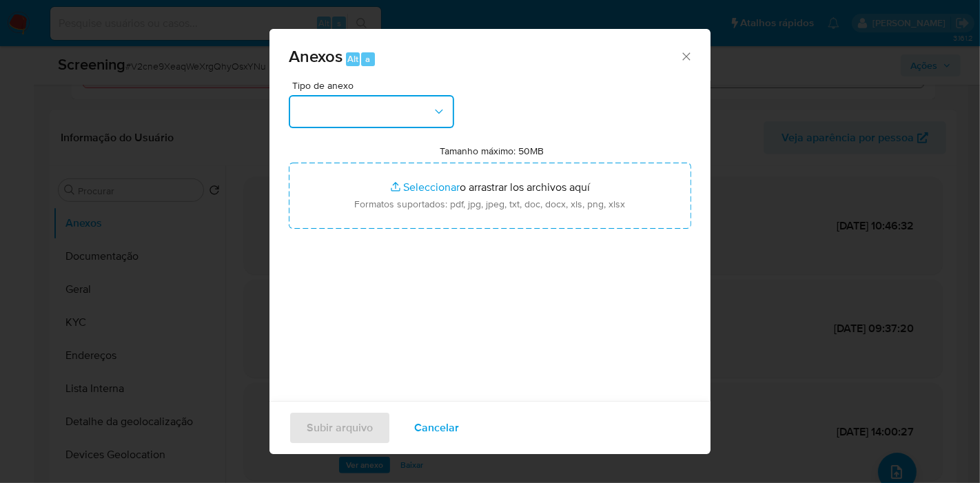
click at [364, 105] on button "button" at bounding box center [371, 111] width 165 height 33
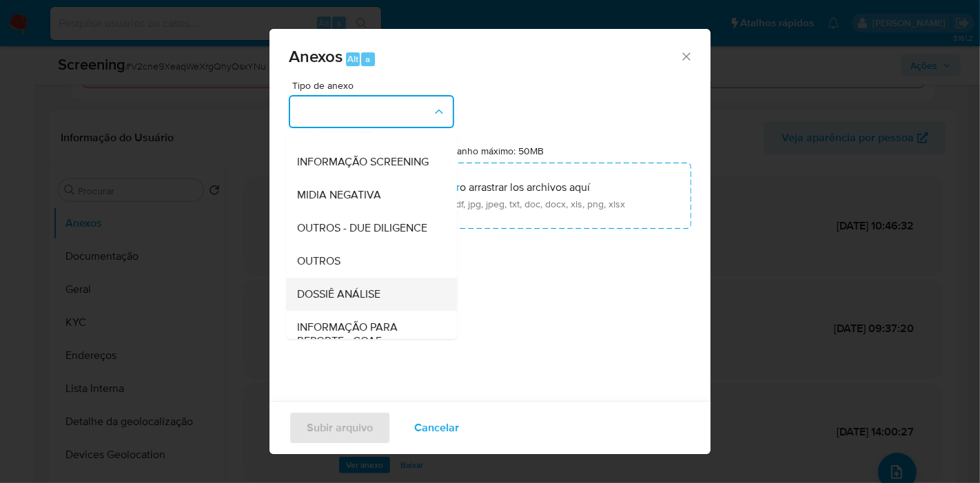
scroll to position [153, 0]
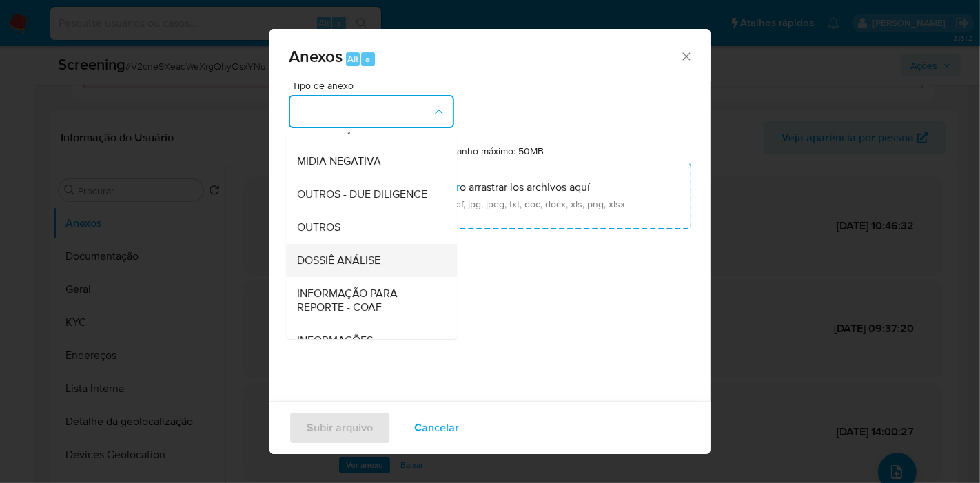
click at [382, 276] on div "DOSSIÊ ANÁLISE" at bounding box center [367, 260] width 141 height 33
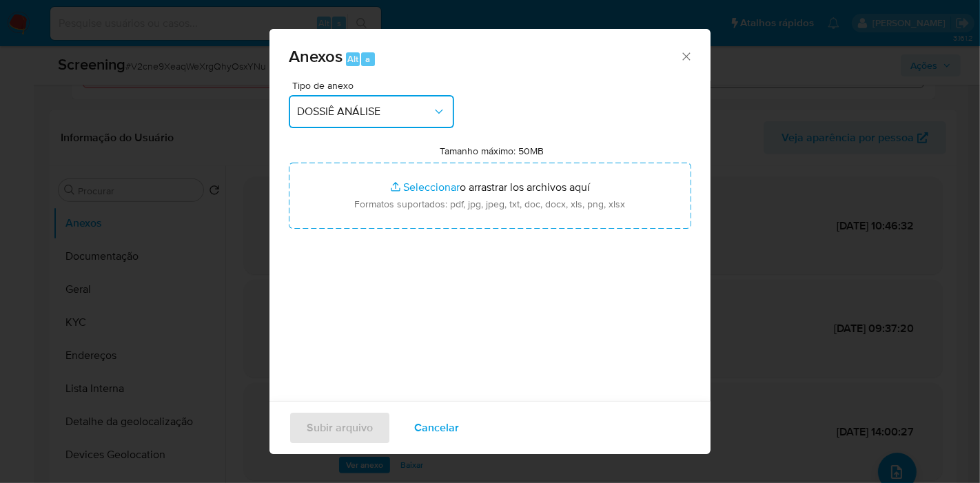
click at [428, 106] on span "DOSSIÊ ANÁLISE" at bounding box center [364, 112] width 135 height 14
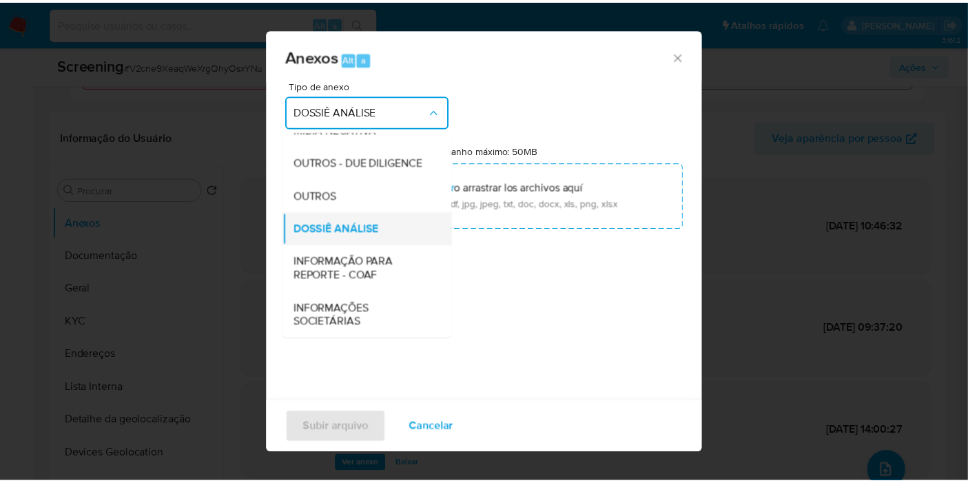
scroll to position [128, 0]
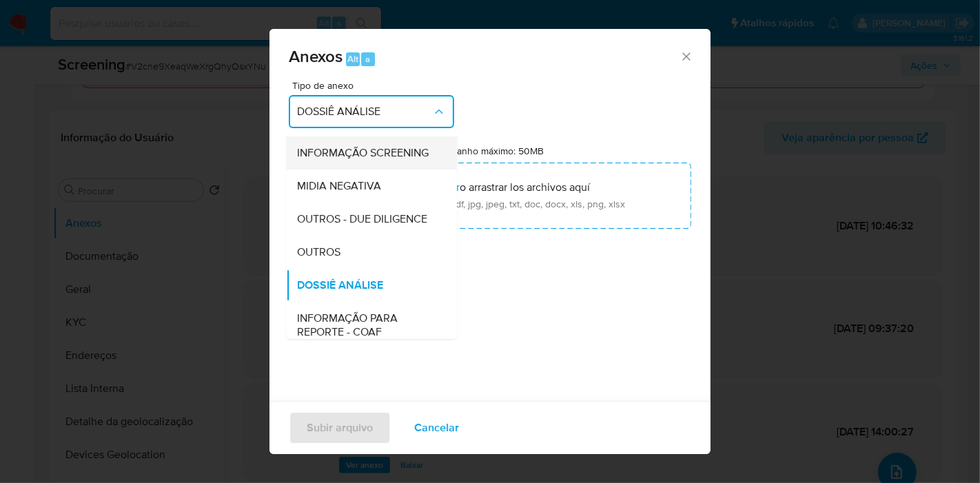
click at [381, 160] on span "INFORMAÇÃO SCREENING" at bounding box center [363, 153] width 132 height 14
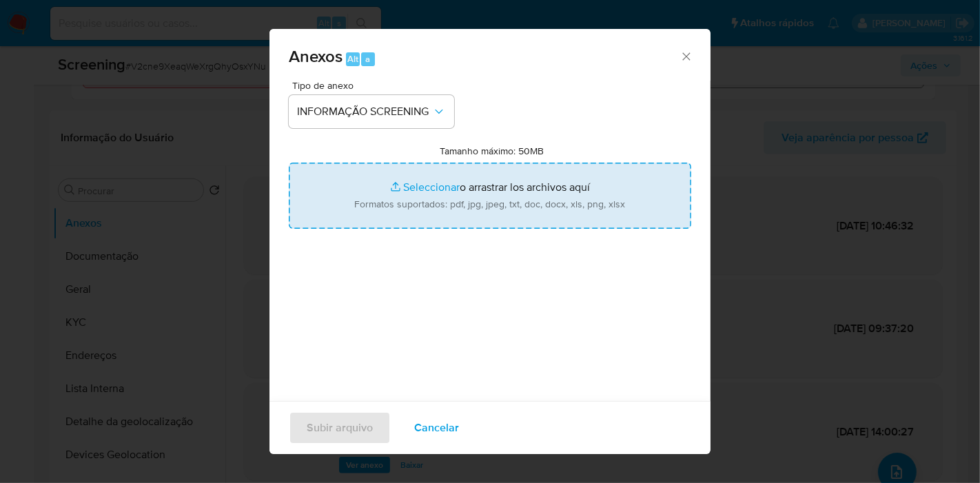
click at [447, 205] on input "Tamanho máximo: 50MB Seleccionar archivos" at bounding box center [490, 196] width 402 height 66
type input "C:\fakepath\Evidências.pdf"
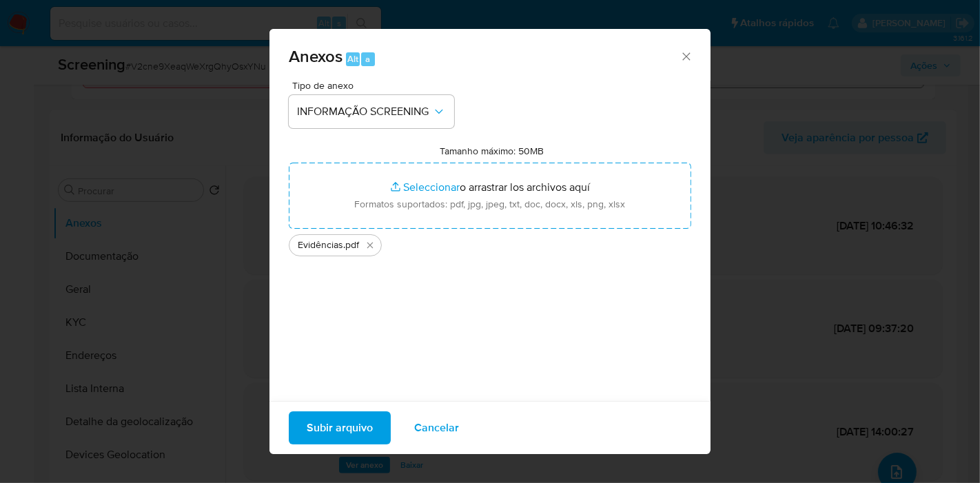
click at [362, 420] on span "Subir arquivo" at bounding box center [340, 428] width 66 height 30
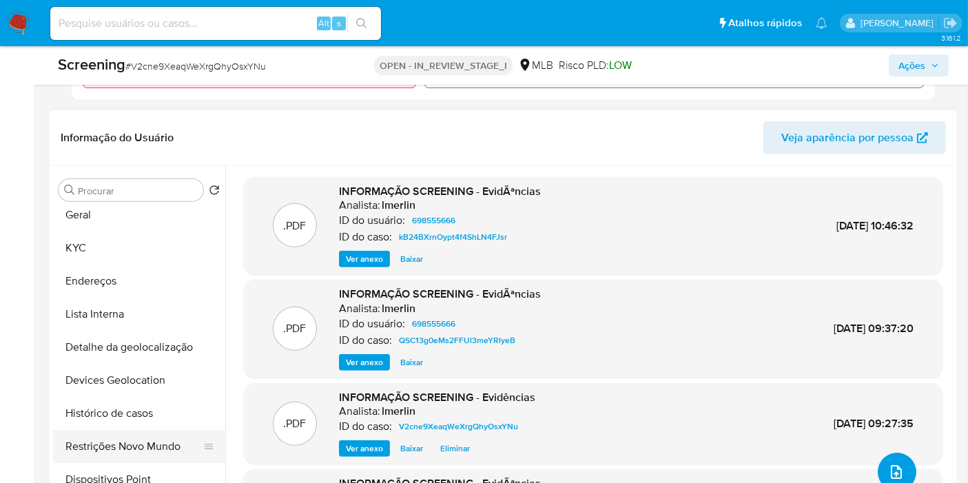
scroll to position [153, 0]
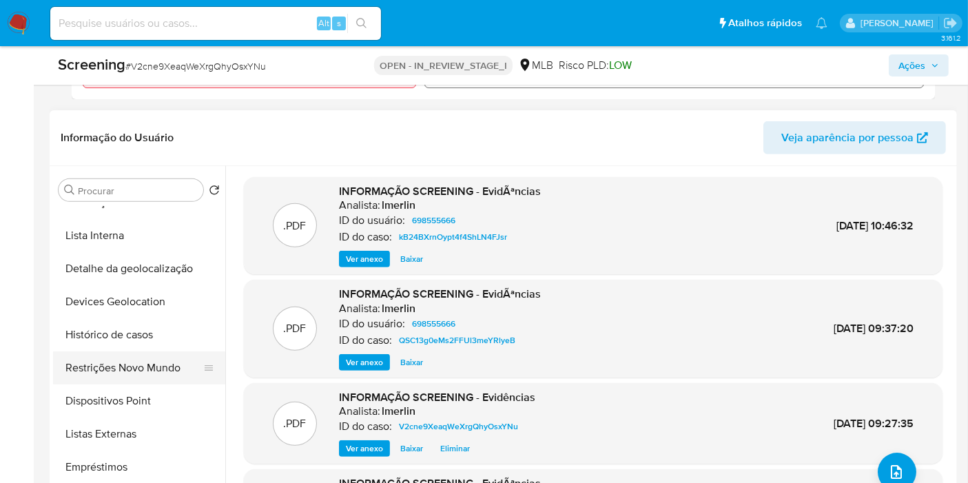
click at [163, 373] on button "Restrições Novo Mundo" at bounding box center [133, 367] width 161 height 33
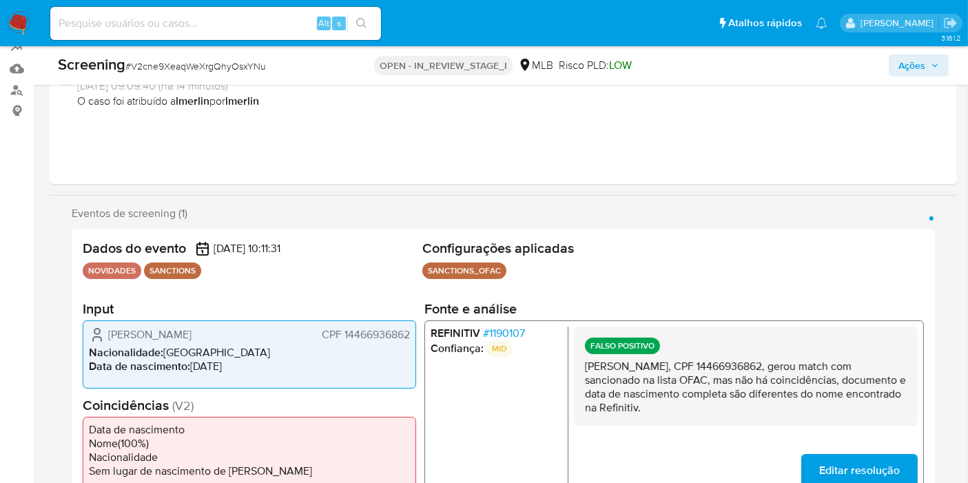
scroll to position [0, 0]
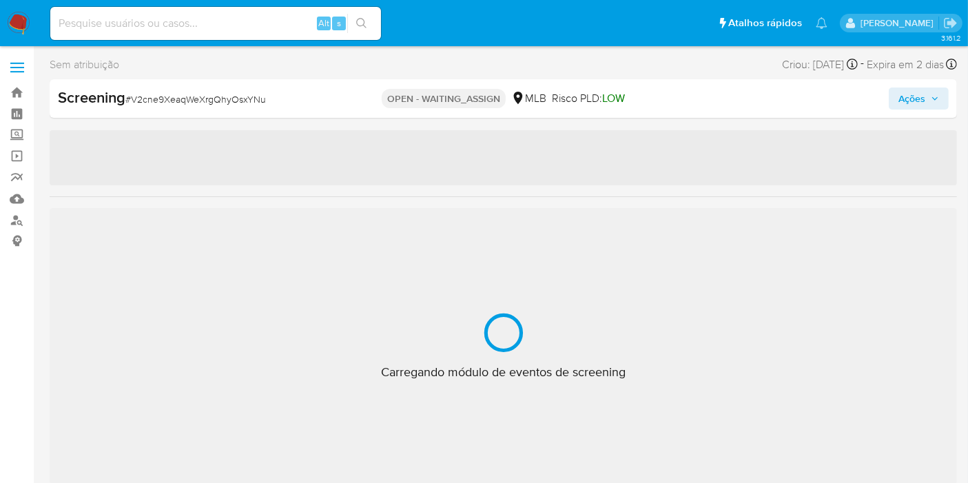
select select "10"
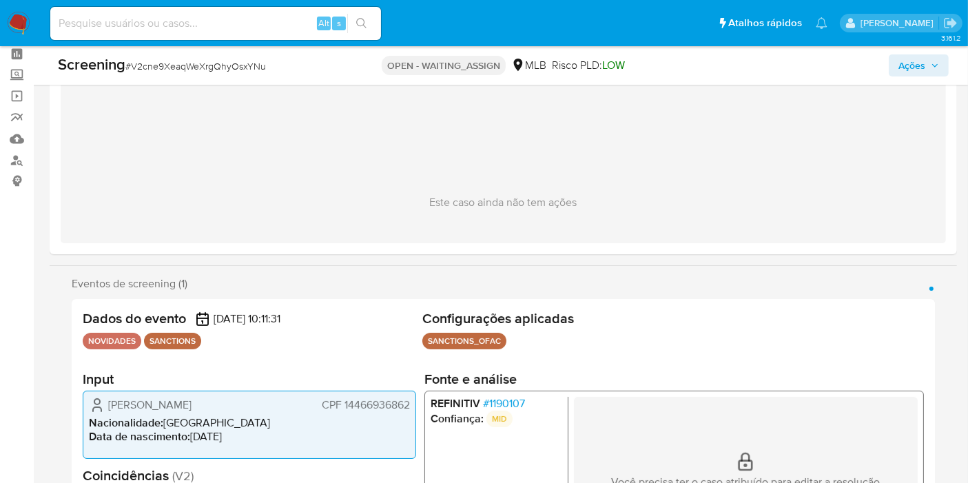
scroll to position [153, 0]
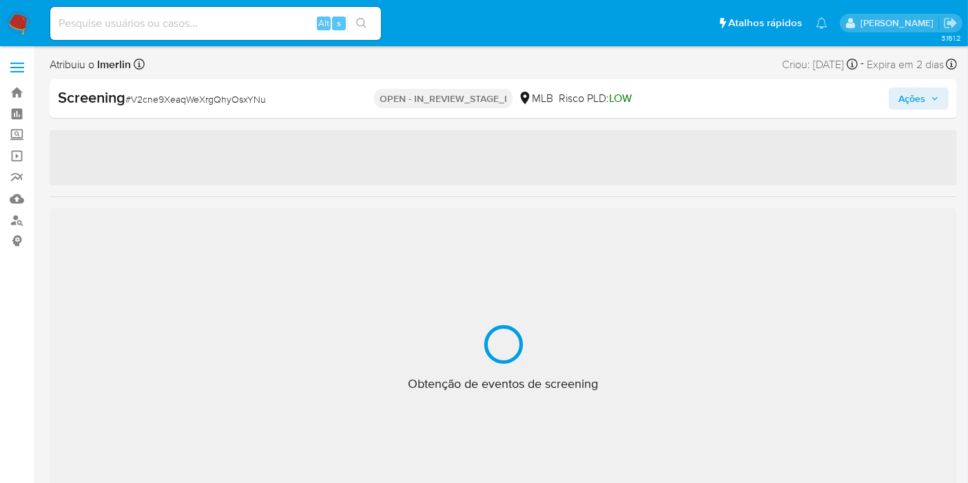
select select "10"
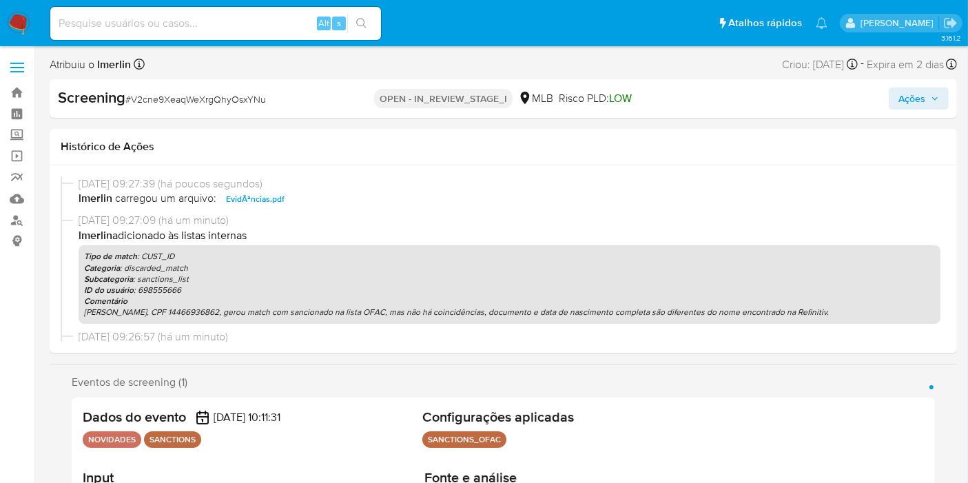
click at [911, 96] on span "Ações" at bounding box center [911, 98] width 27 height 22
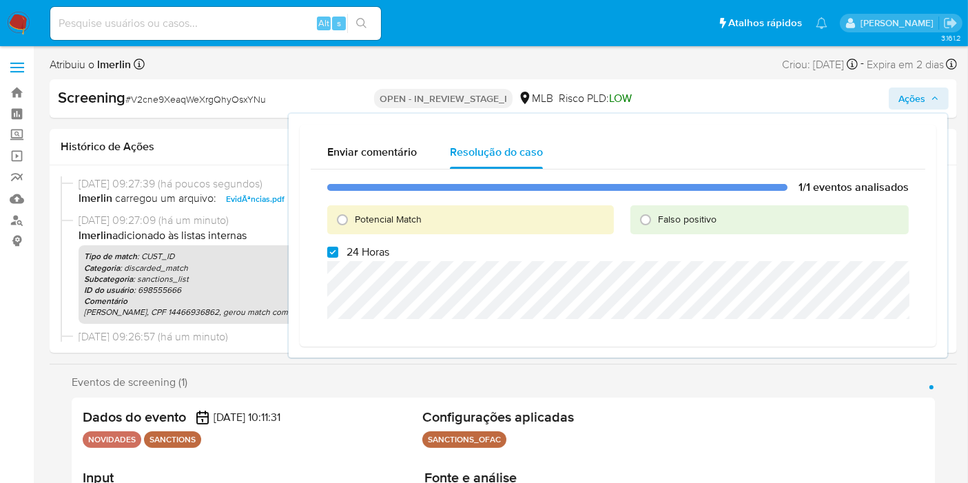
click at [382, 245] on span "24 Horas" at bounding box center [368, 252] width 43 height 14
click at [338, 247] on input "24 Horas" at bounding box center [332, 252] width 11 height 11
checkbox input "false"
click at [665, 223] on span "Falso positivo" at bounding box center [687, 219] width 59 height 14
click at [657, 223] on input "Falso positivo" at bounding box center [645, 220] width 22 height 22
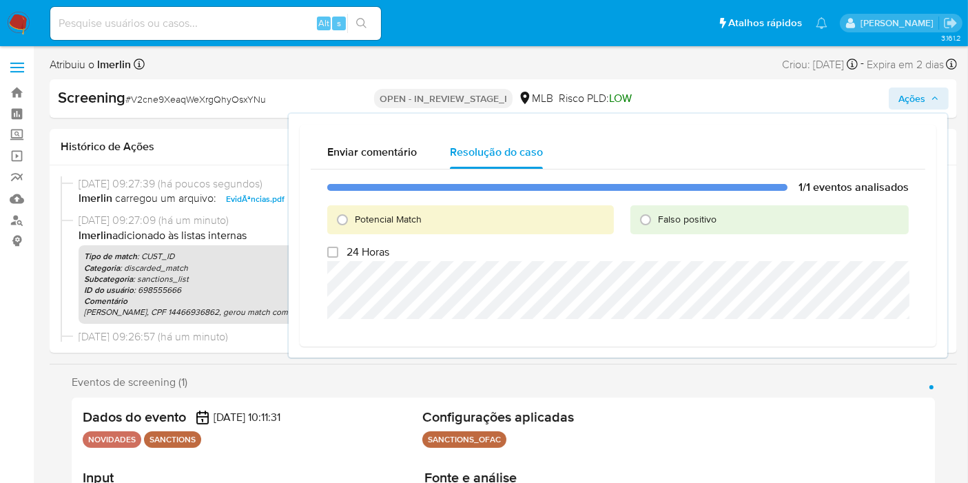
radio input "true"
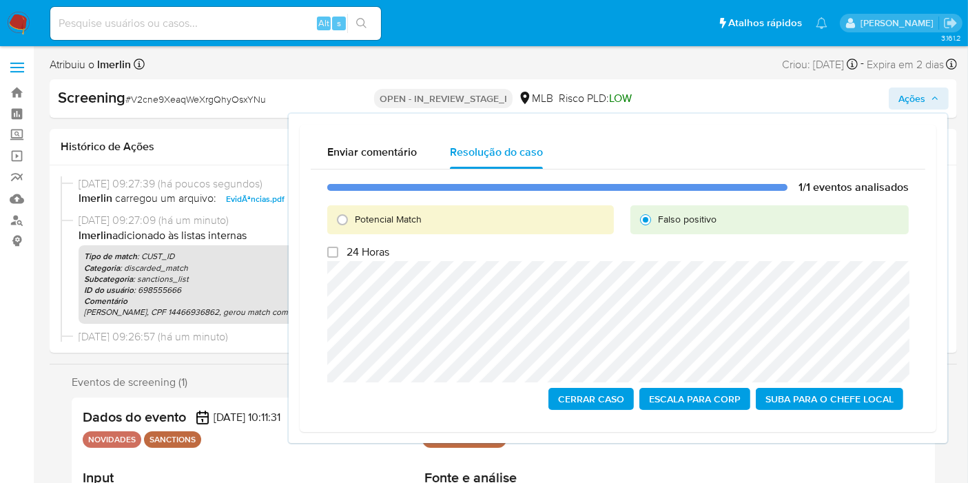
click at [608, 402] on span "Cerrar caso" at bounding box center [591, 398] width 66 height 19
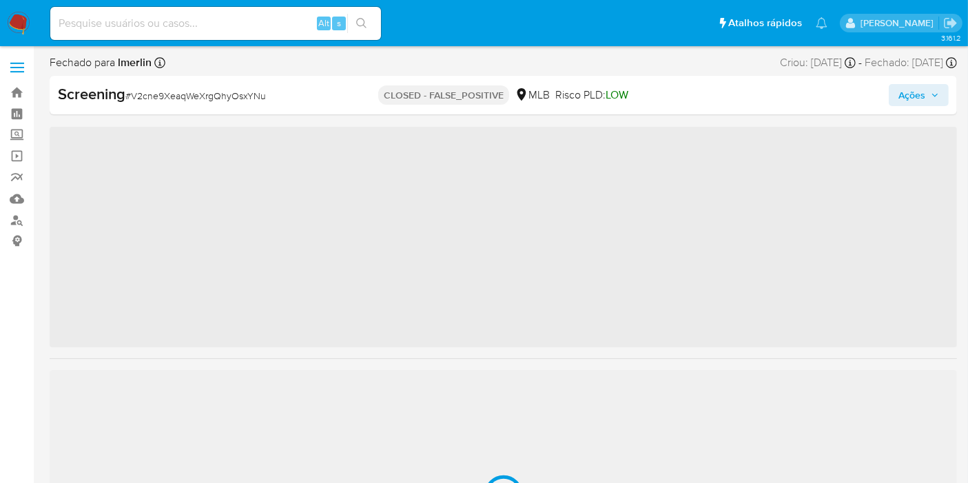
click at [234, 38] on div "Alt s" at bounding box center [215, 23] width 331 height 33
click at [230, 27] on input at bounding box center [215, 23] width 331 height 18
paste input "yGNrgcEbKOZWniVf9SMsE1u9"
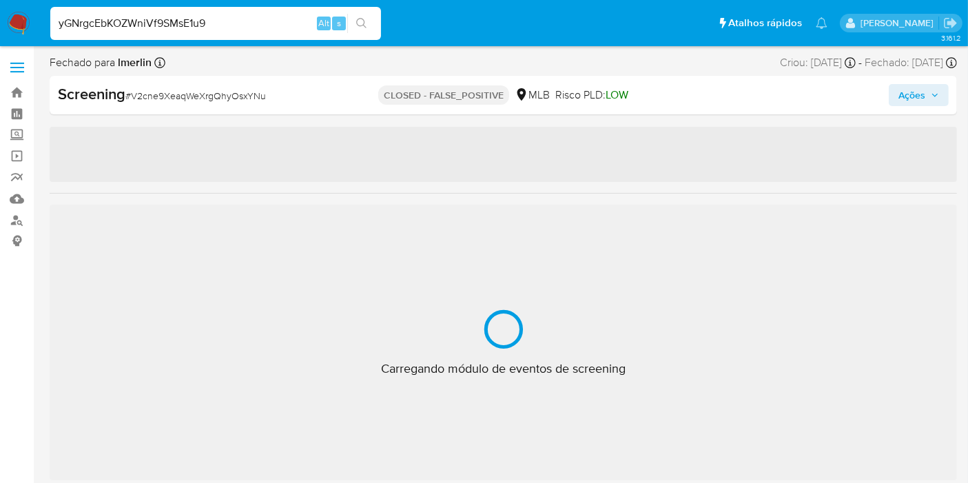
type input "yGNrgcEbKOZWniVf9SMsE1u9"
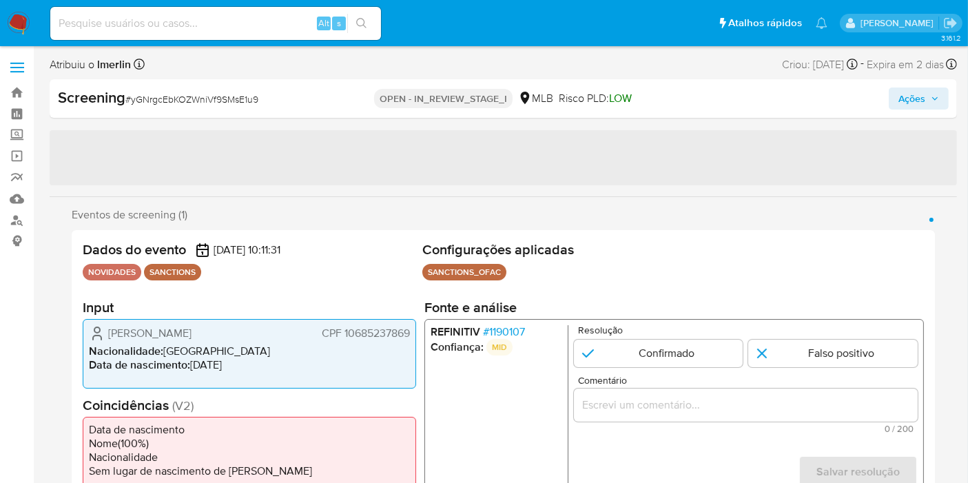
select select "10"
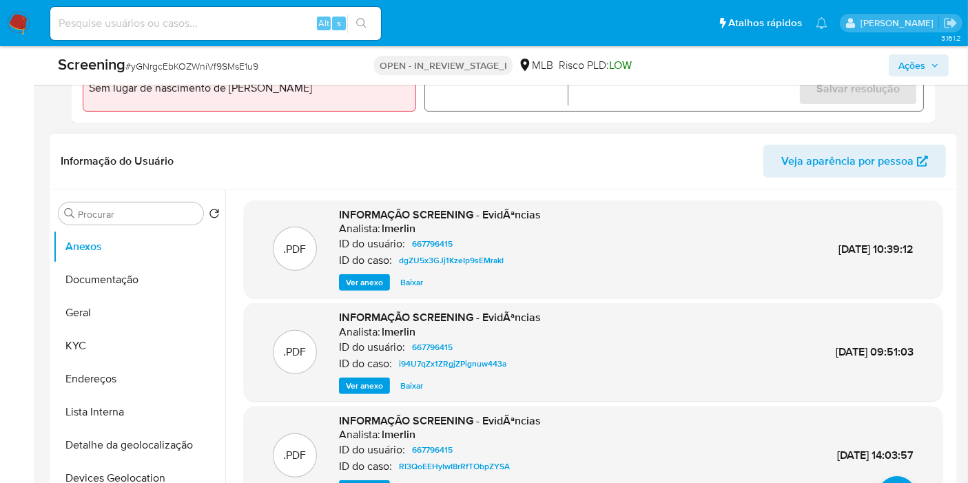
scroll to position [535, 0]
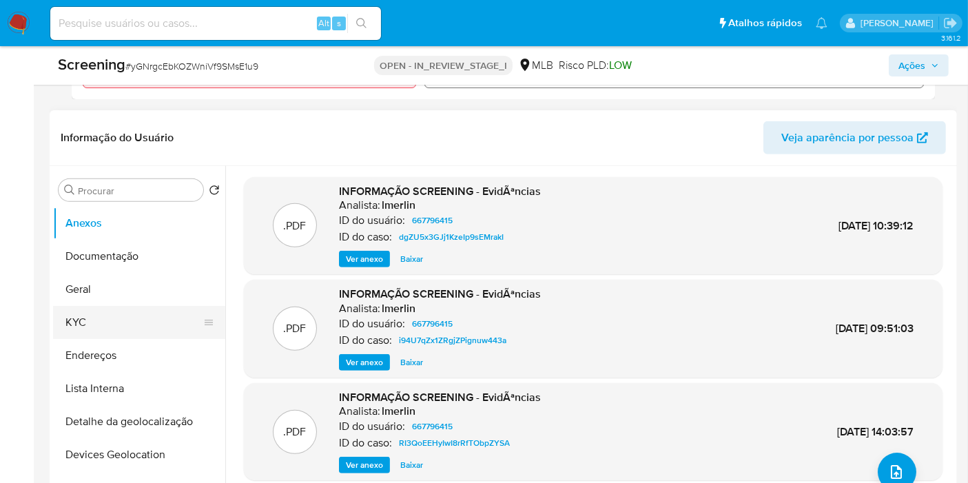
click at [88, 316] on button "KYC" at bounding box center [133, 322] width 161 height 33
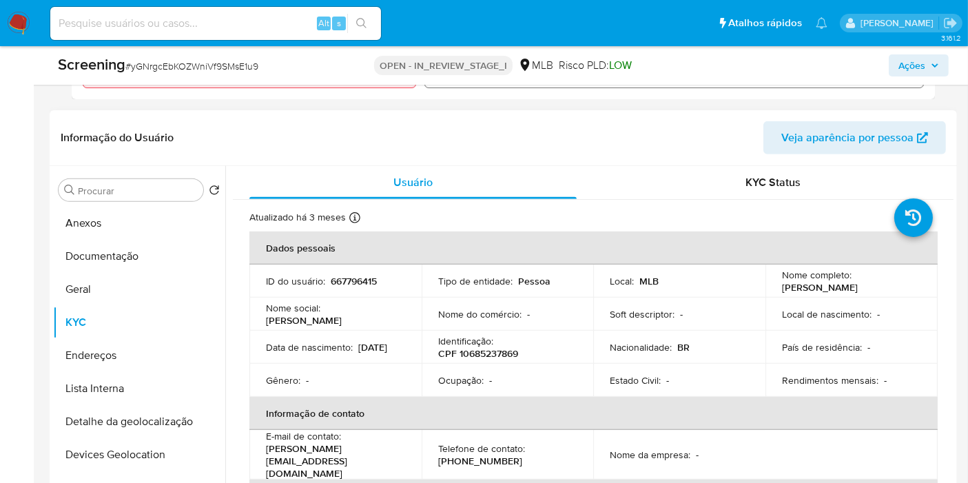
click at [484, 351] on p "CPF 10685237869" at bounding box center [478, 353] width 80 height 12
copy p "10685237869"
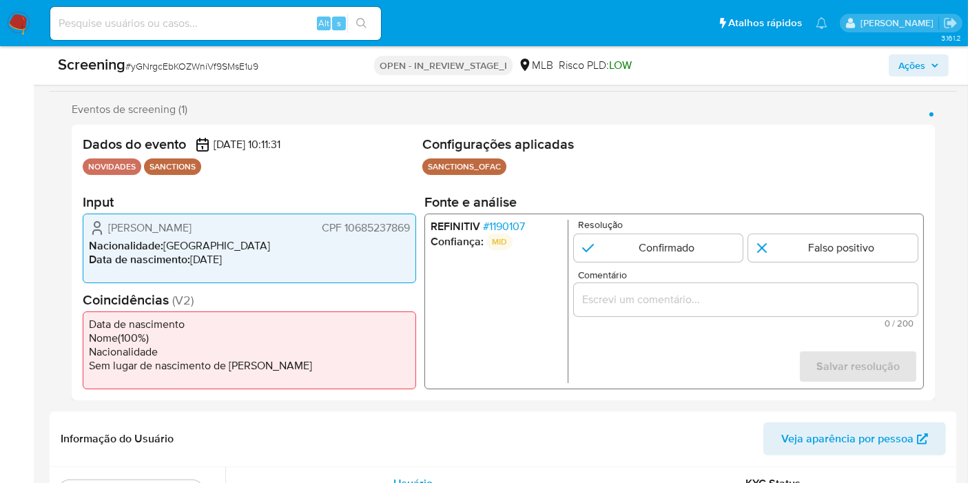
scroll to position [306, 0]
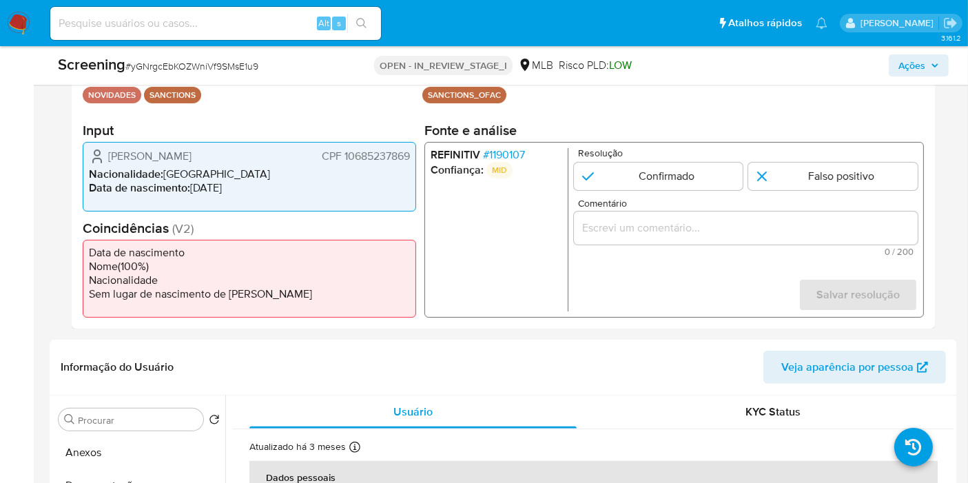
click at [389, 156] on span "CPF 10685237869" at bounding box center [366, 156] width 88 height 14
click at [691, 221] on input "Comentário" at bounding box center [746, 228] width 344 height 18
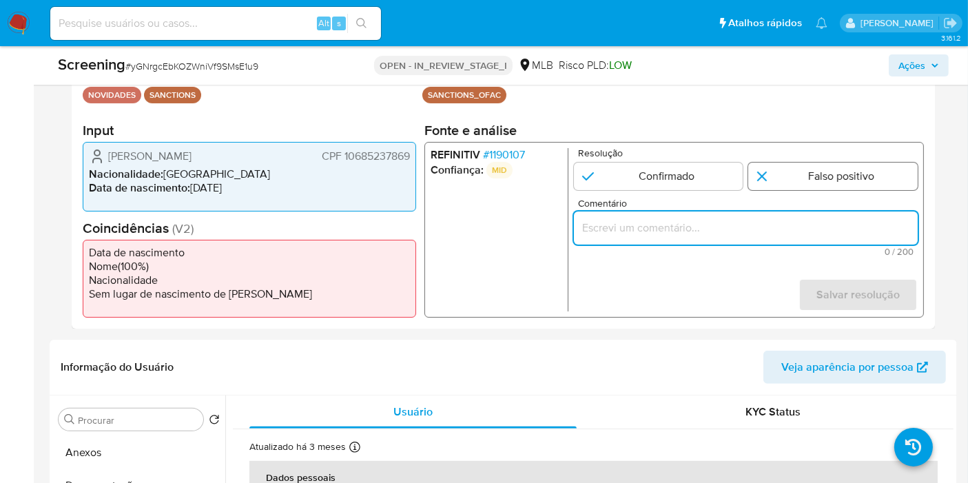
paste input "[PERSON_NAME], CPF 10685237869, gerou match com sancionado na lista OFAC, mas n…"
type input "[PERSON_NAME], CPF 10685237869, gerou match com sancionado na lista OFAC, mas n…"
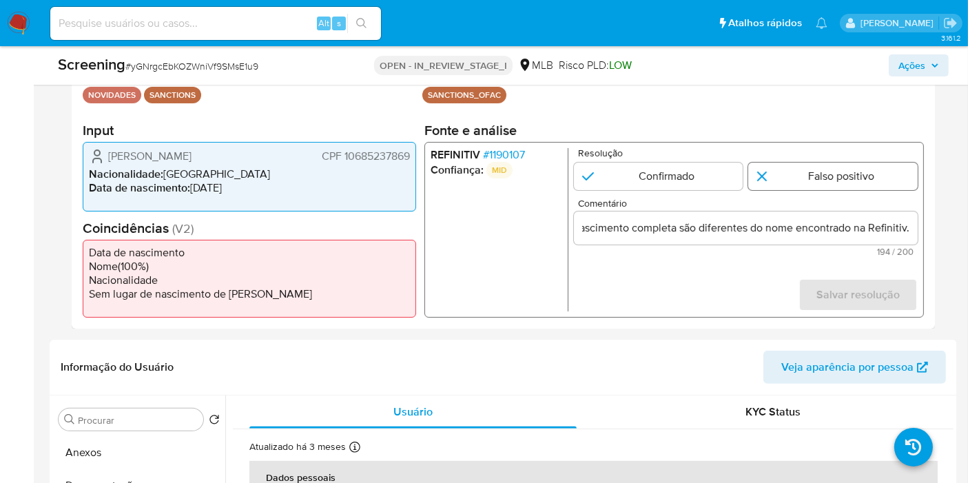
click at [812, 171] on input "1 de 1" at bounding box center [832, 177] width 169 height 28
radio input "true"
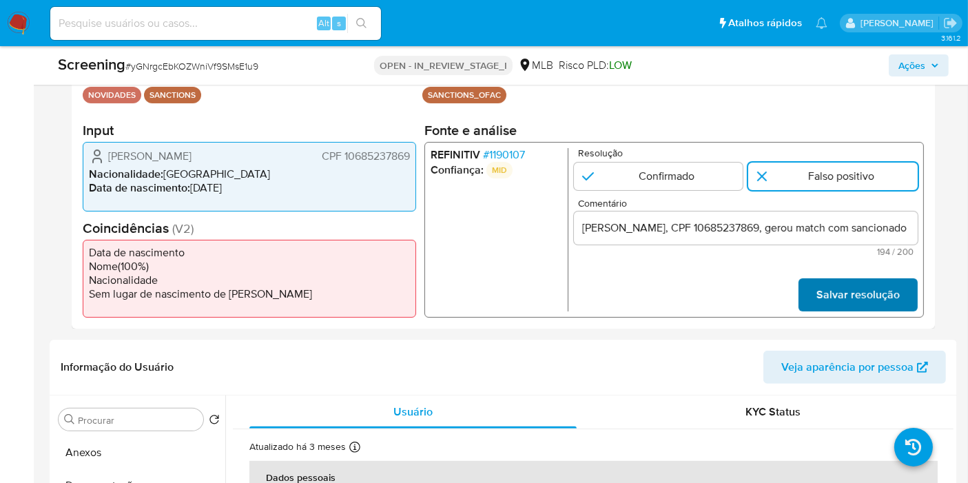
click at [846, 294] on span "Salvar resolução" at bounding box center [857, 295] width 83 height 30
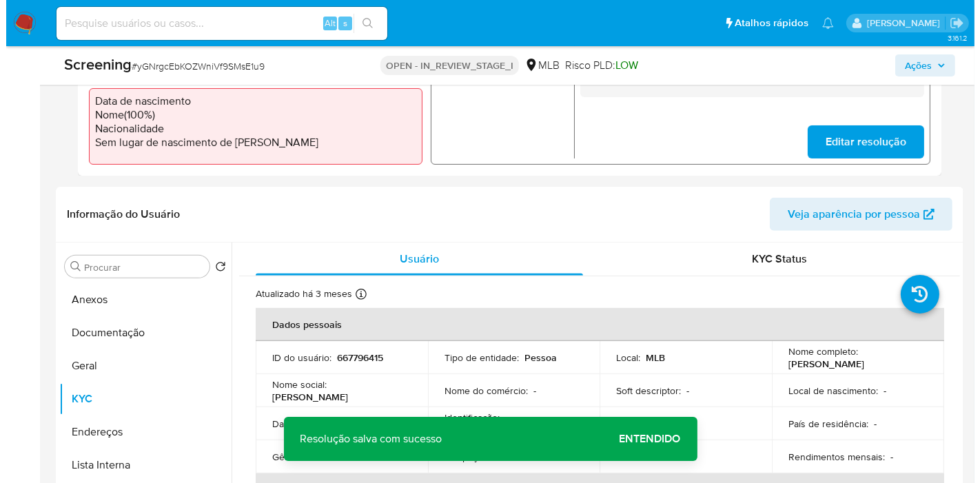
scroll to position [535, 0]
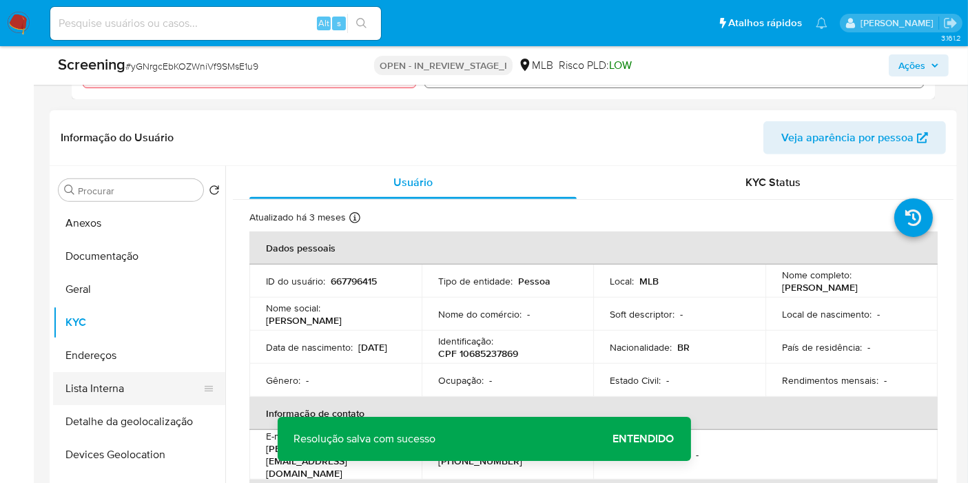
click at [134, 396] on button "Lista Interna" at bounding box center [133, 388] width 161 height 33
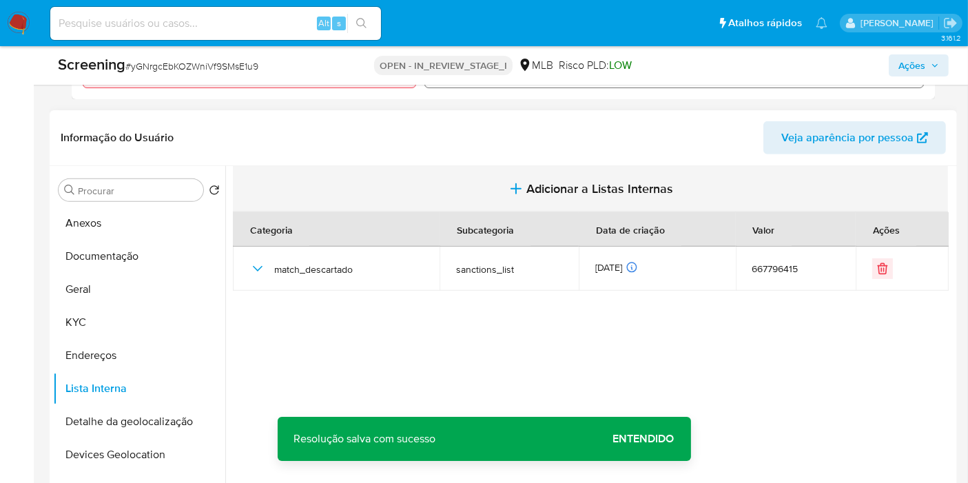
click at [560, 183] on span "Adicionar a Listas Internas" at bounding box center [600, 188] width 147 height 15
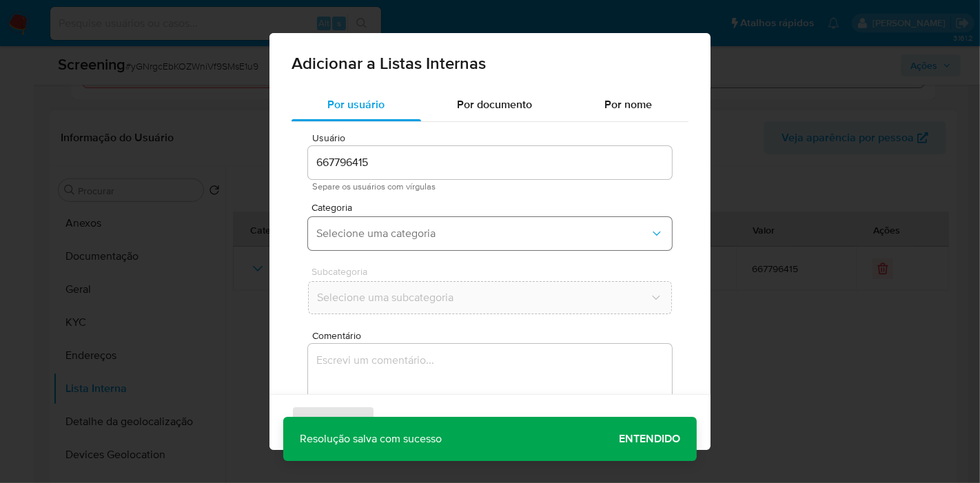
click at [523, 223] on button "Selecione uma categoria" at bounding box center [490, 233] width 364 height 33
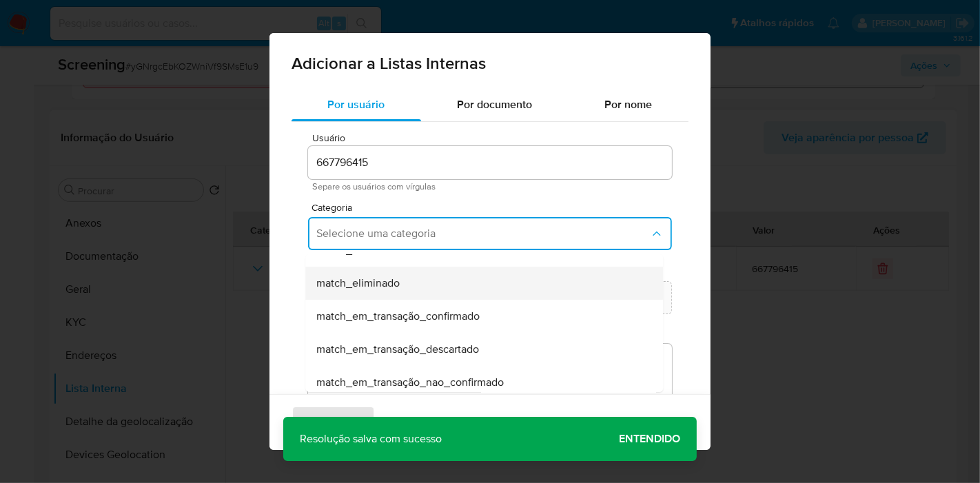
scroll to position [76, 0]
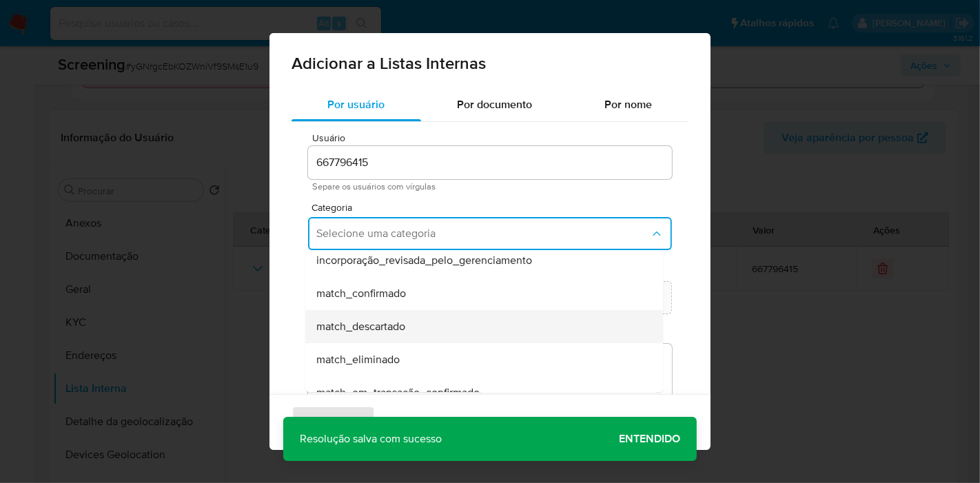
click at [446, 313] on div "match_descartado" at bounding box center [479, 326] width 327 height 33
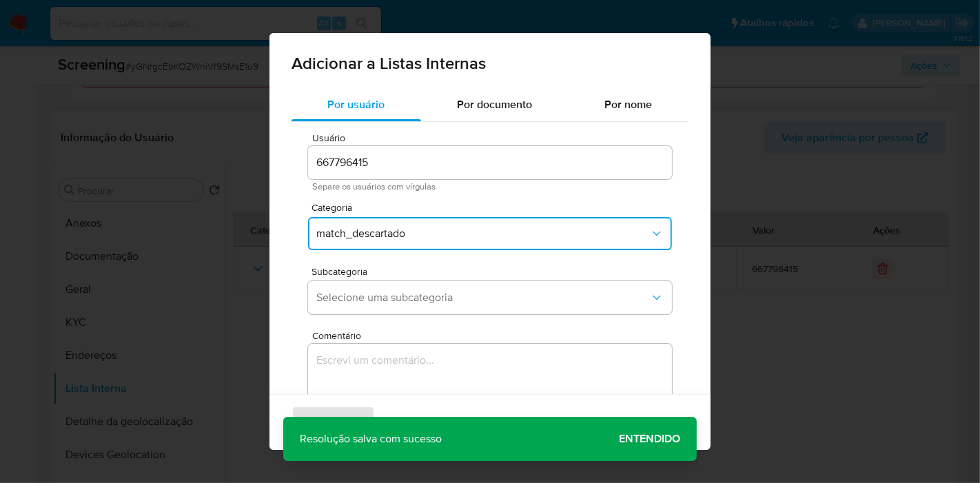
click at [424, 344] on textarea "Comentário" at bounding box center [490, 410] width 364 height 132
click at [423, 296] on span "Selecione uma subcategoria" at bounding box center [482, 298] width 333 height 14
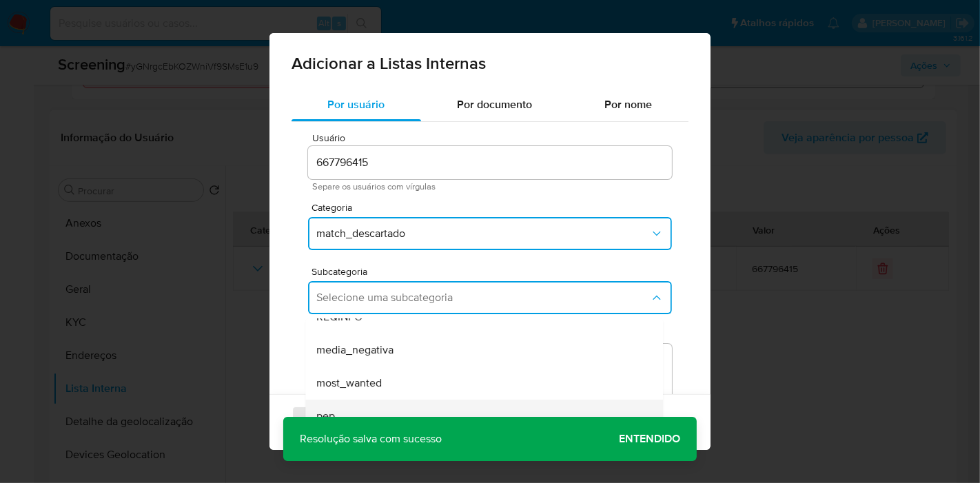
scroll to position [93, 0]
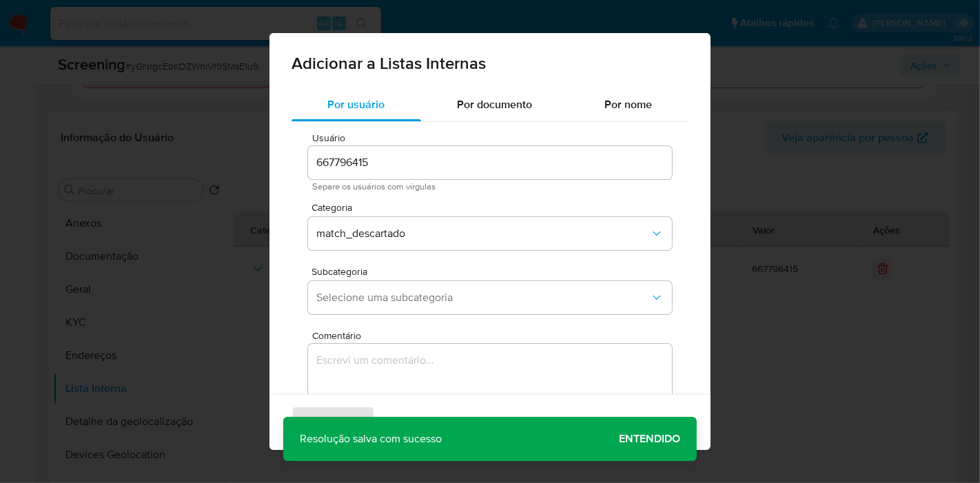
click at [689, 437] on div "Adicionar Cancelar" at bounding box center [489, 422] width 441 height 56
click at [670, 440] on div "Adicionar Cancelar" at bounding box center [489, 422] width 441 height 56
click at [643, 437] on div "Adicionar Cancelar" at bounding box center [489, 422] width 441 height 56
click at [482, 306] on button "Selecione uma subcategoria" at bounding box center [490, 297] width 364 height 33
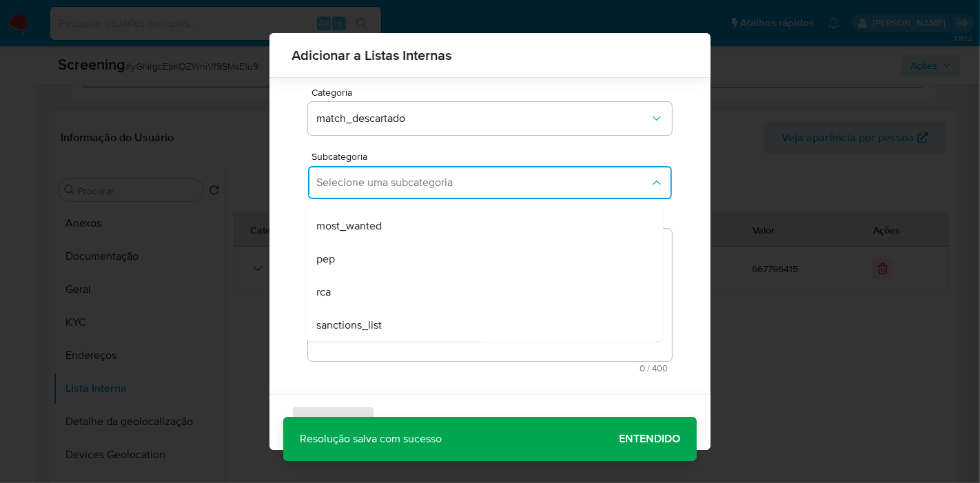
scroll to position [104, 0]
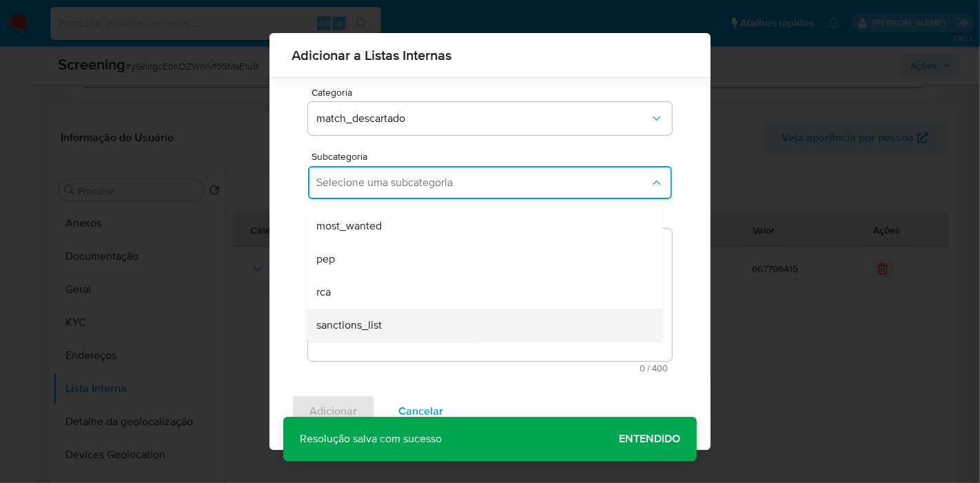
click at [453, 325] on div "sanctions_list" at bounding box center [479, 325] width 327 height 33
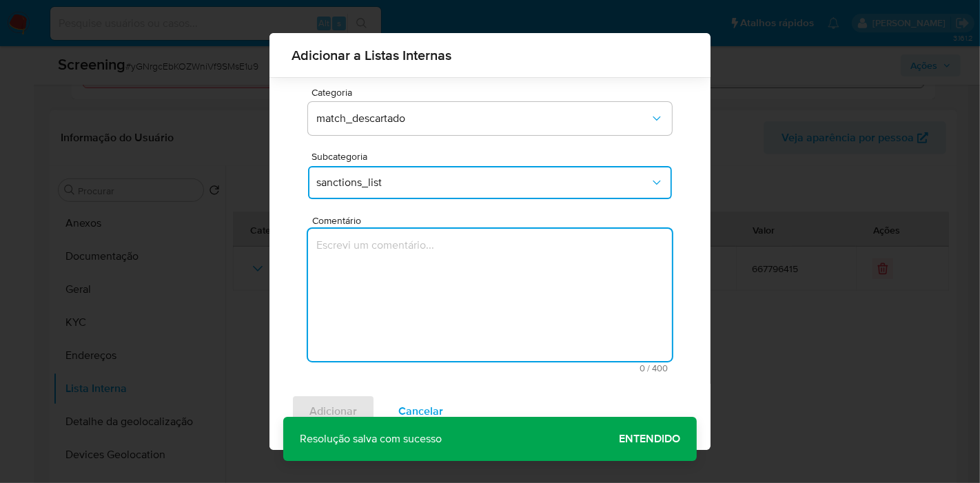
click at [453, 293] on textarea "Comentário" at bounding box center [490, 295] width 364 height 132
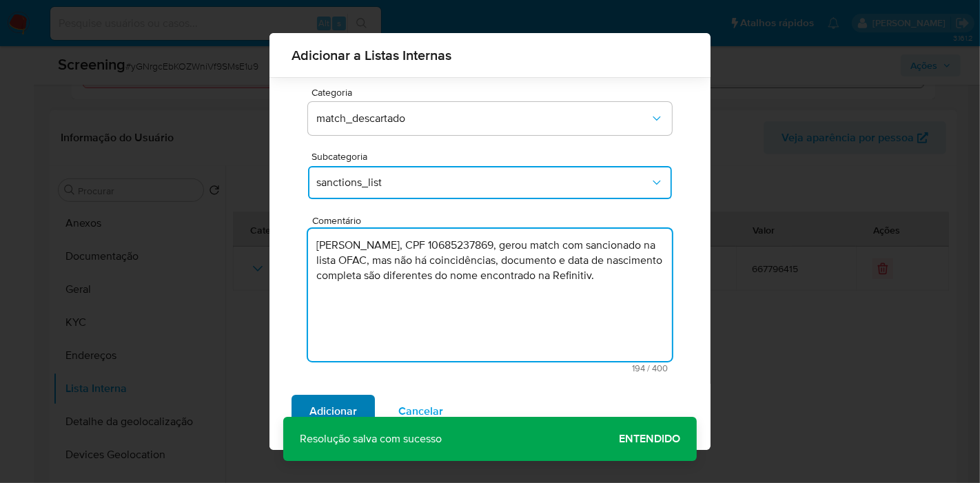
type textarea "ALEXANDRE DE MORAES, CPF 10685237869, gerou match com sancionado na lista OFAC,…"
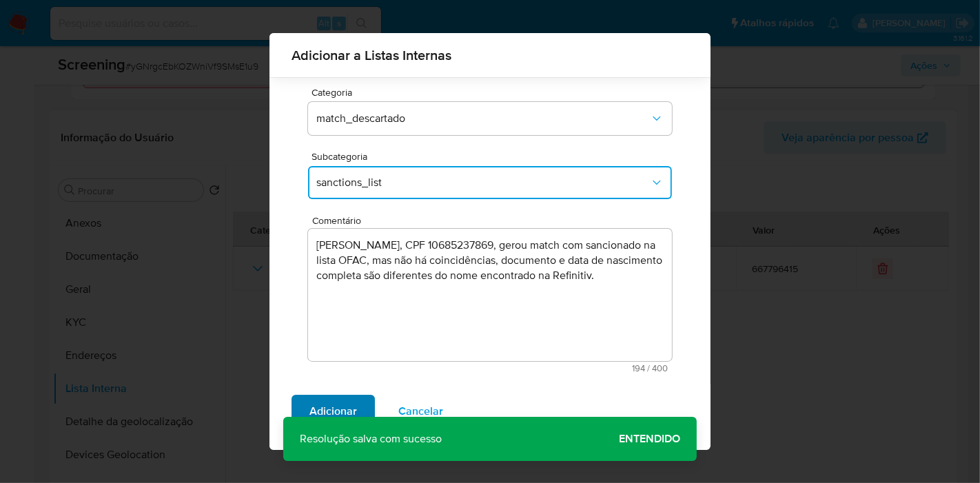
click at [349, 400] on span "Adicionar" at bounding box center [333, 411] width 48 height 30
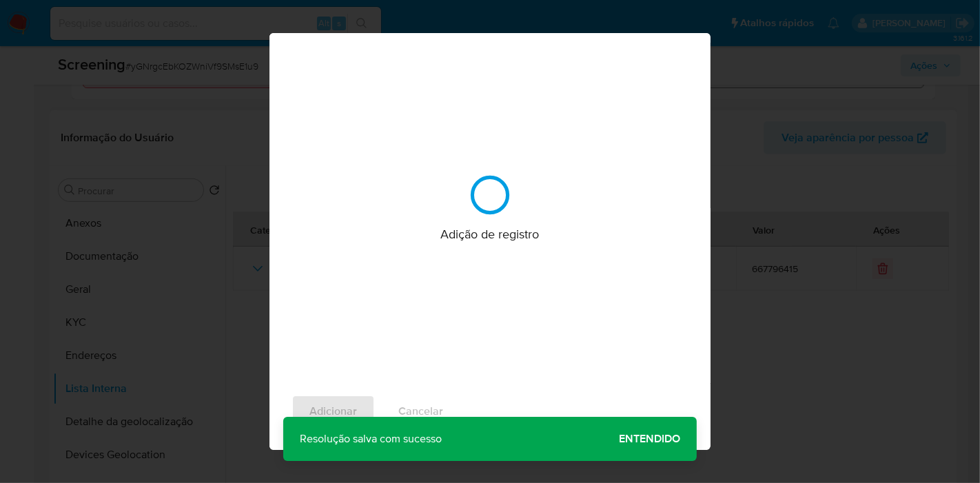
scroll to position [0, 0]
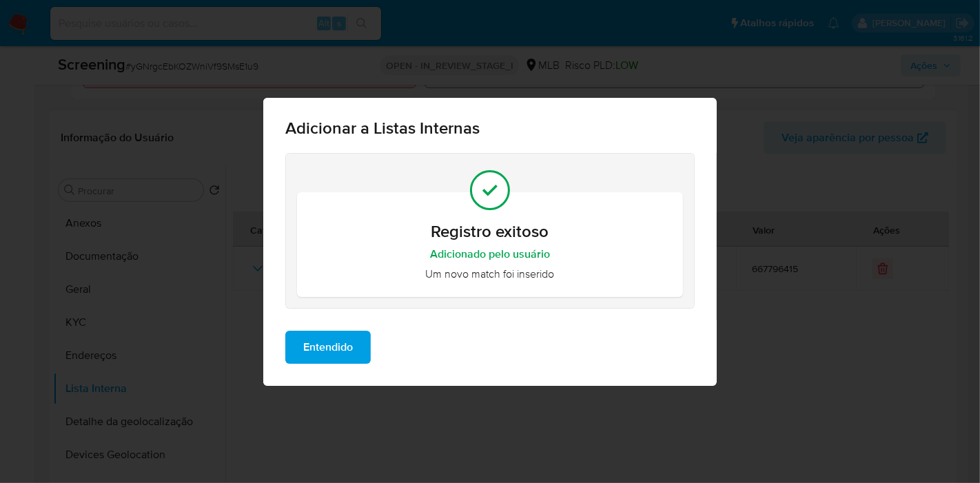
click at [336, 359] on span "Entendido" at bounding box center [328, 347] width 50 height 30
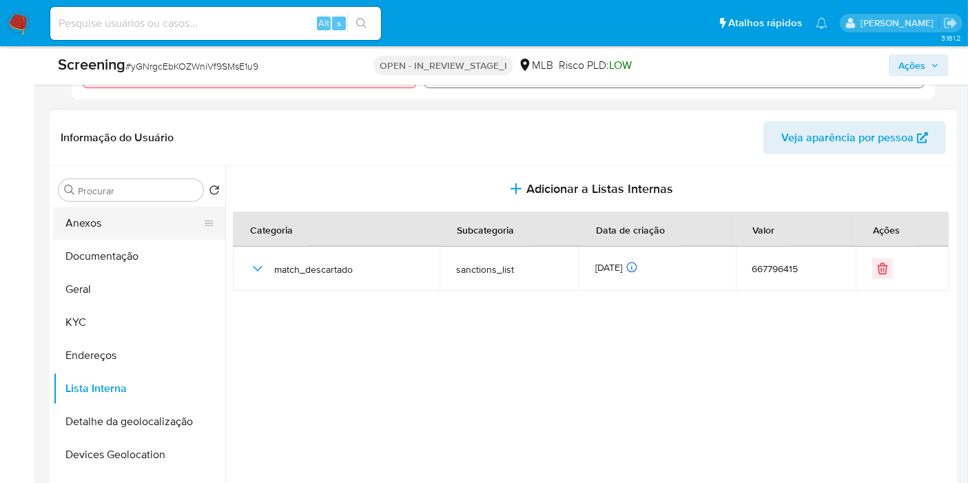
click at [138, 225] on button "Anexos" at bounding box center [133, 223] width 161 height 33
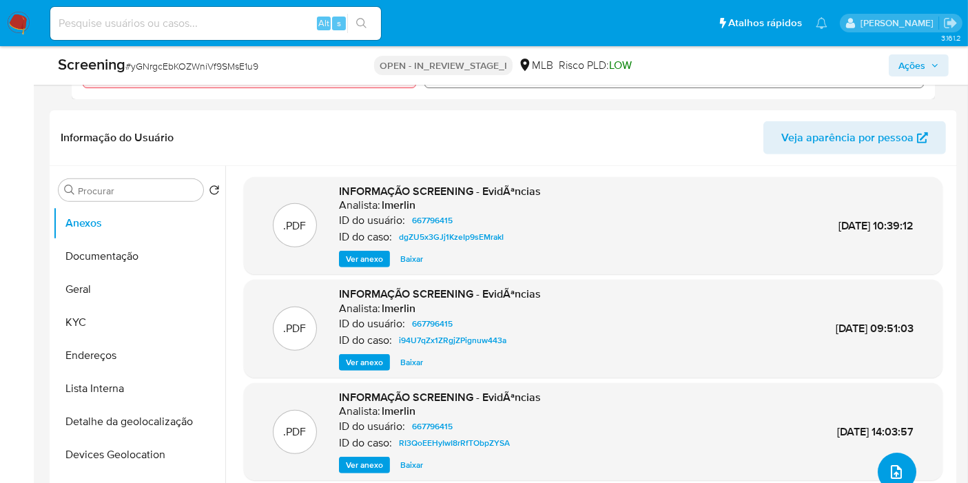
click at [896, 475] on icon "upload-file" at bounding box center [896, 472] width 17 height 17
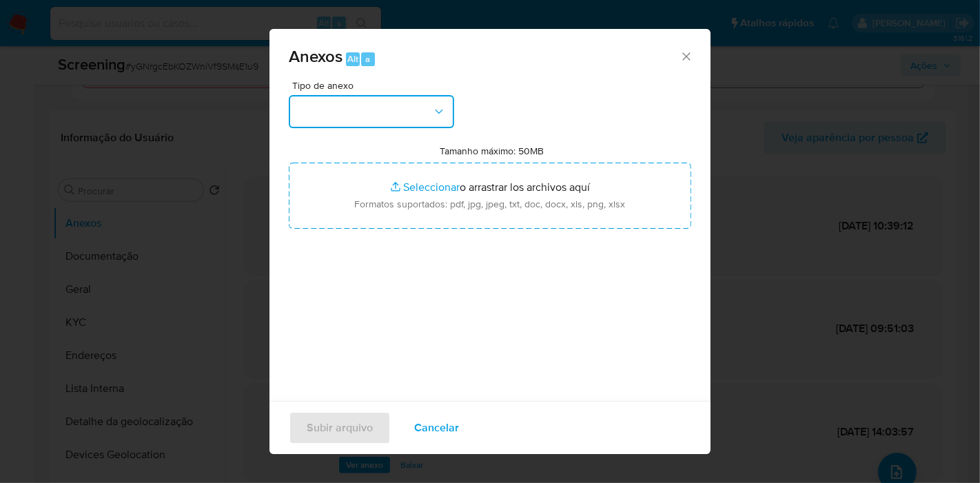
click at [391, 115] on button "button" at bounding box center [371, 111] width 165 height 33
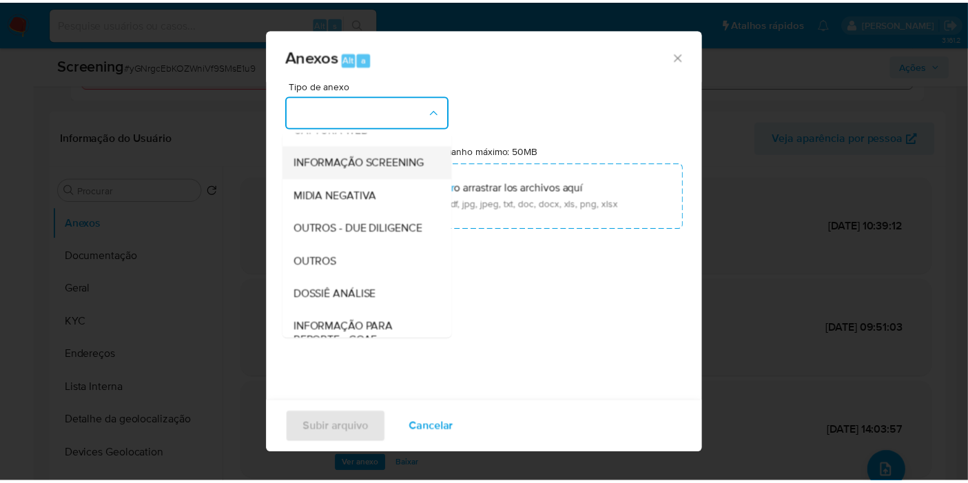
scroll to position [153, 0]
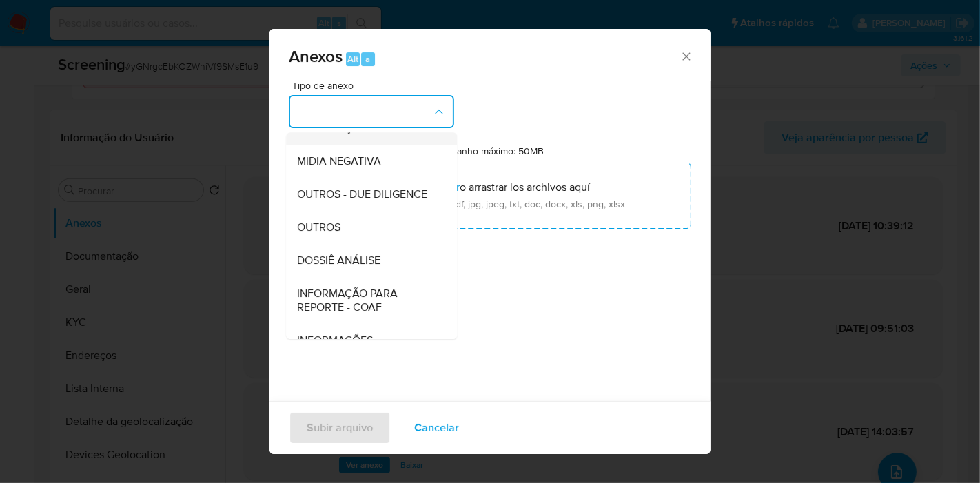
click at [375, 135] on span "INFORMAÇÃO SCREENING" at bounding box center [363, 128] width 132 height 14
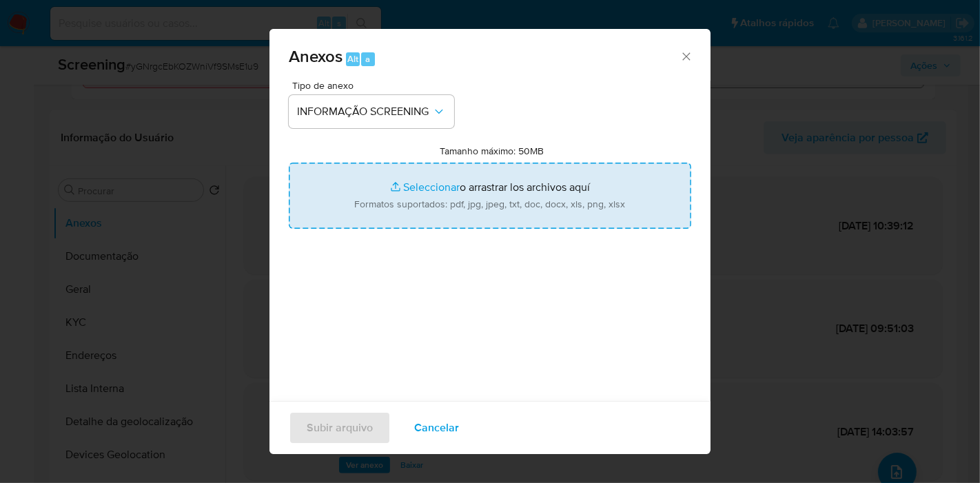
click at [460, 185] on input "Tamanho máximo: 50MB Seleccionar archivos" at bounding box center [490, 196] width 402 height 66
type input "C:\fakepath\Evidências.pdf"
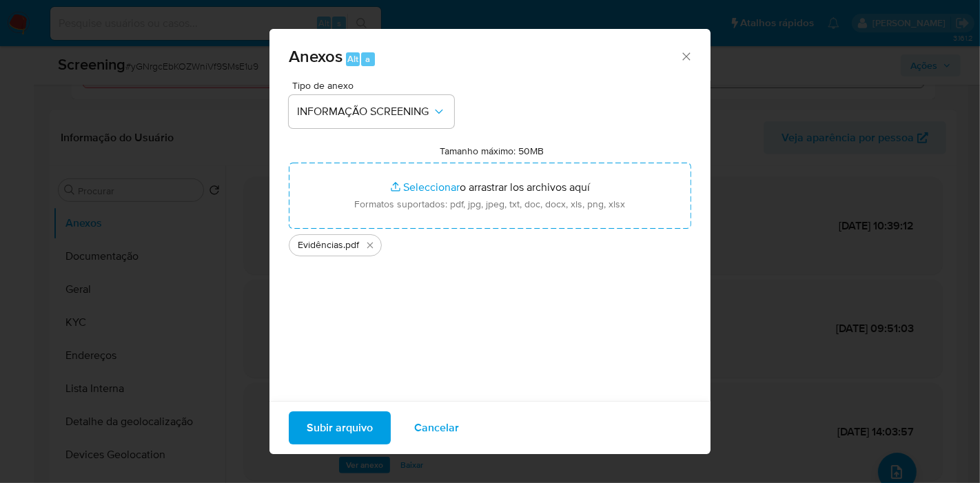
click at [359, 435] on span "Subir arquivo" at bounding box center [340, 428] width 66 height 30
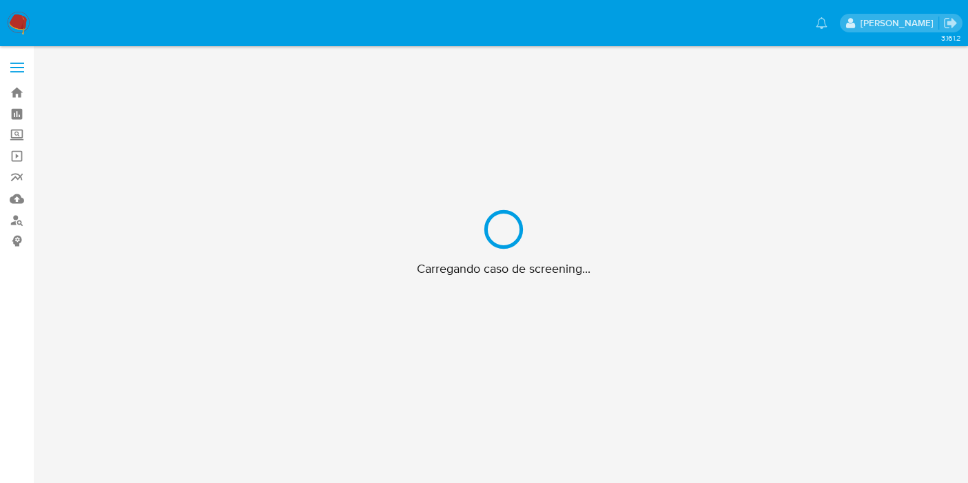
scroll to position [49, 0]
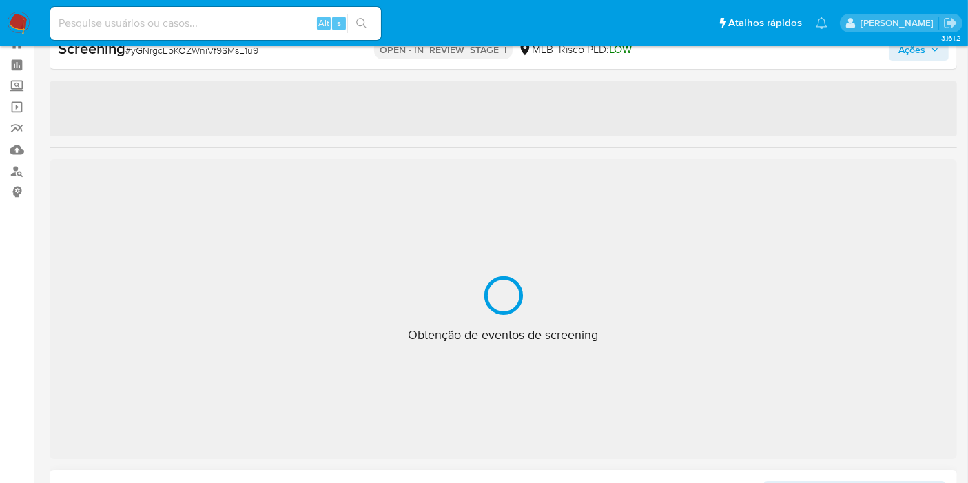
select select "10"
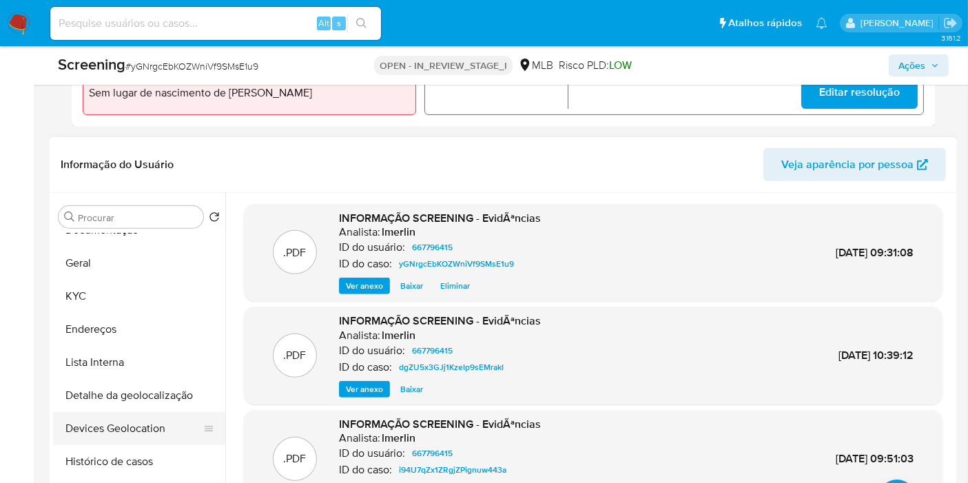
scroll to position [76, 0]
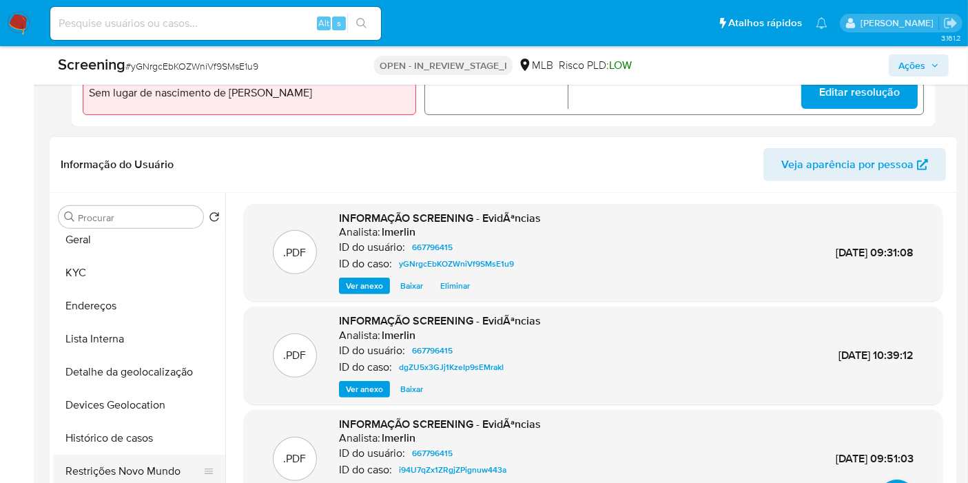
click at [142, 463] on button "Restrições Novo Mundo" at bounding box center [133, 471] width 161 height 33
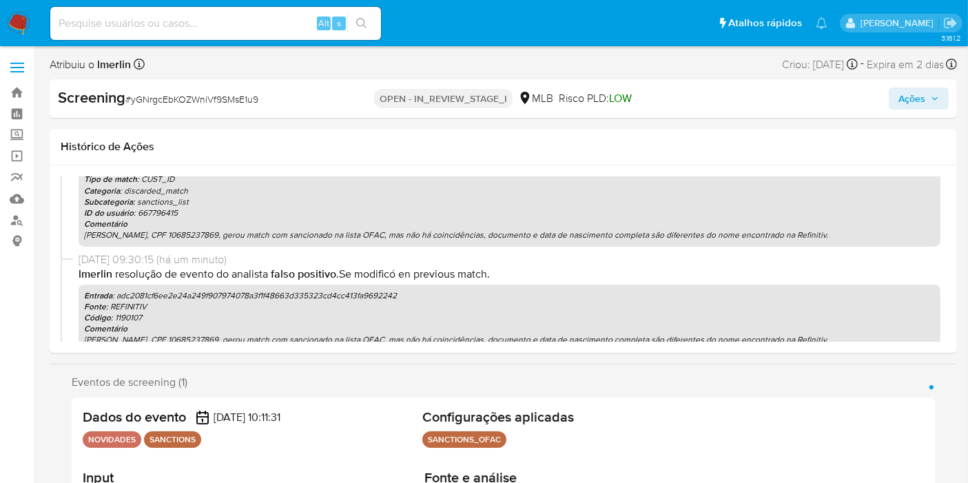
scroll to position [153, 0]
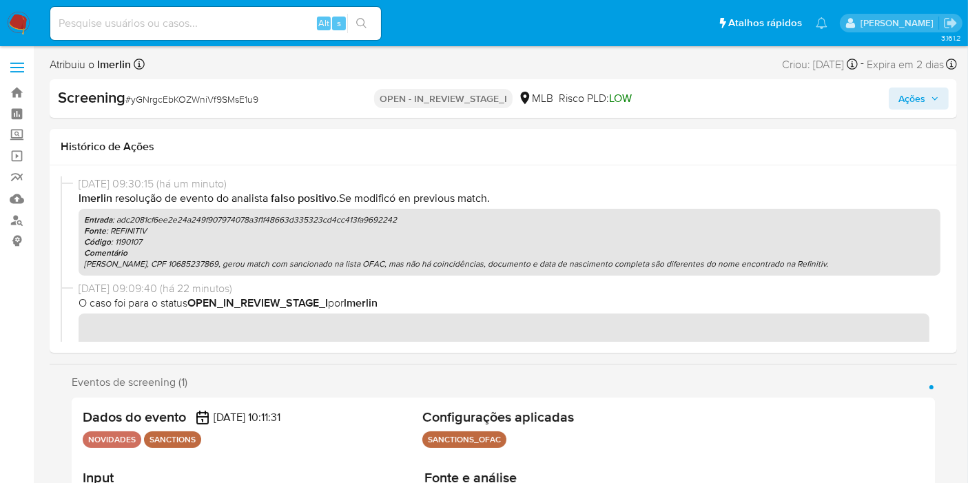
click at [927, 99] on span "Ações" at bounding box center [918, 98] width 41 height 19
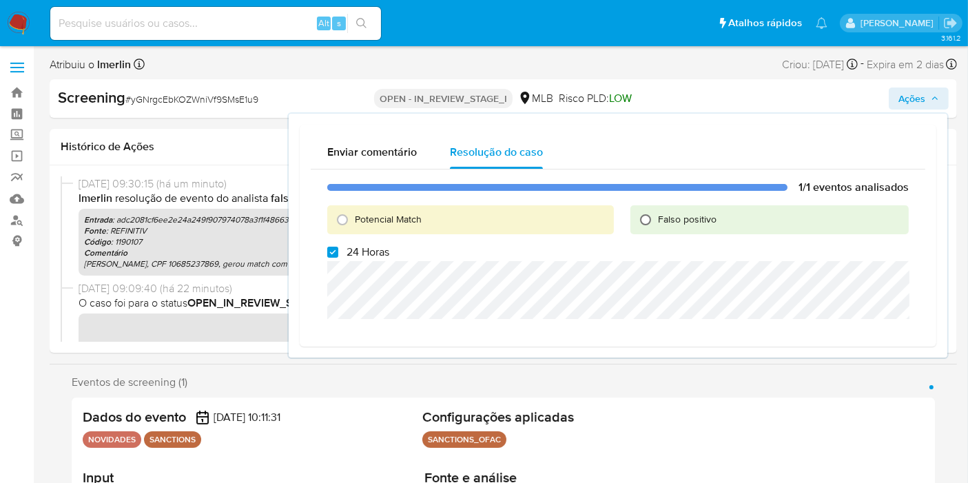
drag, startPoint x: 350, startPoint y: 249, endPoint x: 648, endPoint y: 217, distance: 299.3
click at [352, 249] on span "24 Horas" at bounding box center [368, 252] width 43 height 14
click at [338, 249] on input "24 Horas" at bounding box center [332, 252] width 11 height 11
checkbox input "false"
click at [674, 216] on span "Falso positivo" at bounding box center [687, 219] width 59 height 14
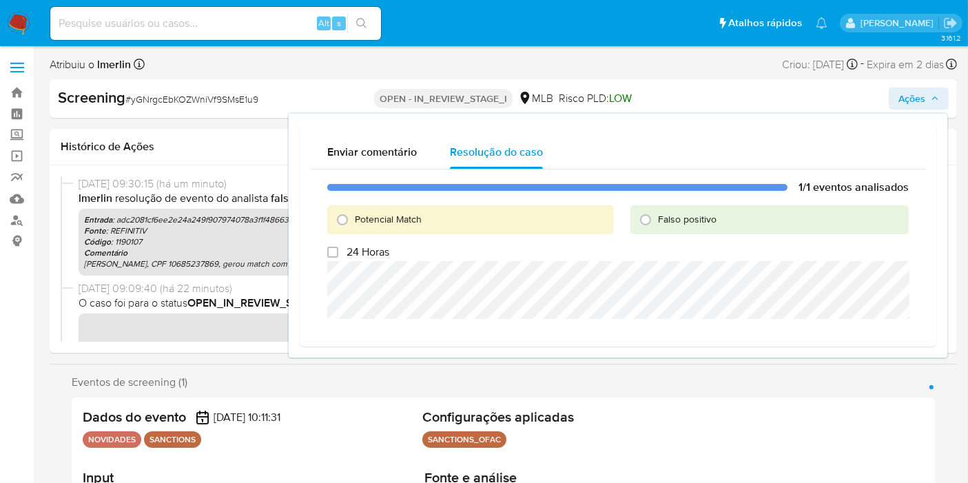
click at [657, 216] on input "Falso positivo" at bounding box center [645, 220] width 22 height 22
radio input "true"
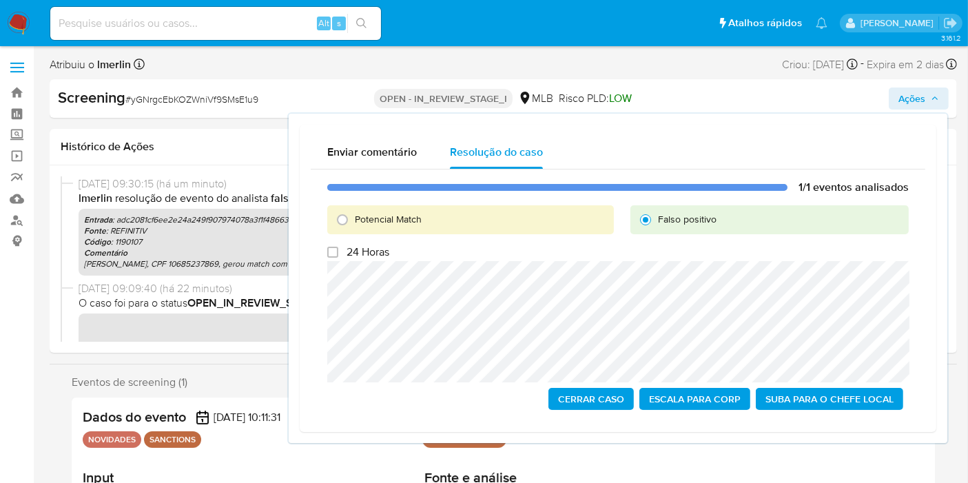
click at [586, 398] on span "Cerrar caso" at bounding box center [591, 398] width 66 height 19
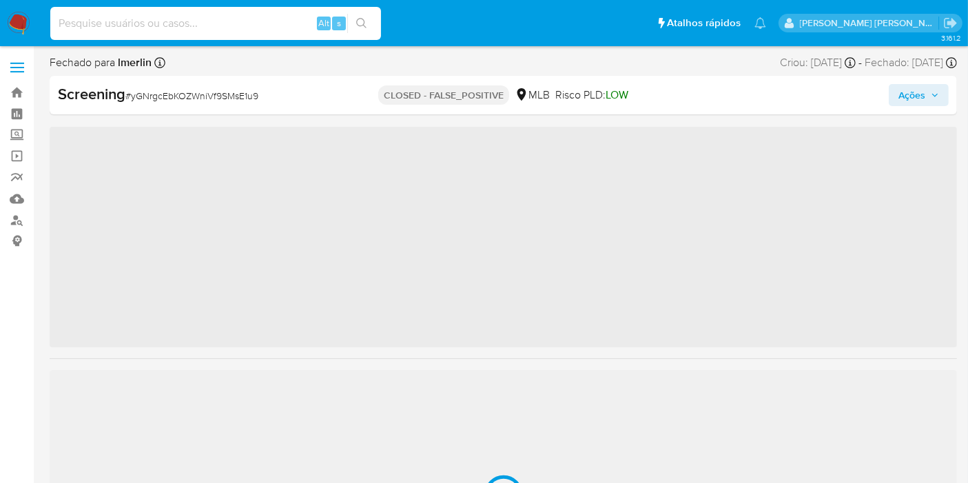
click at [271, 19] on input at bounding box center [215, 23] width 331 height 18
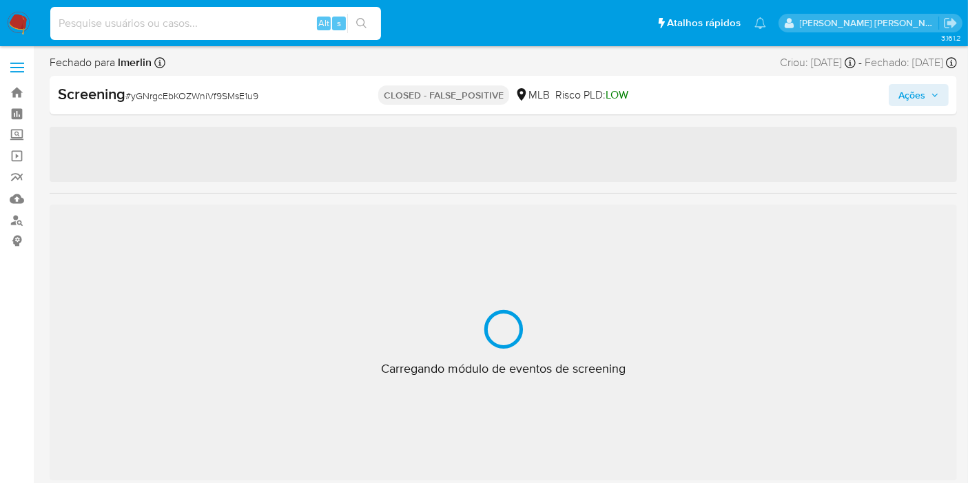
paste input "oCRhoiOa5ZcY327uBWfWGHz4"
type input "oCRhoiOa5ZcY327uBWfWGHz4"
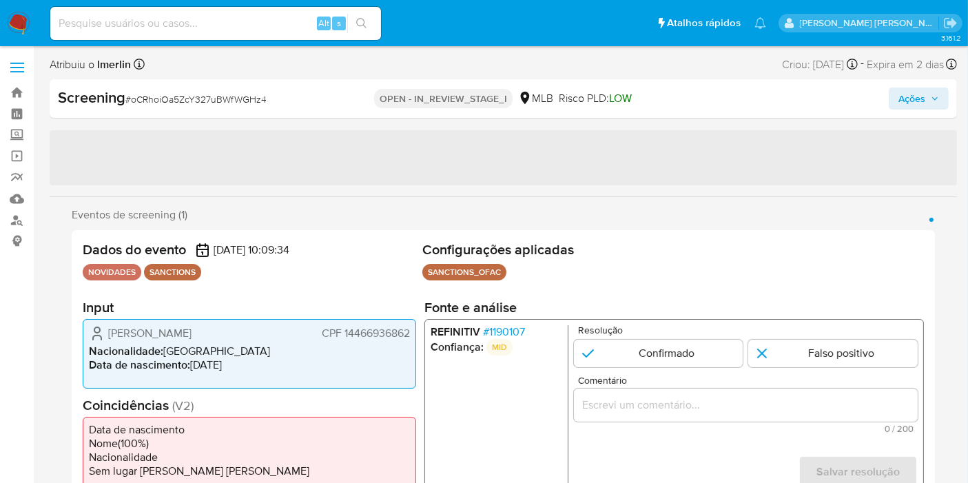
select select "10"
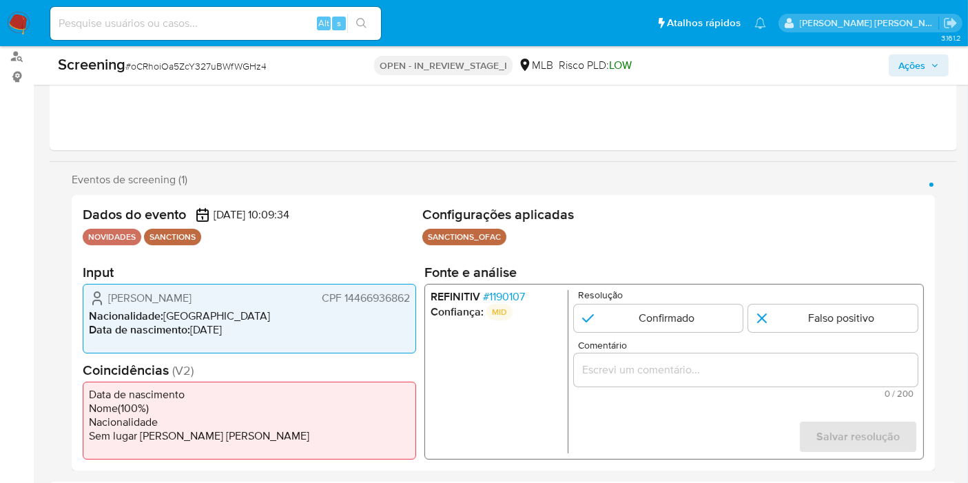
scroll to position [229, 0]
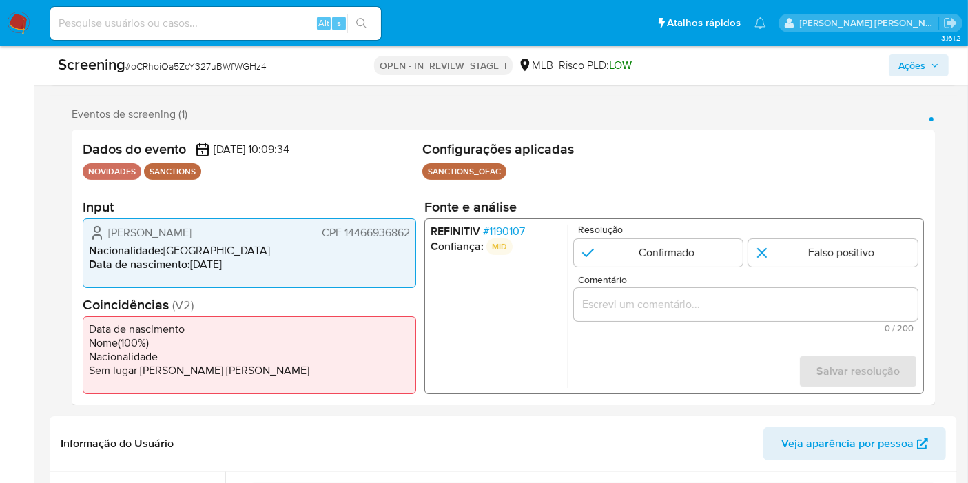
click at [363, 234] on span "CPF 14466936862" at bounding box center [366, 233] width 88 height 14
click at [768, 302] on input "Comentário" at bounding box center [746, 305] width 344 height 18
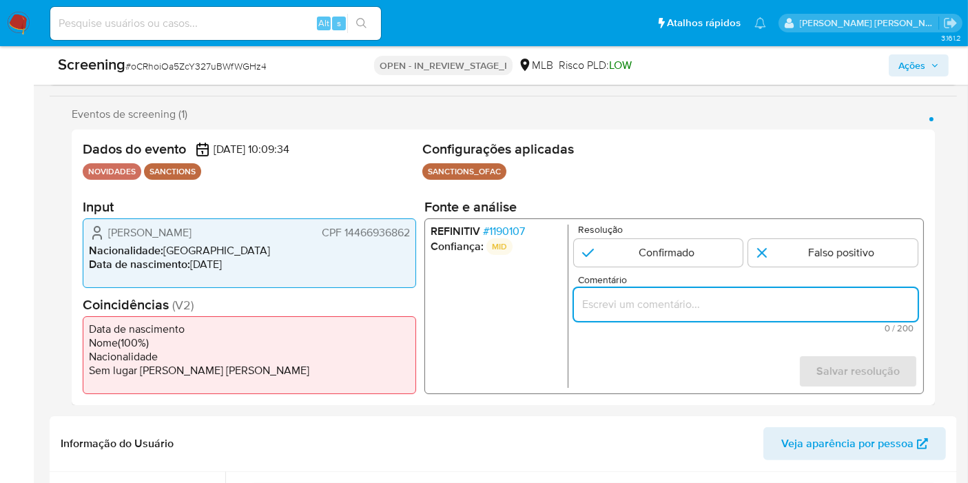
paste input "[PERSON_NAME], CPF 14466936862, gerou match com sancionado na lista OFAC, mas n…"
type input "[PERSON_NAME], CPF 14466936862, gerou match com sancionado na lista OFAC, mas n…"
click at [818, 256] on input "1 de 1" at bounding box center [832, 253] width 169 height 28
radio input "true"
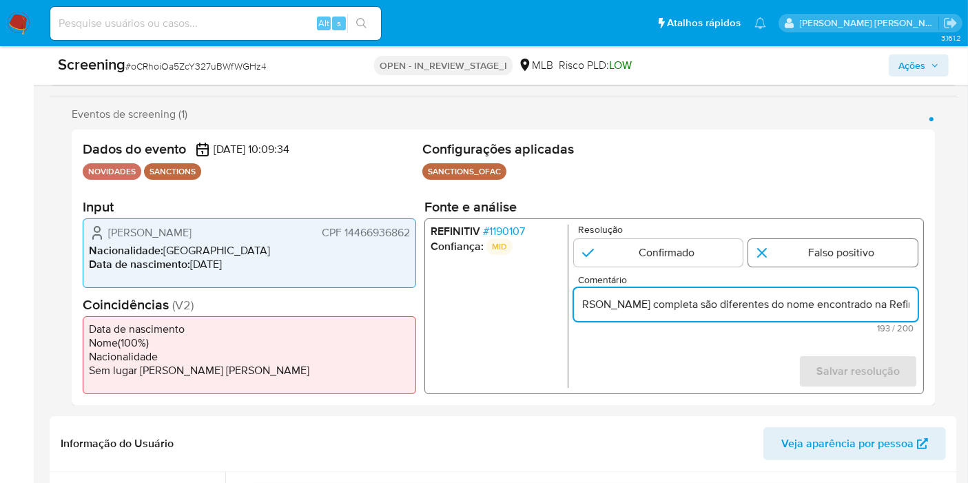
scroll to position [0, 0]
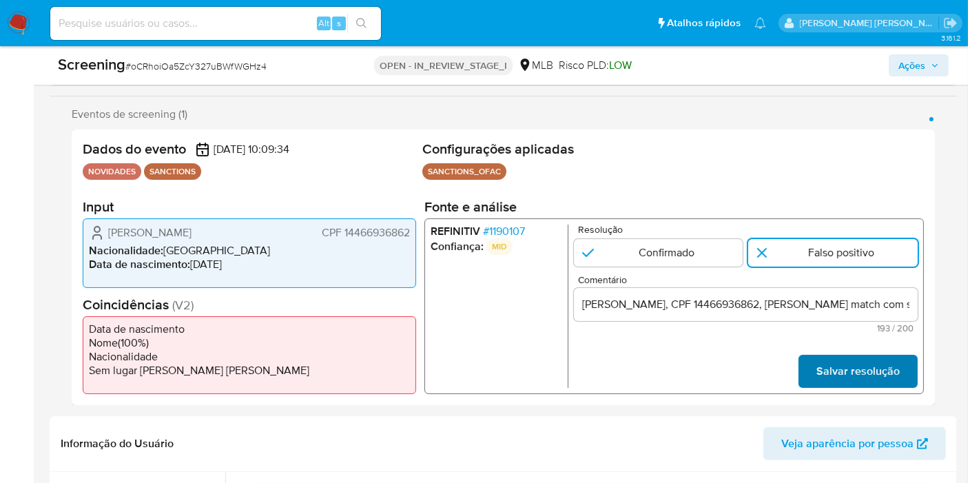
click at [834, 369] on span "Salvar resolução" at bounding box center [857, 371] width 83 height 30
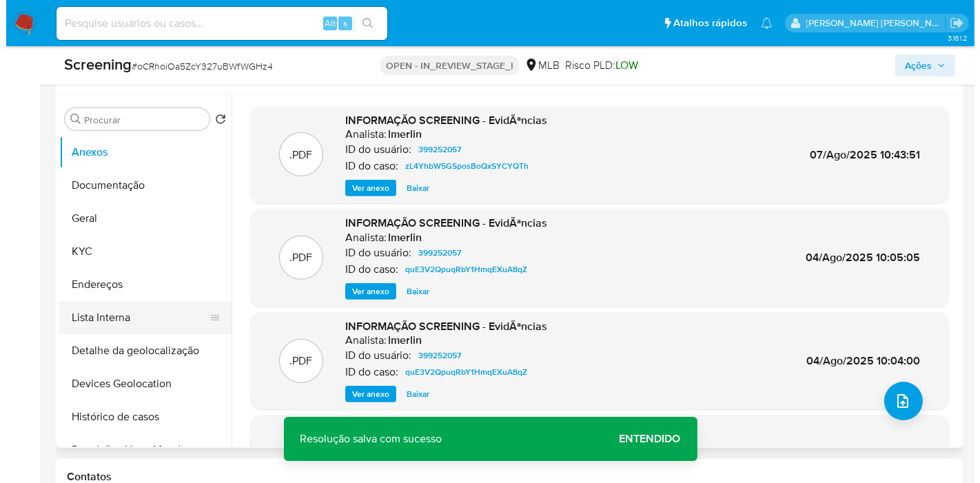
scroll to position [612, 0]
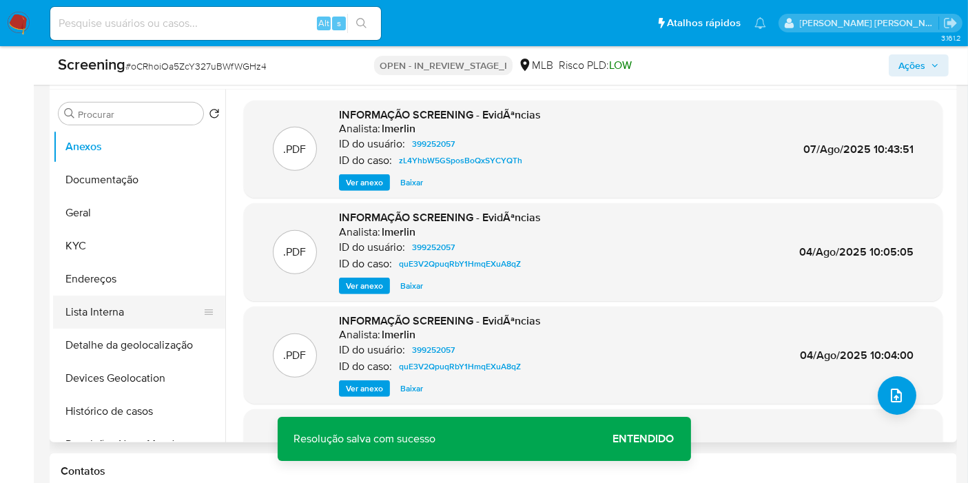
click at [145, 308] on button "Lista Interna" at bounding box center [133, 312] width 161 height 33
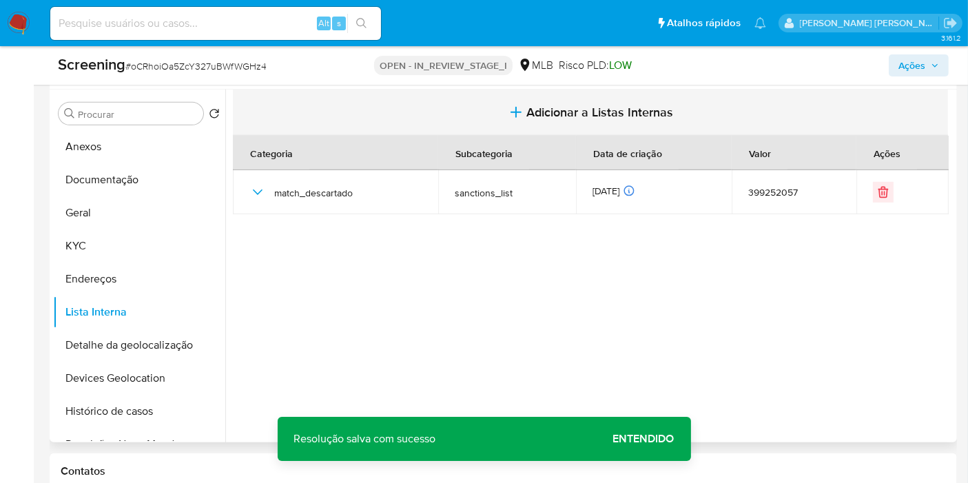
click at [568, 110] on span "Adicionar a Listas Internas" at bounding box center [600, 112] width 147 height 15
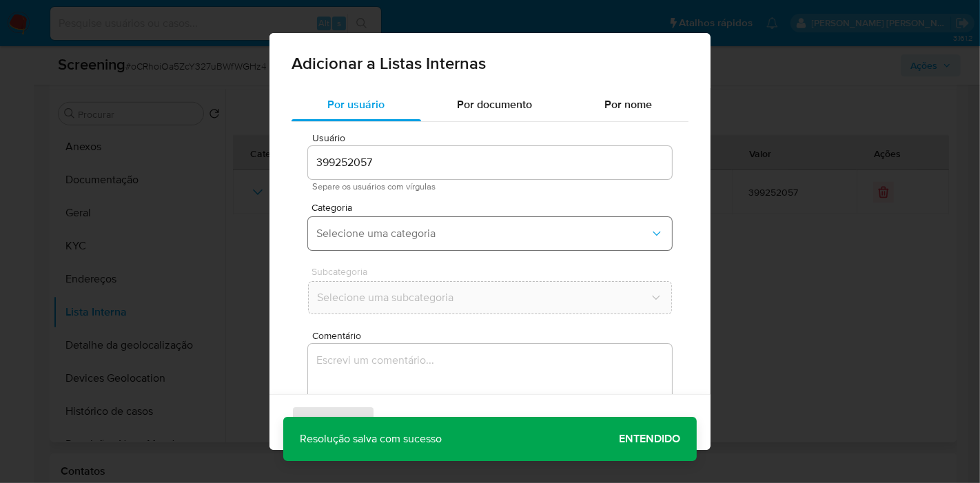
click at [414, 220] on button "Selecione uma categoria" at bounding box center [490, 233] width 364 height 33
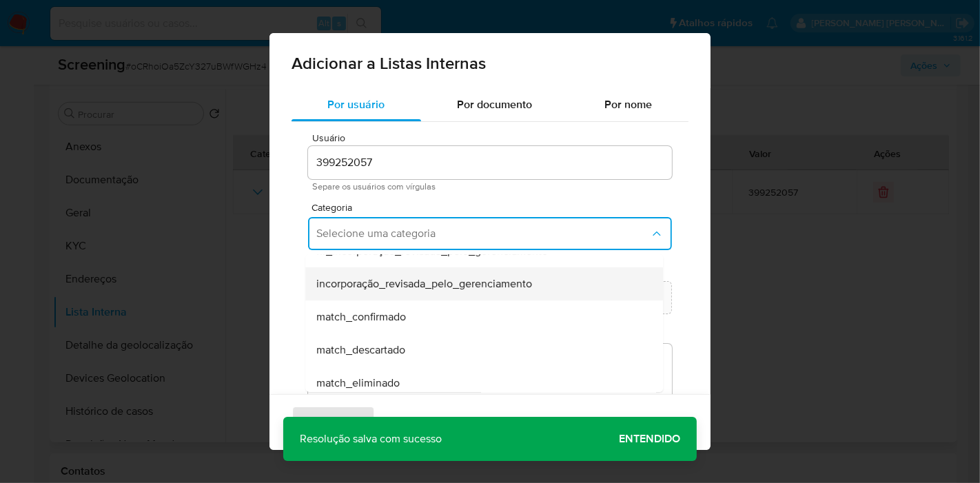
scroll to position [76, 0]
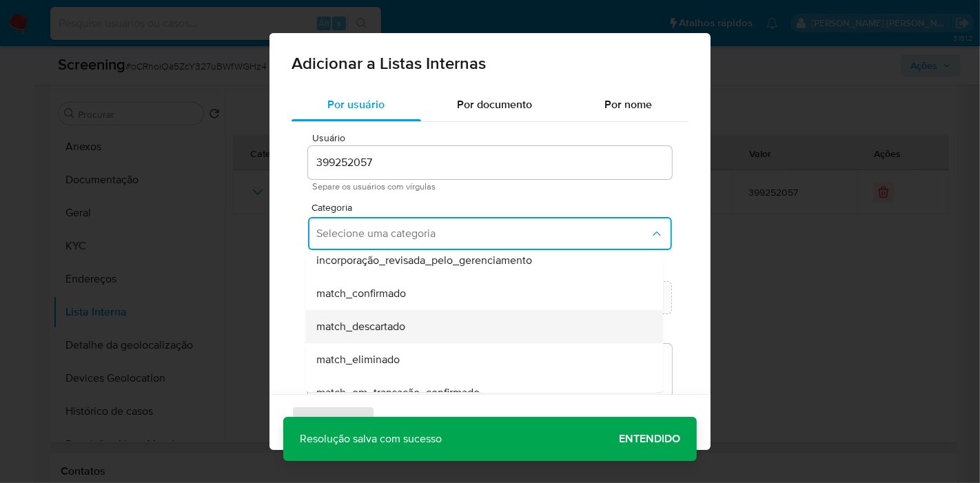
click at [415, 320] on div "match_descartado" at bounding box center [479, 326] width 327 height 33
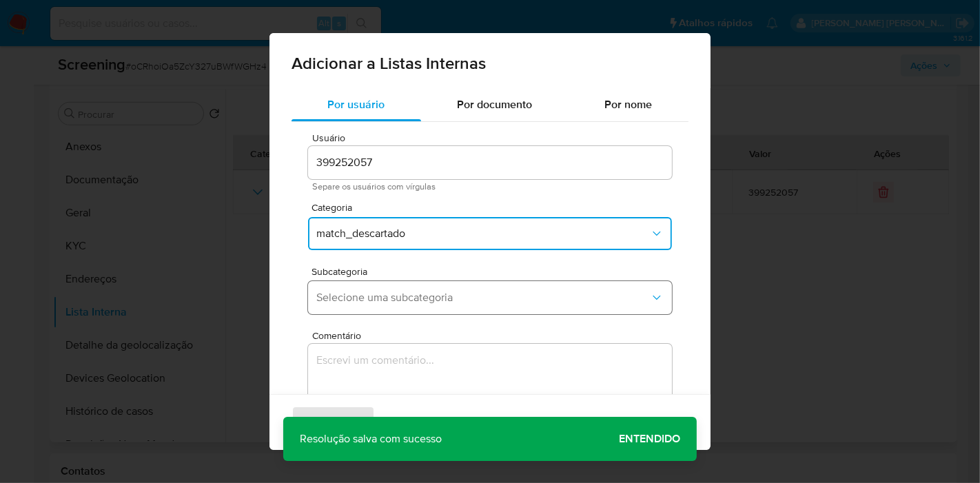
click at [436, 288] on button "Selecione uma subcategoria" at bounding box center [490, 297] width 364 height 33
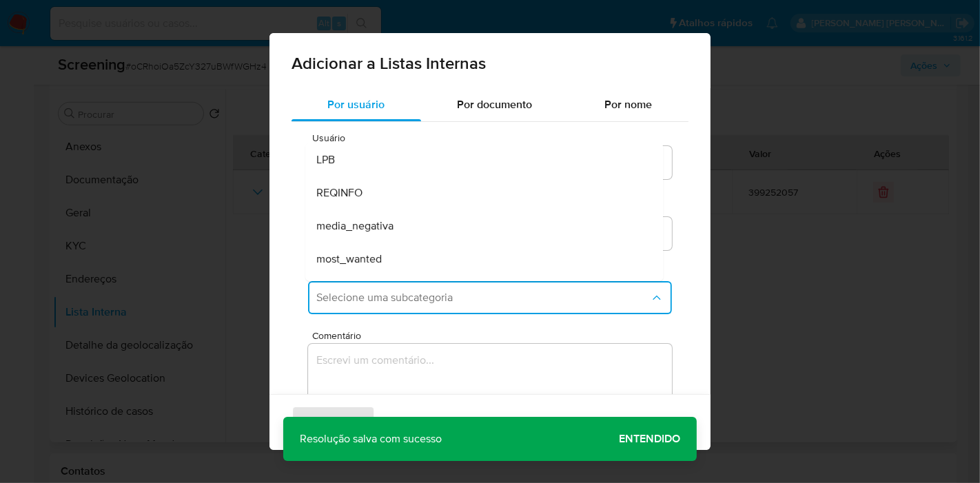
click at [636, 434] on div "Adicionar Cancelar" at bounding box center [489, 422] width 441 height 56
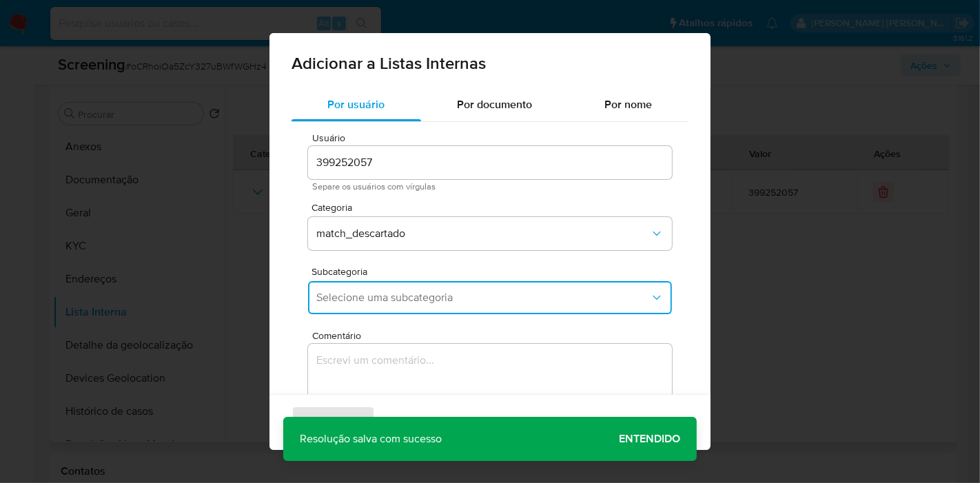
click at [397, 282] on button "Selecione uma subcategoria" at bounding box center [490, 297] width 364 height 33
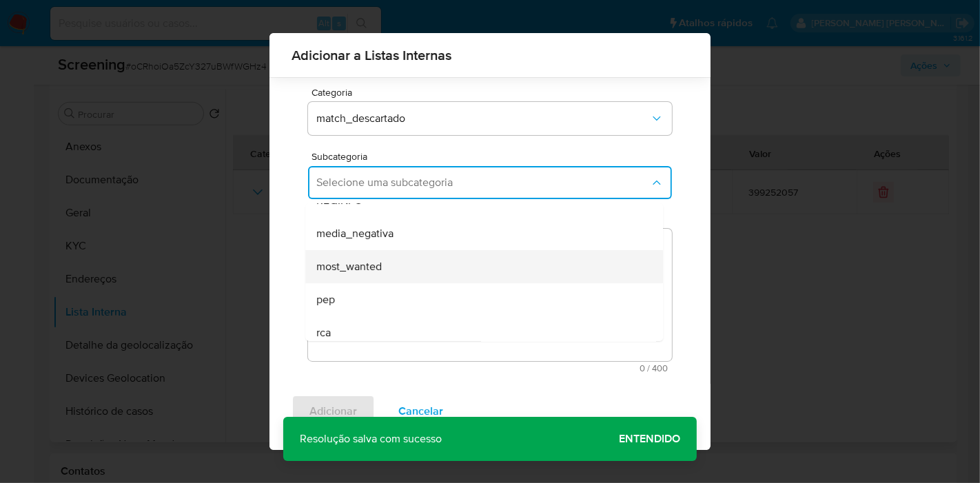
scroll to position [93, 0]
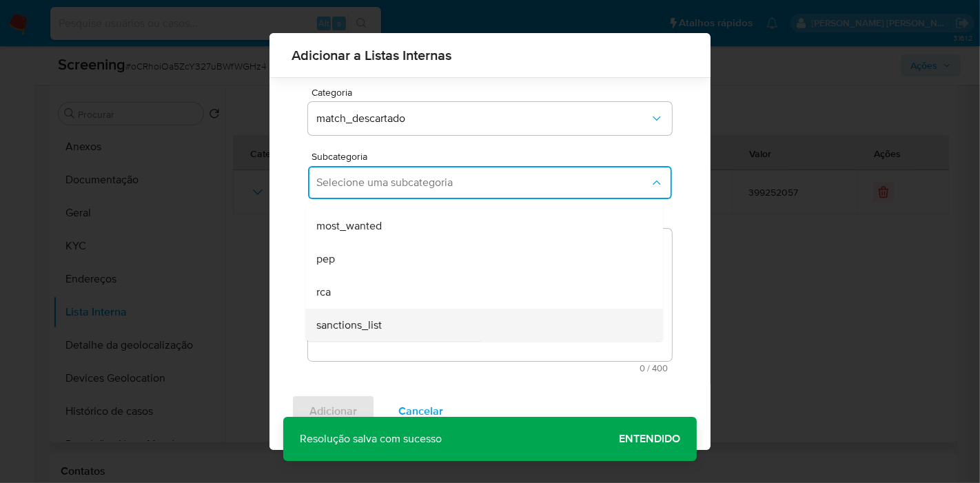
click at [389, 320] on div "sanctions_list" at bounding box center [479, 325] width 327 height 33
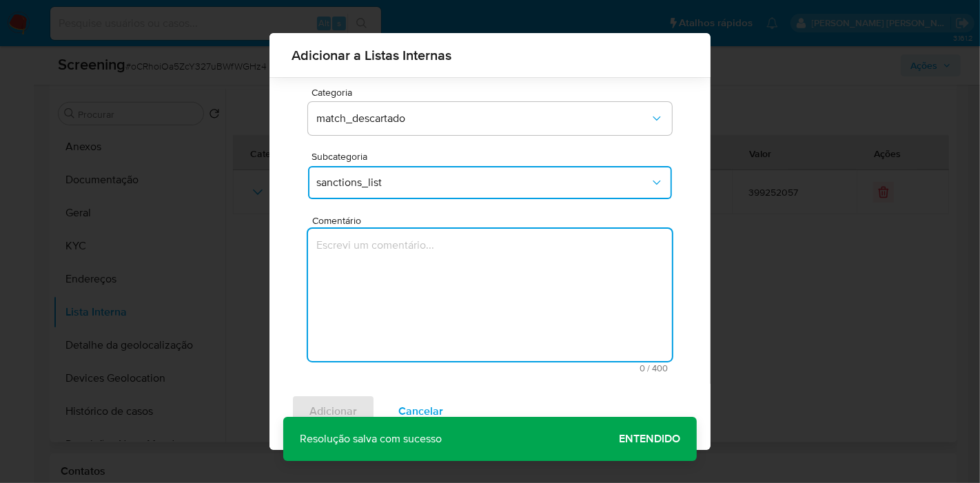
click at [442, 318] on textarea "Comentário" at bounding box center [490, 295] width 364 height 132
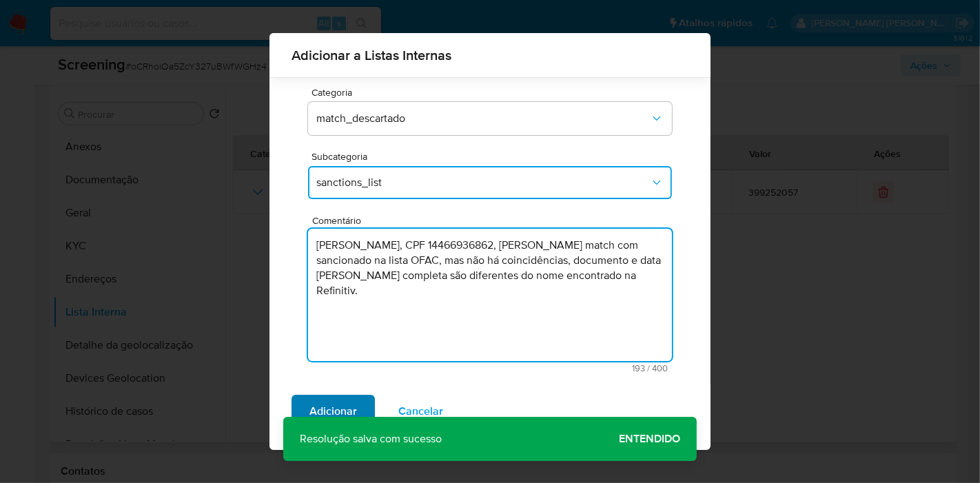
type textarea "[PERSON_NAME], CPF 14466936862, gerou match com sancionado na lista OFAC, mas n…"
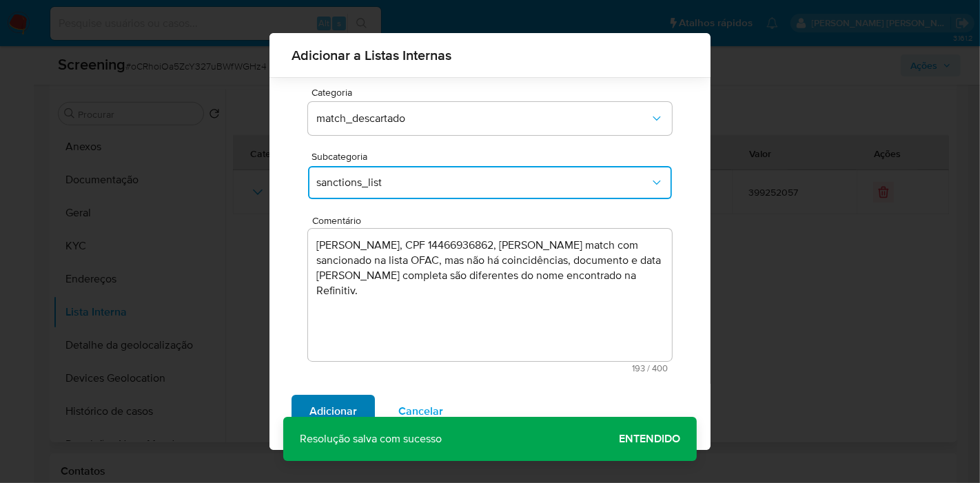
click at [350, 408] on span "Adicionar" at bounding box center [333, 411] width 48 height 30
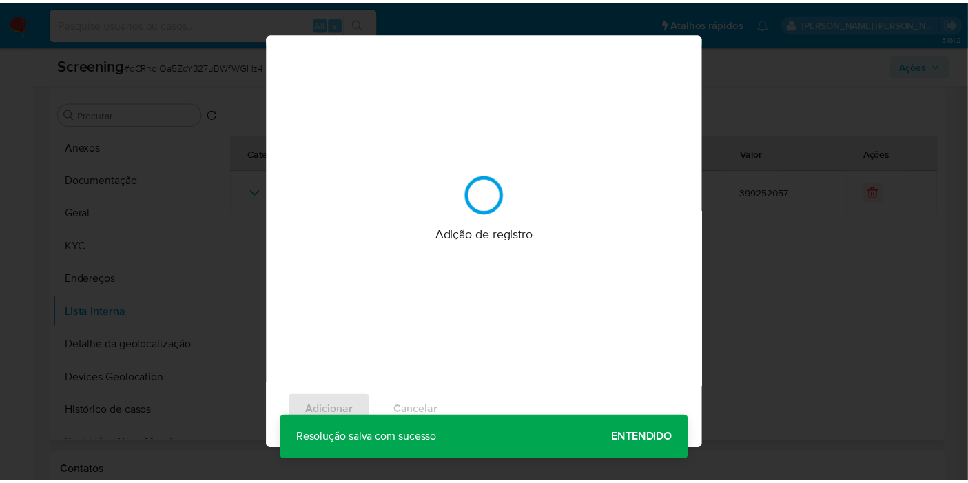
scroll to position [0, 0]
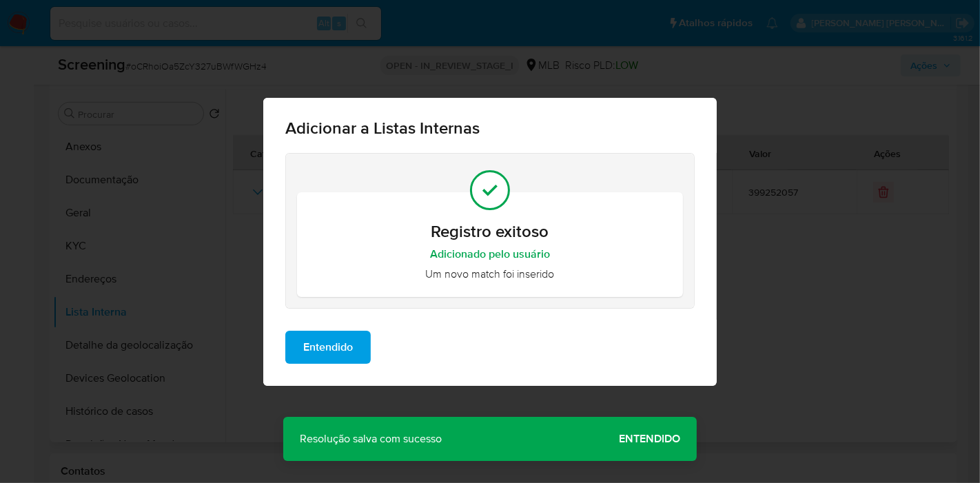
drag, startPoint x: 306, startPoint y: 333, endPoint x: 531, endPoint y: 143, distance: 295.2
click at [311, 333] on span "Entendido" at bounding box center [328, 347] width 50 height 30
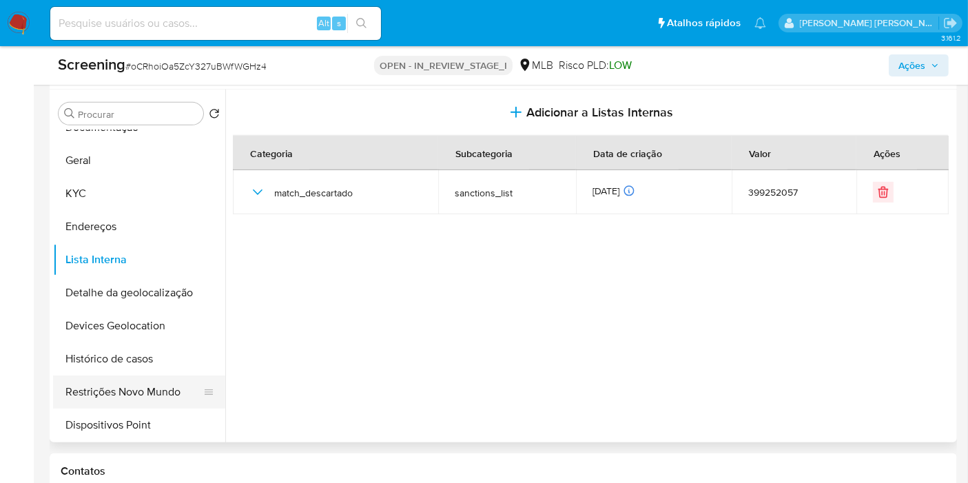
scroll to position [76, 0]
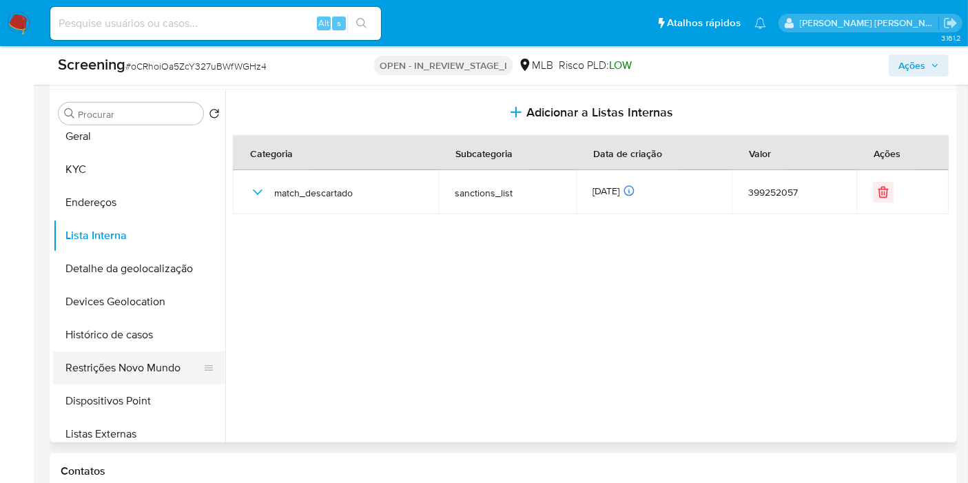
click at [139, 362] on button "Restrições Novo Mundo" at bounding box center [133, 367] width 161 height 33
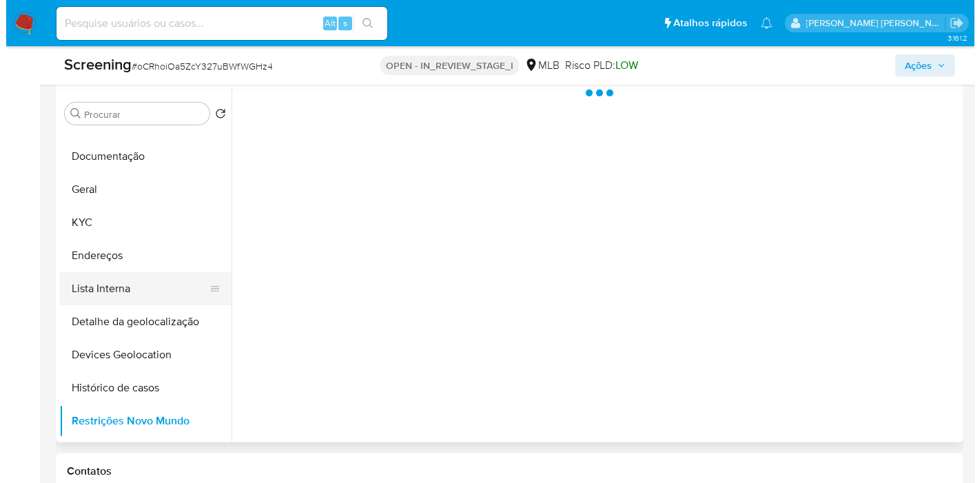
scroll to position [0, 0]
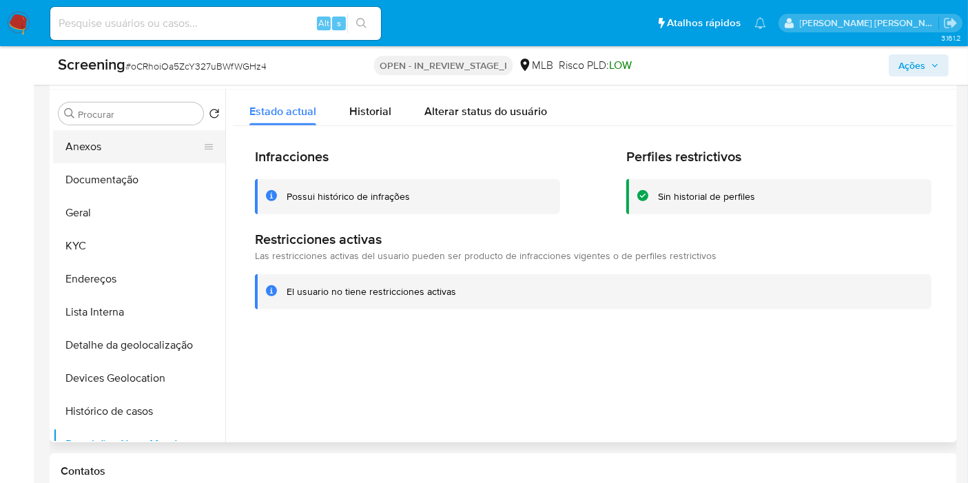
click at [143, 145] on button "Anexos" at bounding box center [133, 146] width 161 height 33
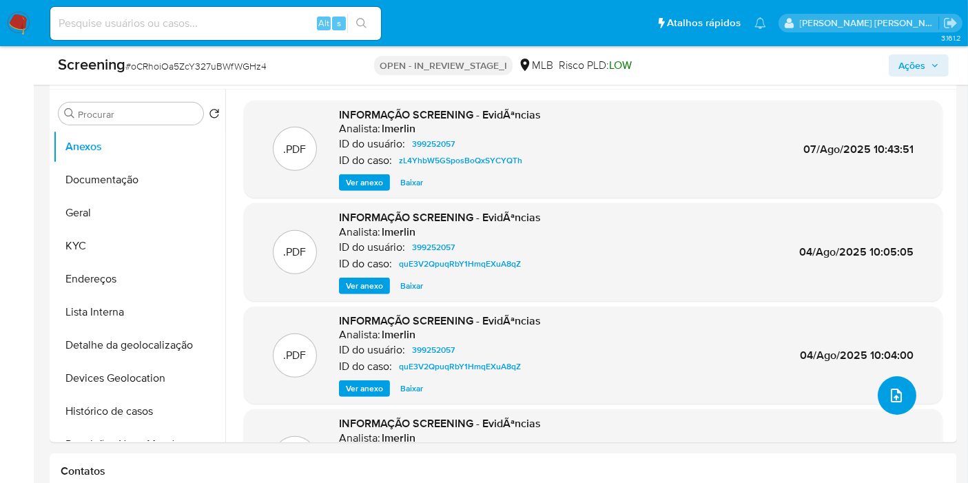
click at [891, 400] on icon "upload-file" at bounding box center [896, 396] width 11 height 14
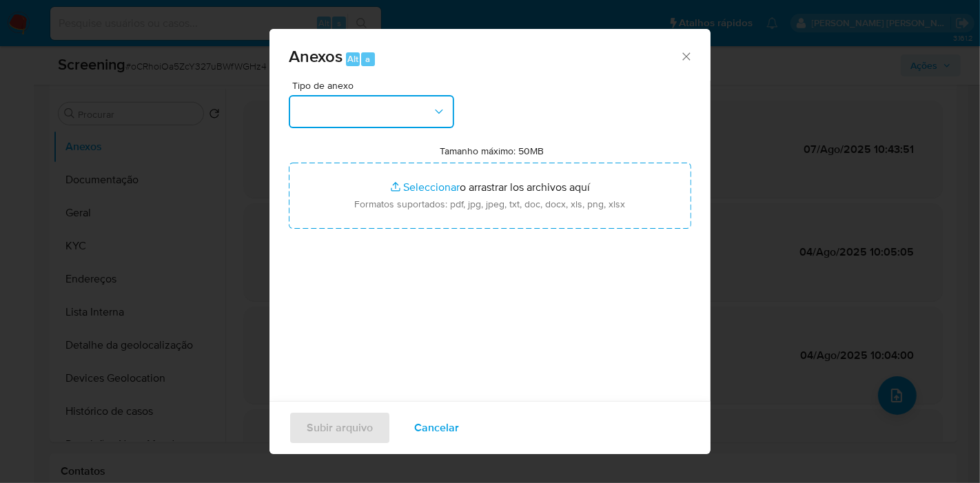
click at [403, 113] on button "button" at bounding box center [371, 111] width 165 height 33
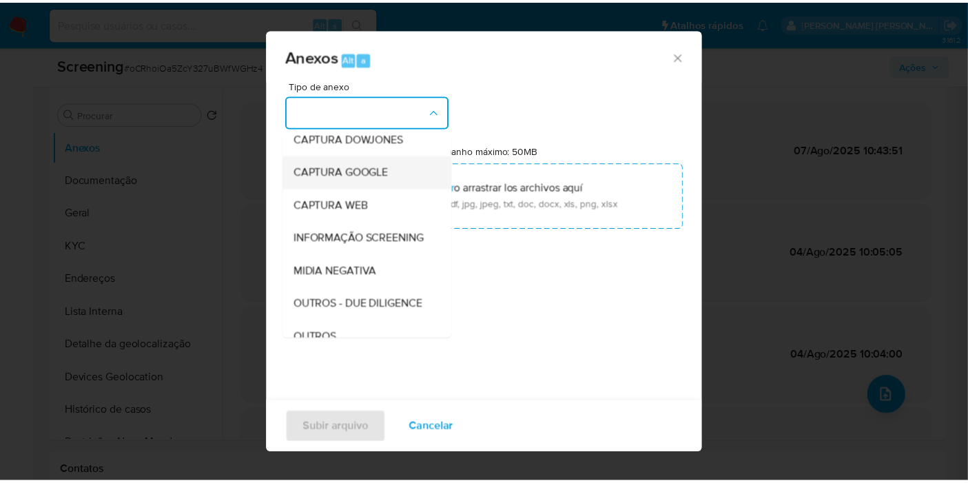
scroll to position [76, 0]
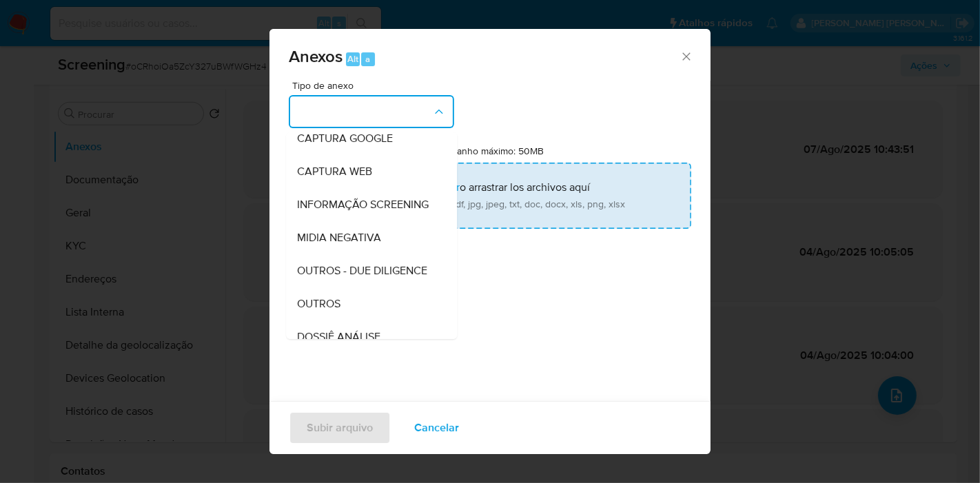
click at [389, 211] on span "INFORMAÇÃO SCREENING" at bounding box center [363, 205] width 132 height 14
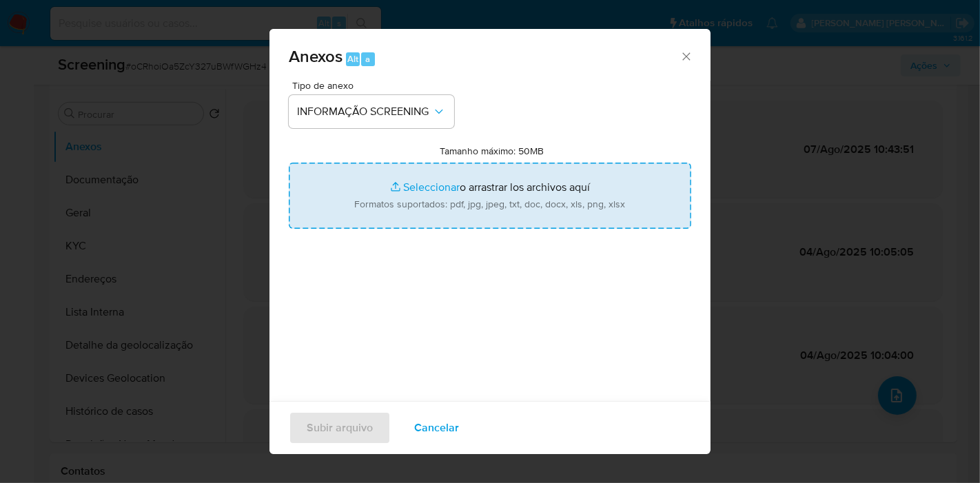
click at [510, 196] on input "Tamanho máximo: 50MB Seleccionar archivos" at bounding box center [490, 196] width 402 height 66
type input "C:\fakepath\Evidências.pdf"
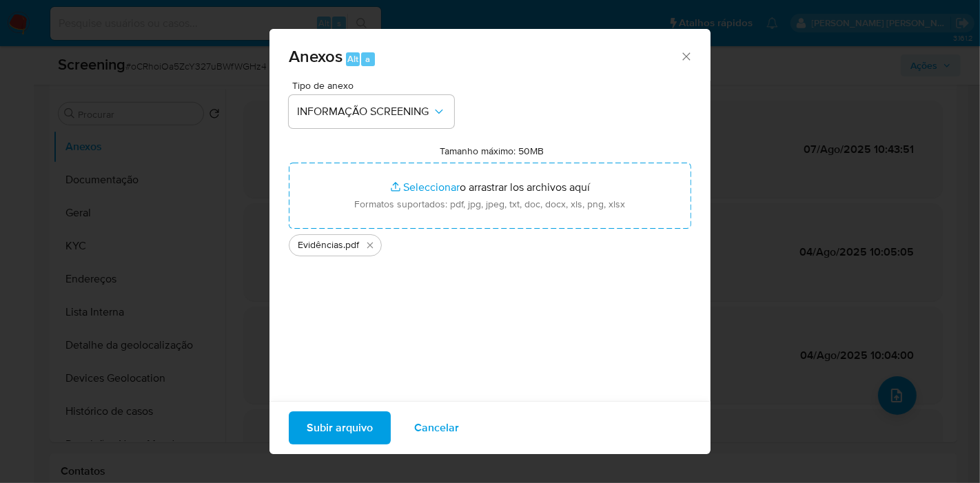
click at [337, 426] on span "Subir arquivo" at bounding box center [340, 428] width 66 height 30
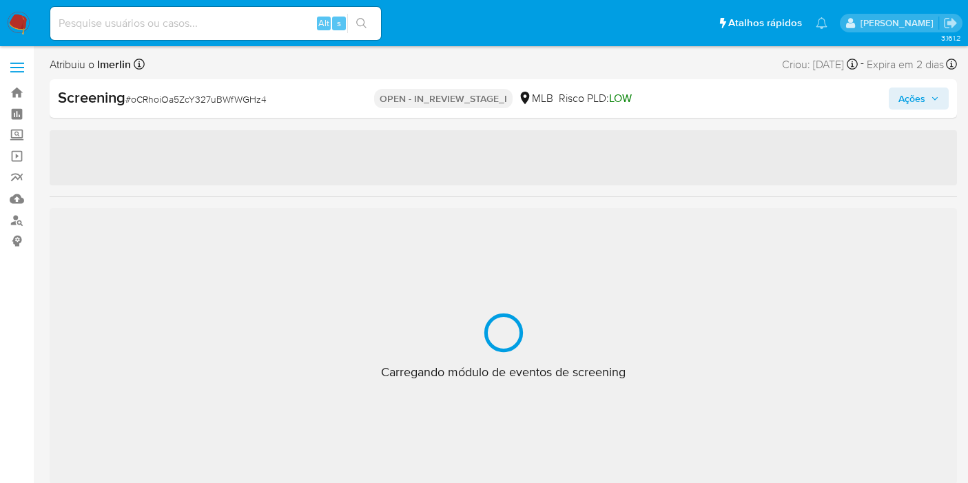
scroll to position [49, 0]
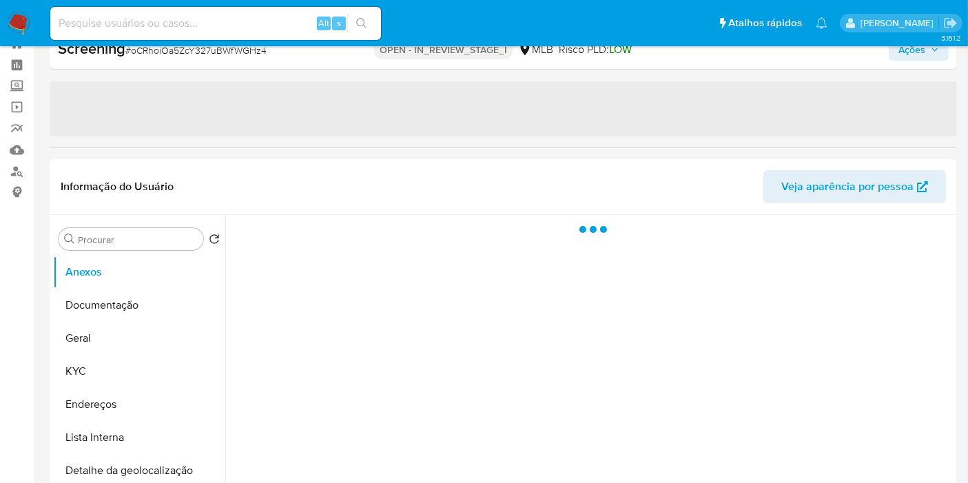
select select "10"
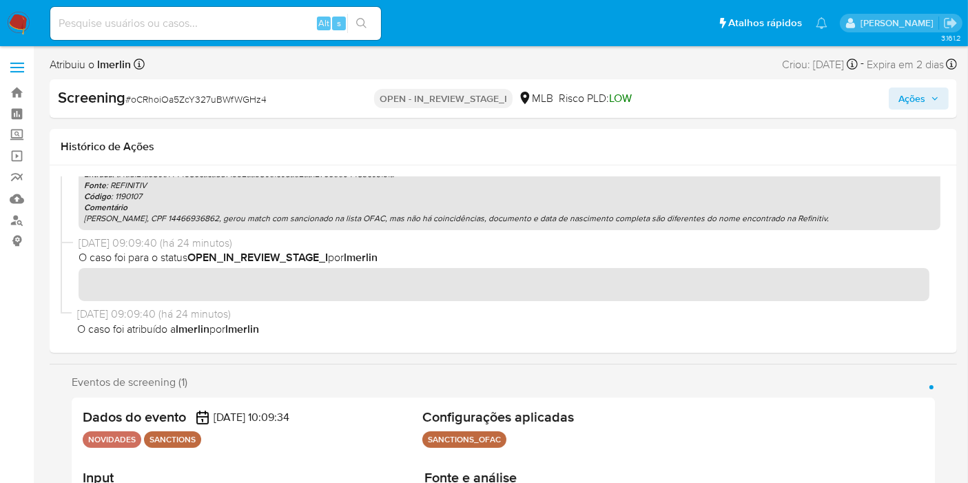
scroll to position [0, 0]
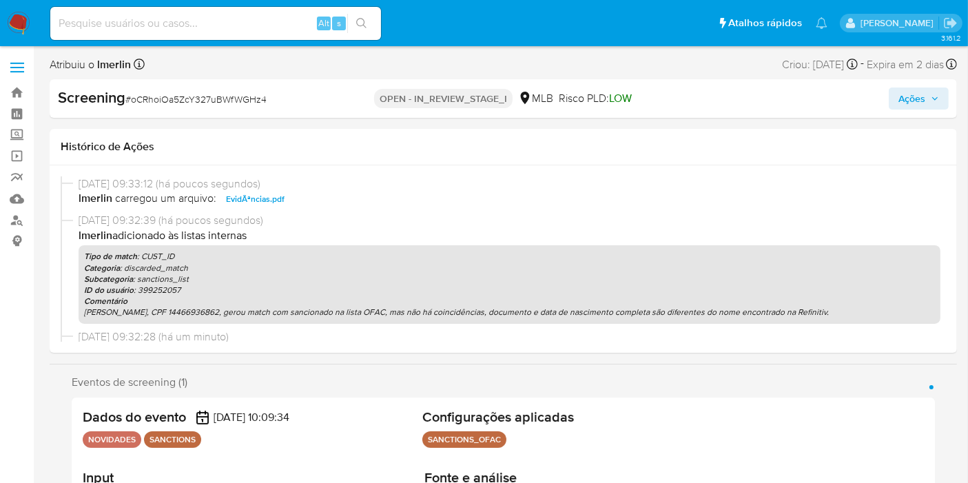
click at [902, 94] on span "Ações" at bounding box center [911, 98] width 27 height 22
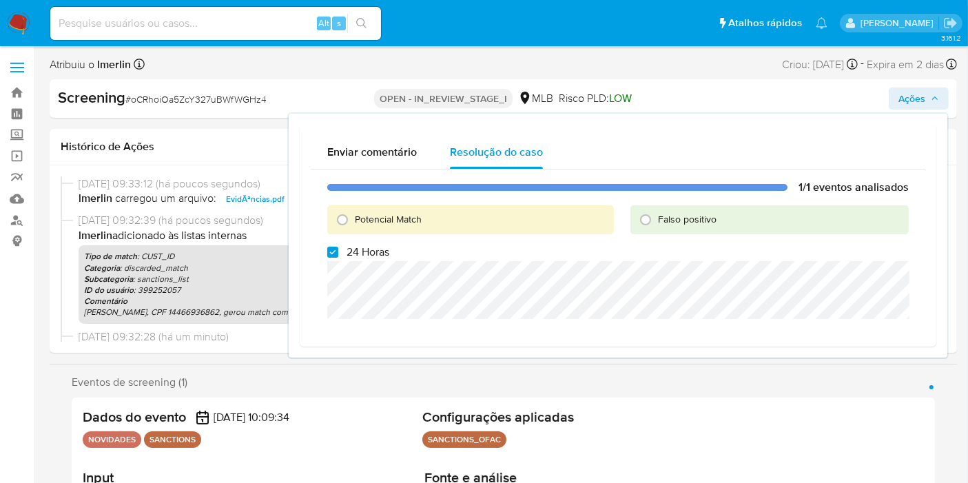
drag, startPoint x: 371, startPoint y: 248, endPoint x: 699, endPoint y: 203, distance: 331.0
click at [374, 248] on span "24 Horas" at bounding box center [368, 252] width 43 height 14
click at [701, 214] on span "Falso positivo" at bounding box center [687, 219] width 59 height 14
click at [657, 214] on input "Falso positivo" at bounding box center [645, 220] width 22 height 22
radio input "true"
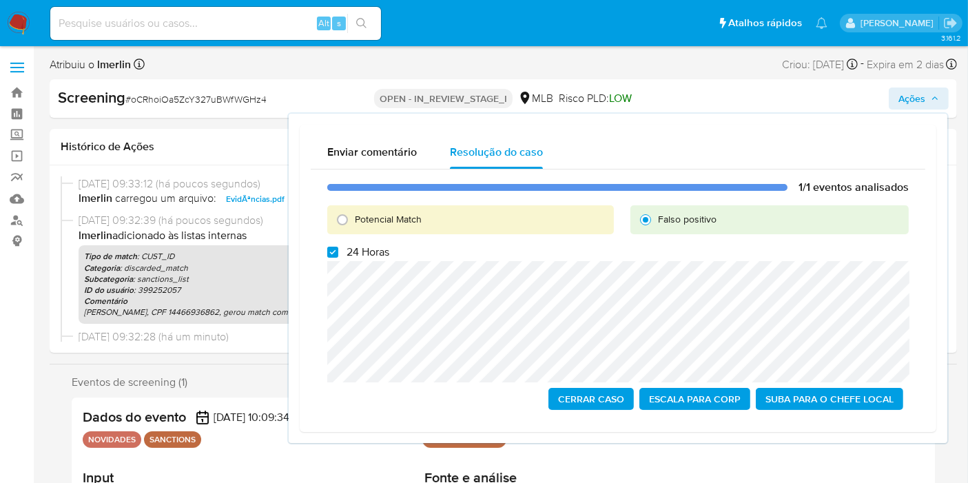
click at [354, 251] on span "24 Horas" at bounding box center [368, 252] width 43 height 14
click at [338, 251] on input "24 Horas" at bounding box center [332, 252] width 11 height 11
checkbox input "false"
click at [586, 393] on span "Cerrar caso" at bounding box center [591, 398] width 66 height 19
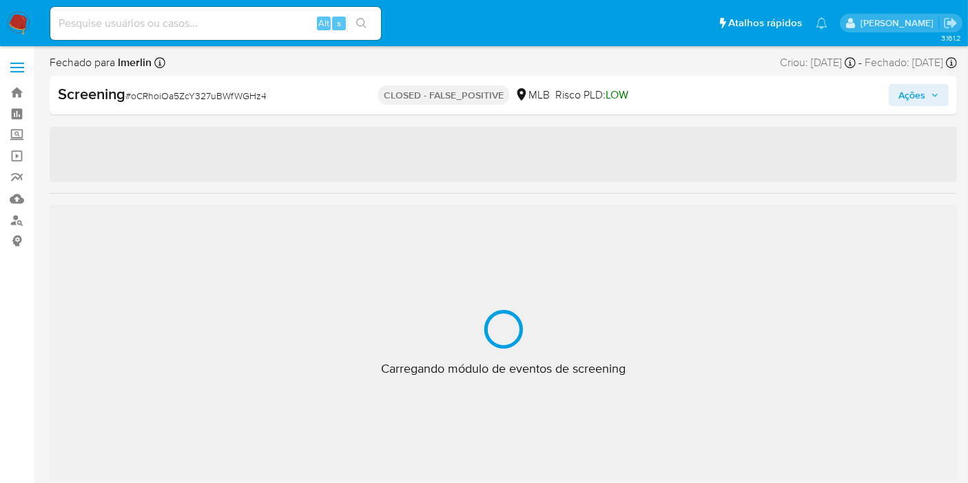
select select "10"
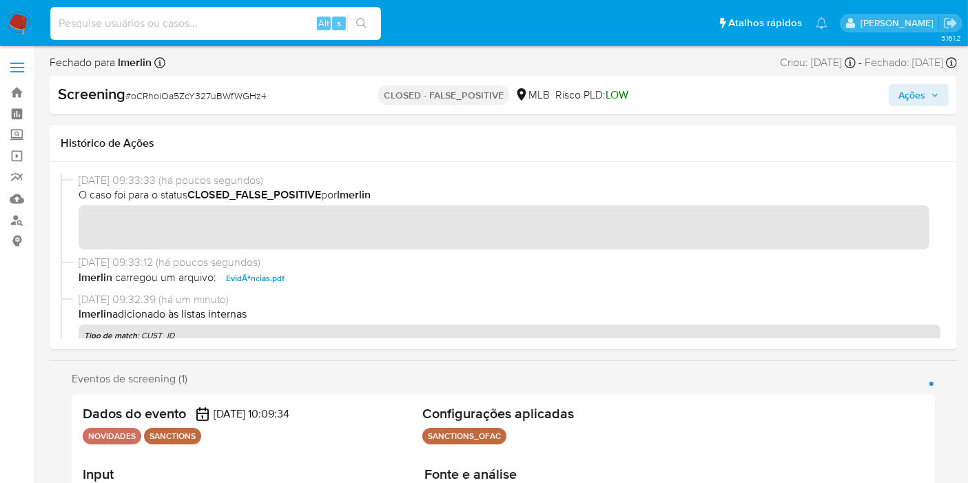
click at [202, 17] on input at bounding box center [215, 23] width 331 height 18
paste input "NvkDruVddelkyRjfY9c5USvW"
type input "NvkDruVddelkyRjfY9c5USvW"
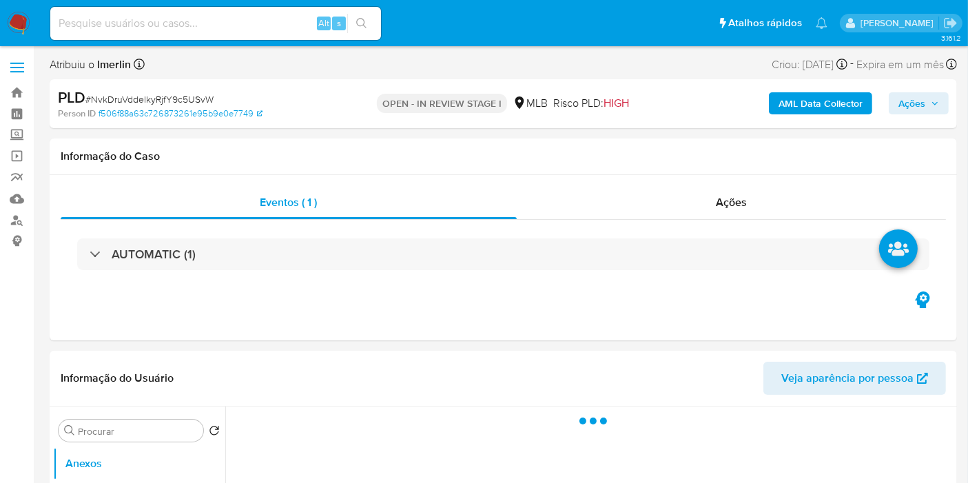
select select "10"
